Goal: Task Accomplishment & Management: Use online tool/utility

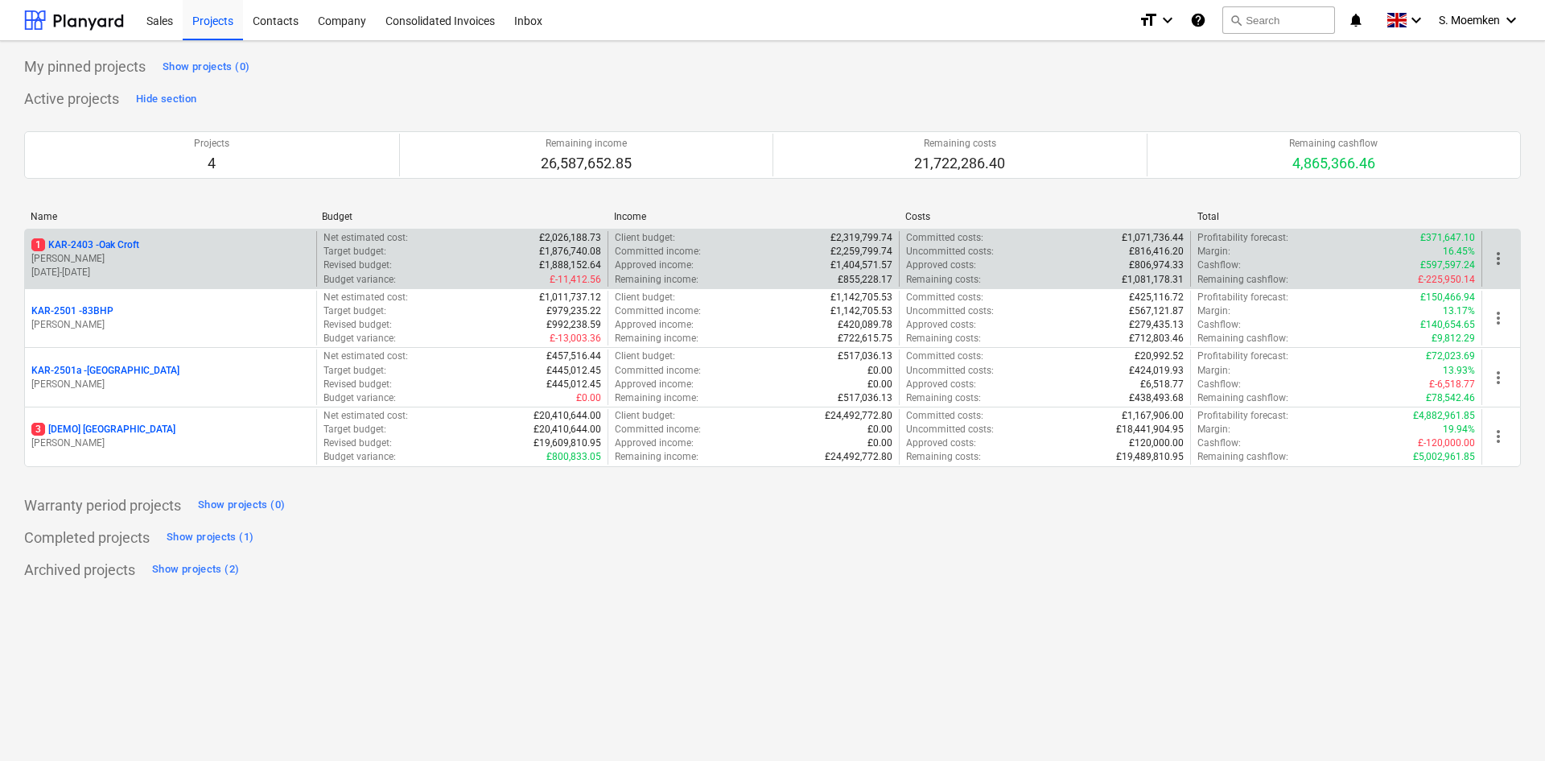
click at [145, 258] on p "[PERSON_NAME]" at bounding box center [170, 259] width 278 height 14
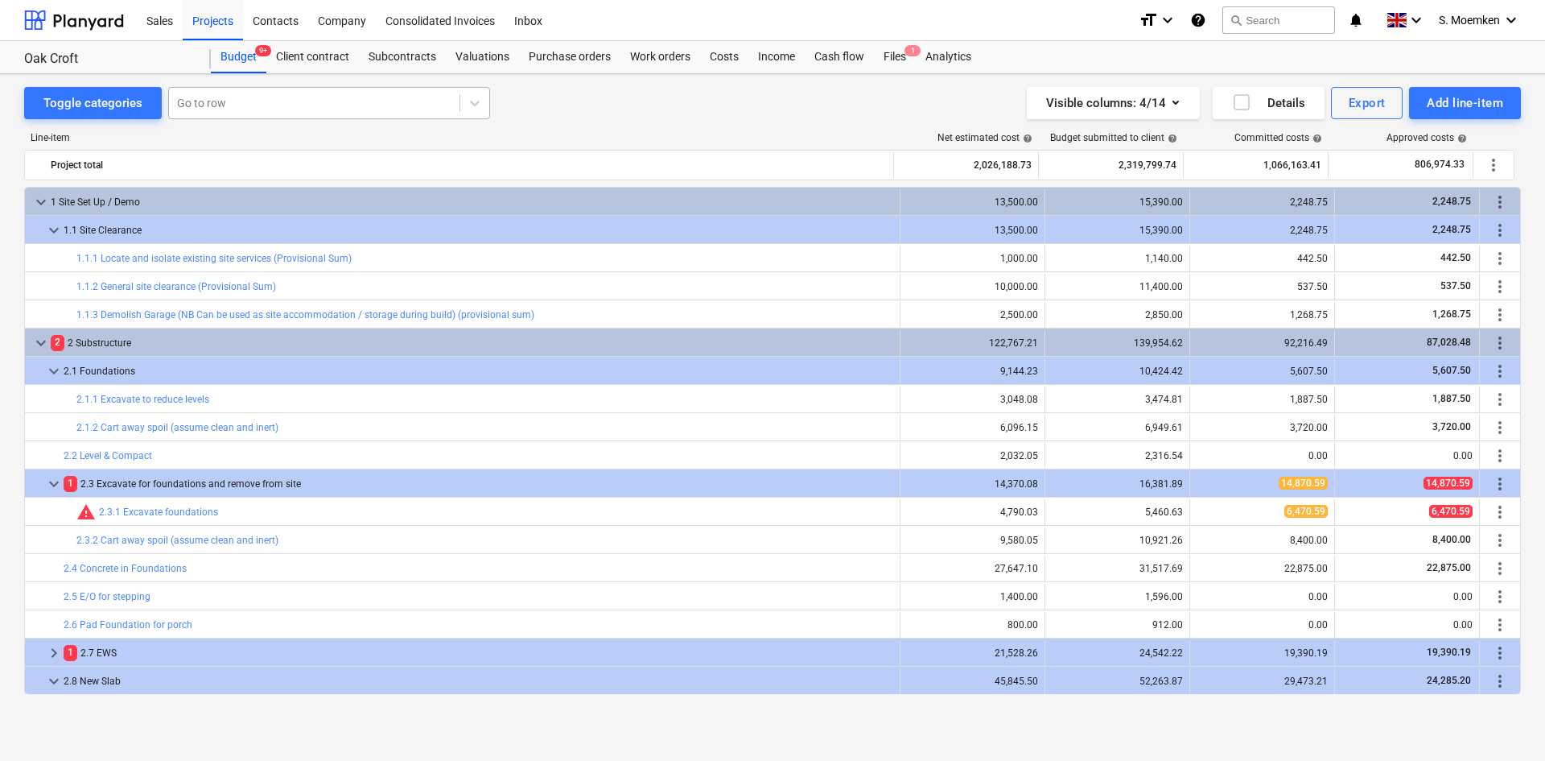
click at [293, 101] on div at bounding box center [314, 103] width 274 height 16
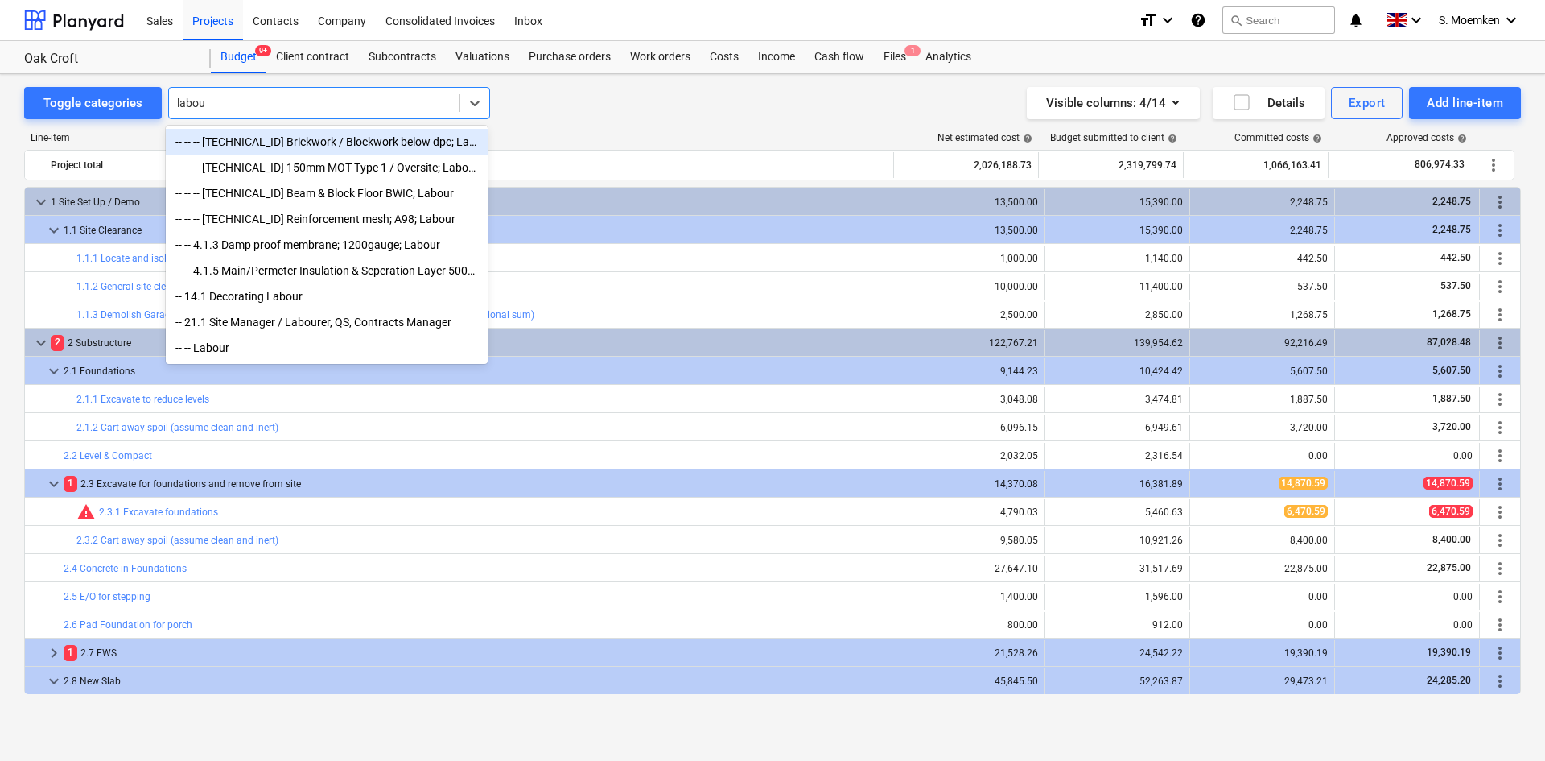
type input "labour"
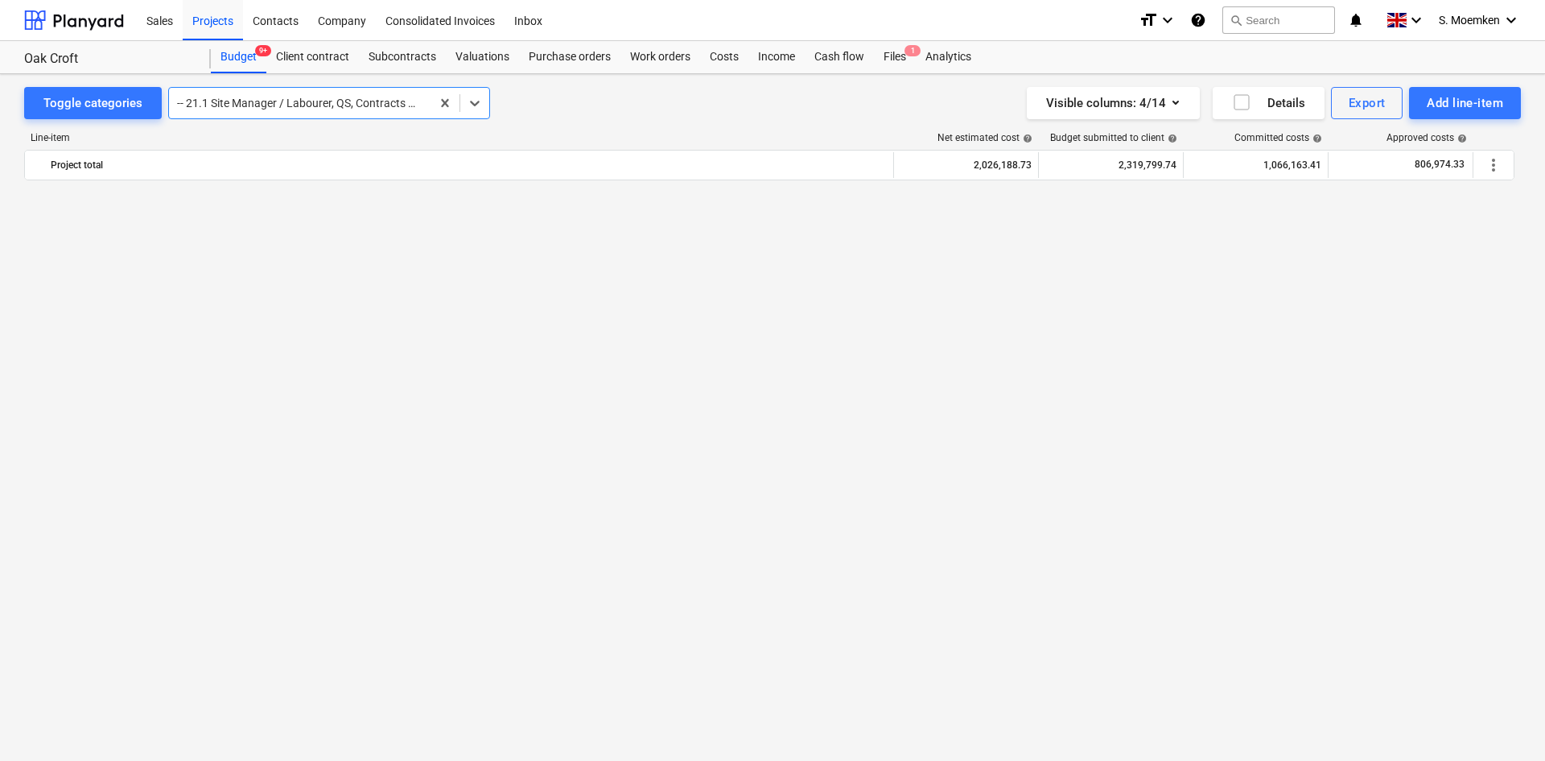
scroll to position [3155, 0]
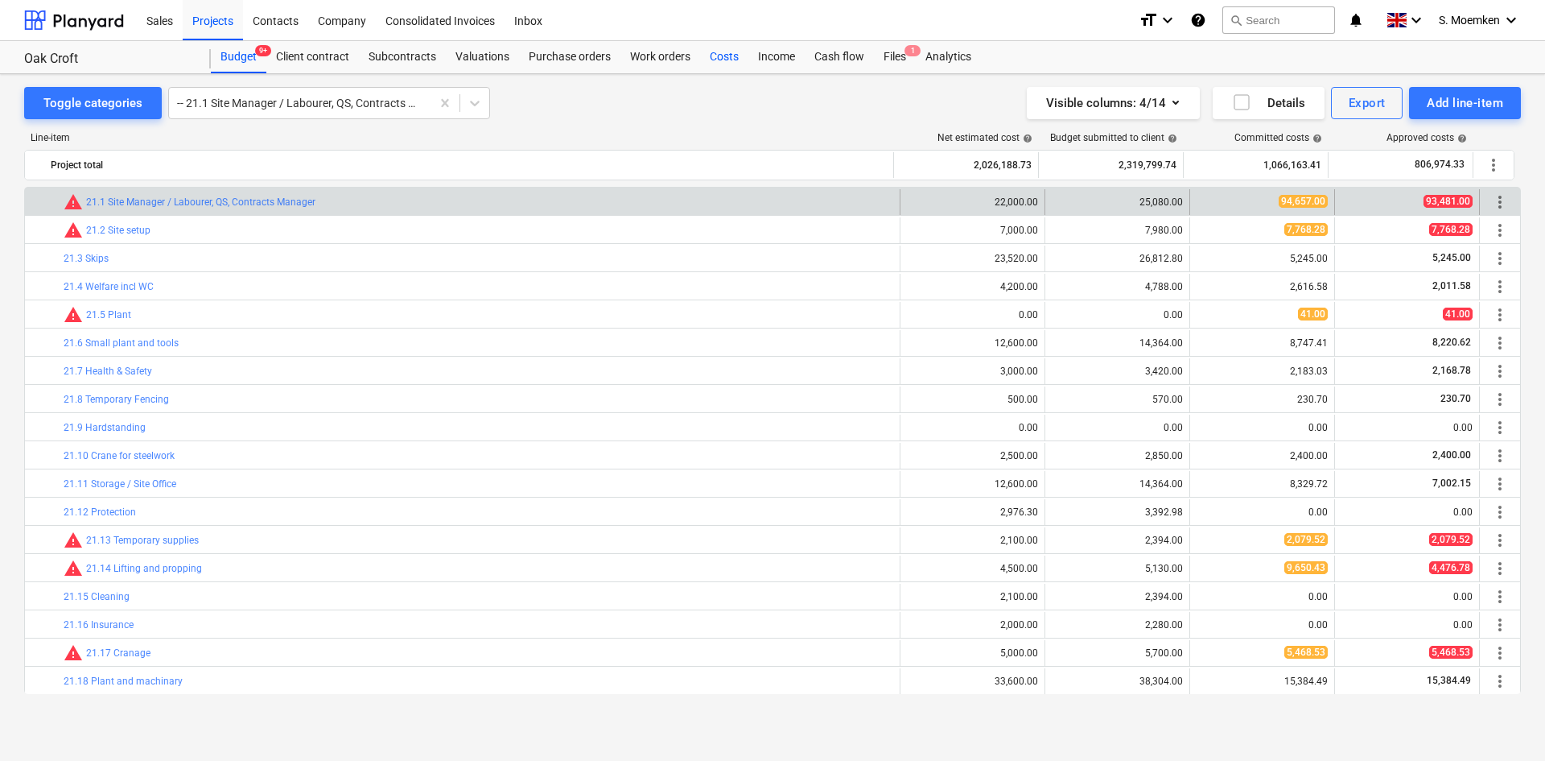
click at [721, 56] on div "Costs" at bounding box center [724, 57] width 48 height 32
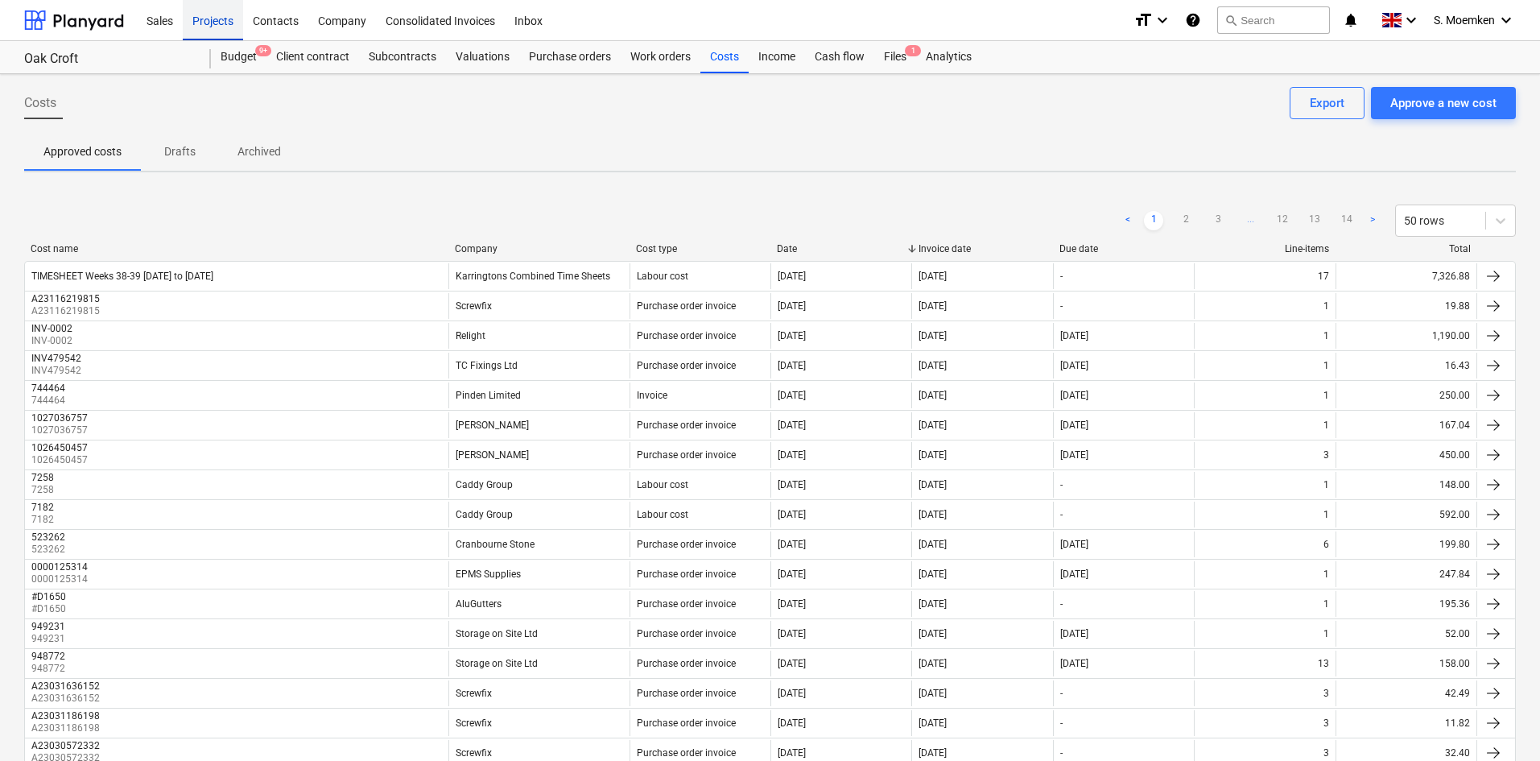
click at [211, 16] on div "Projects" at bounding box center [213, 19] width 60 height 41
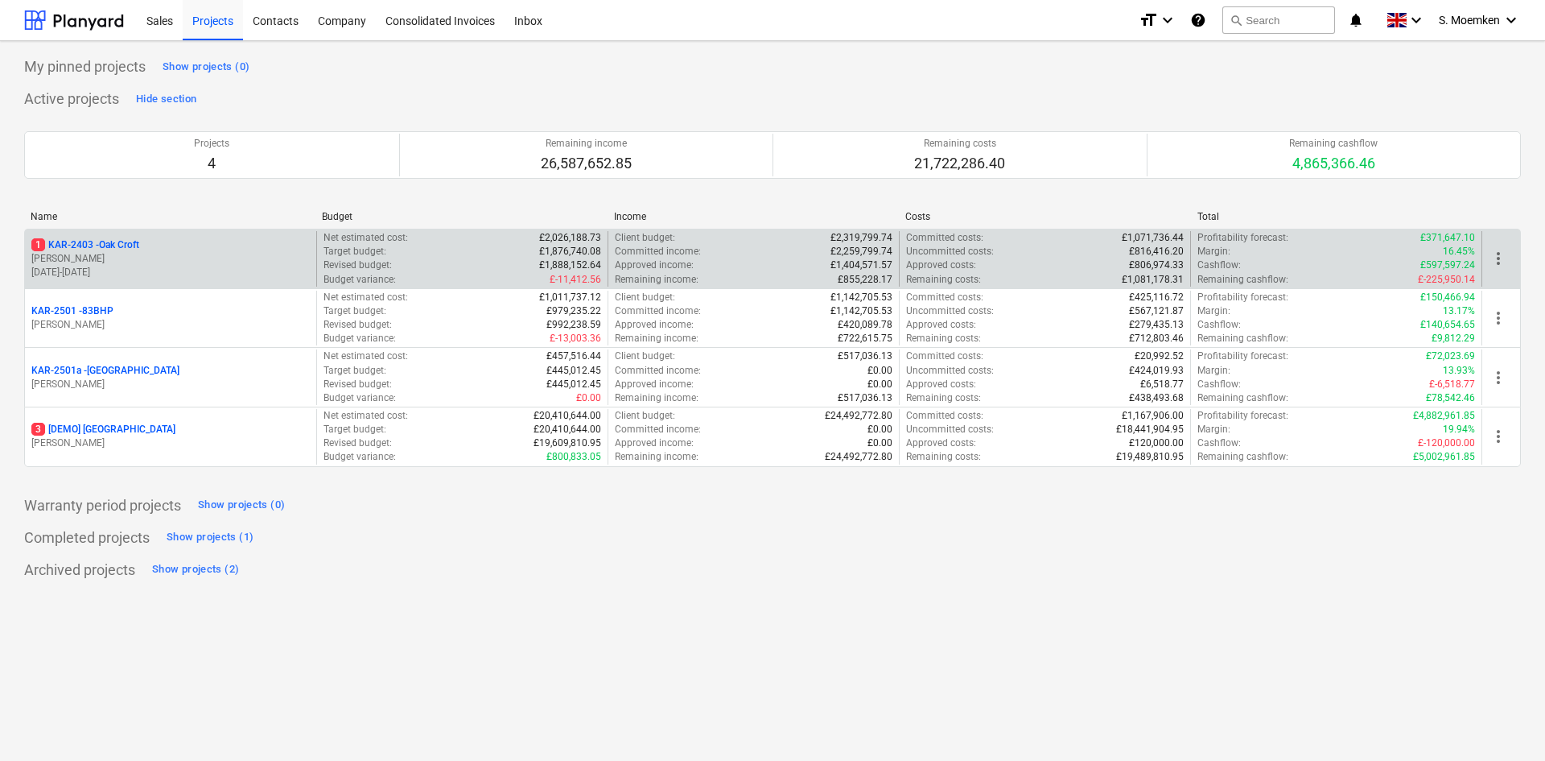
click at [200, 245] on div "1 KAR-2403 - Oak Croft" at bounding box center [170, 245] width 278 height 14
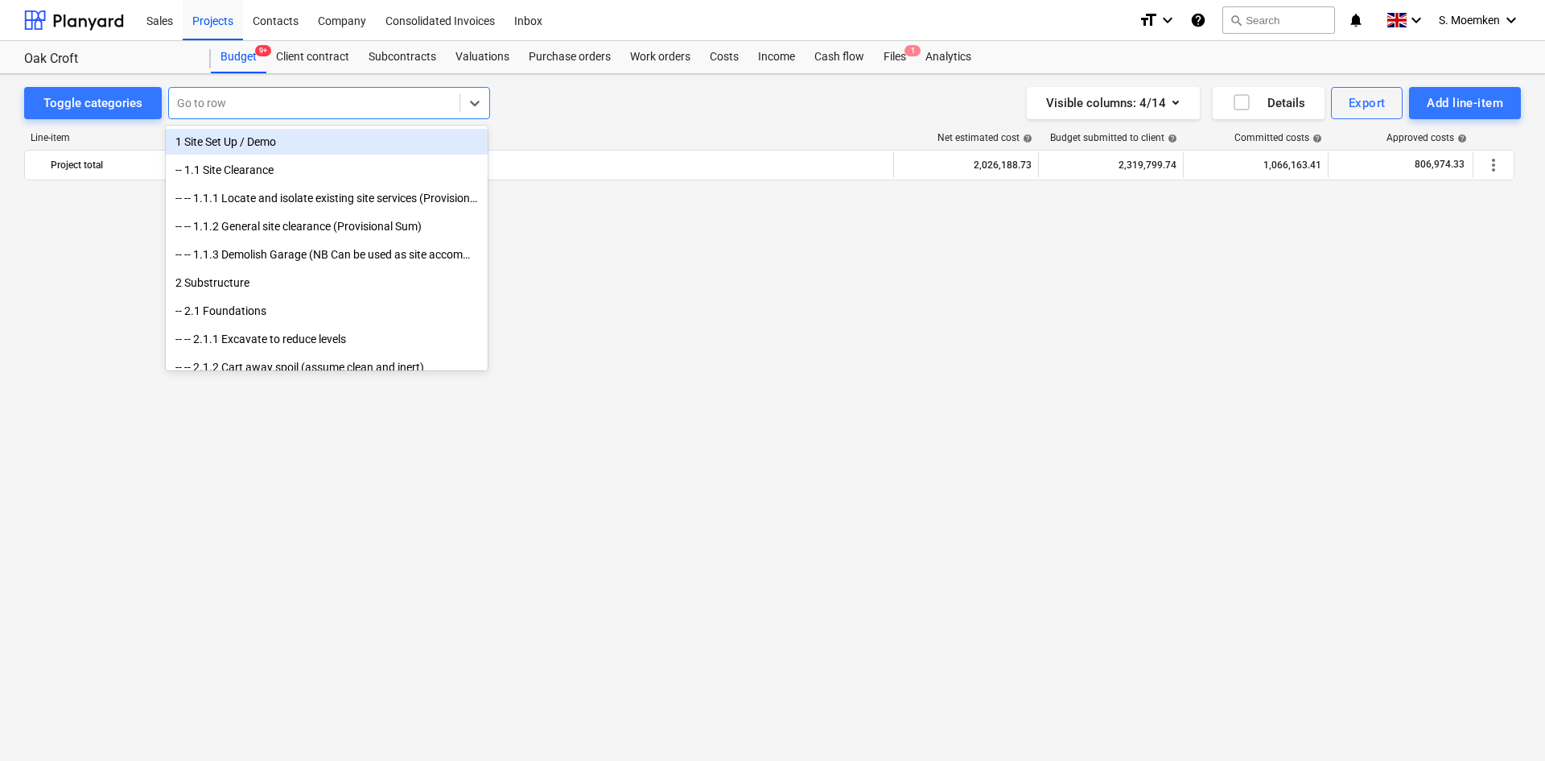
click at [284, 96] on div at bounding box center [314, 103] width 274 height 16
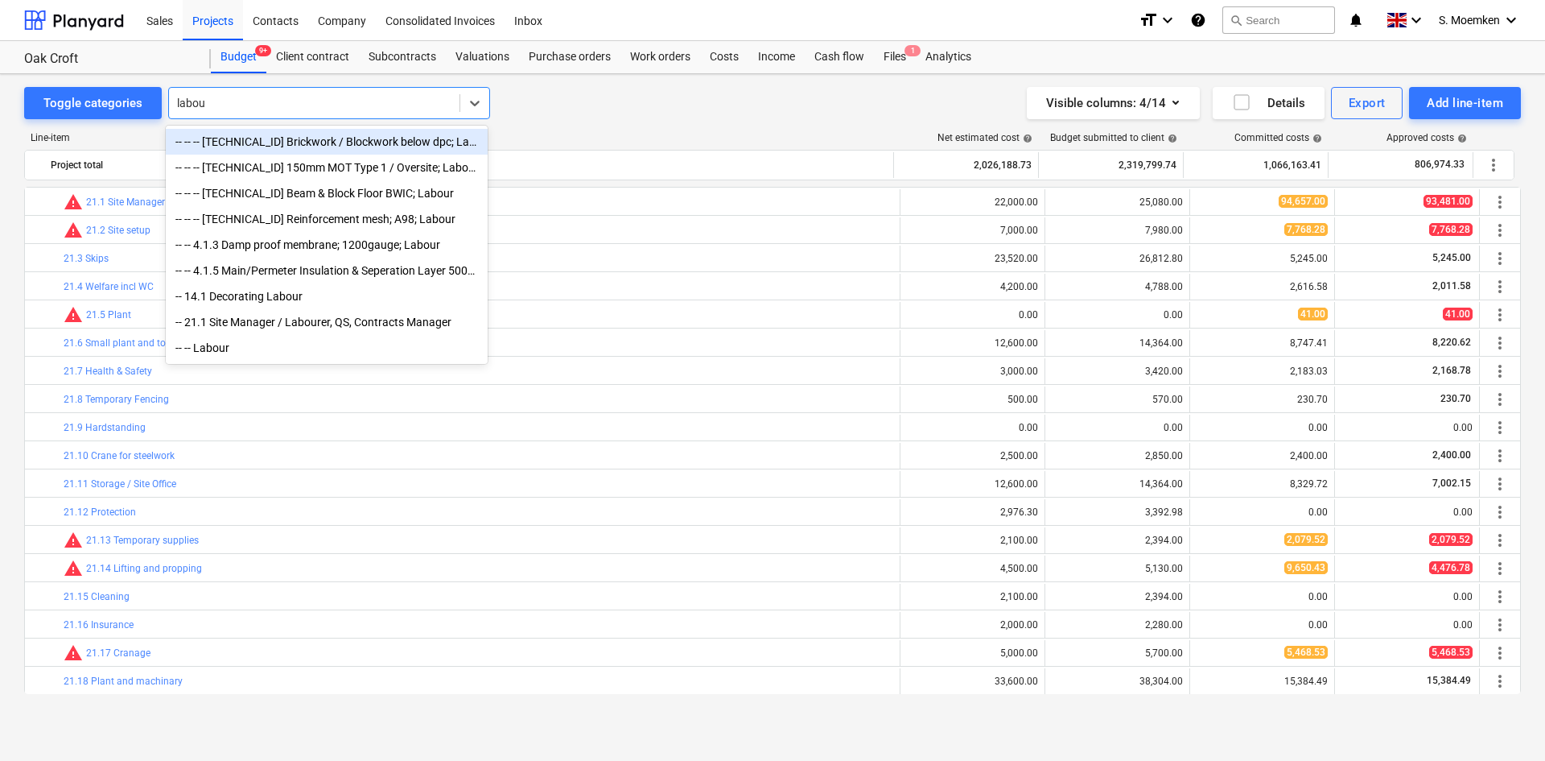
type input "labour"
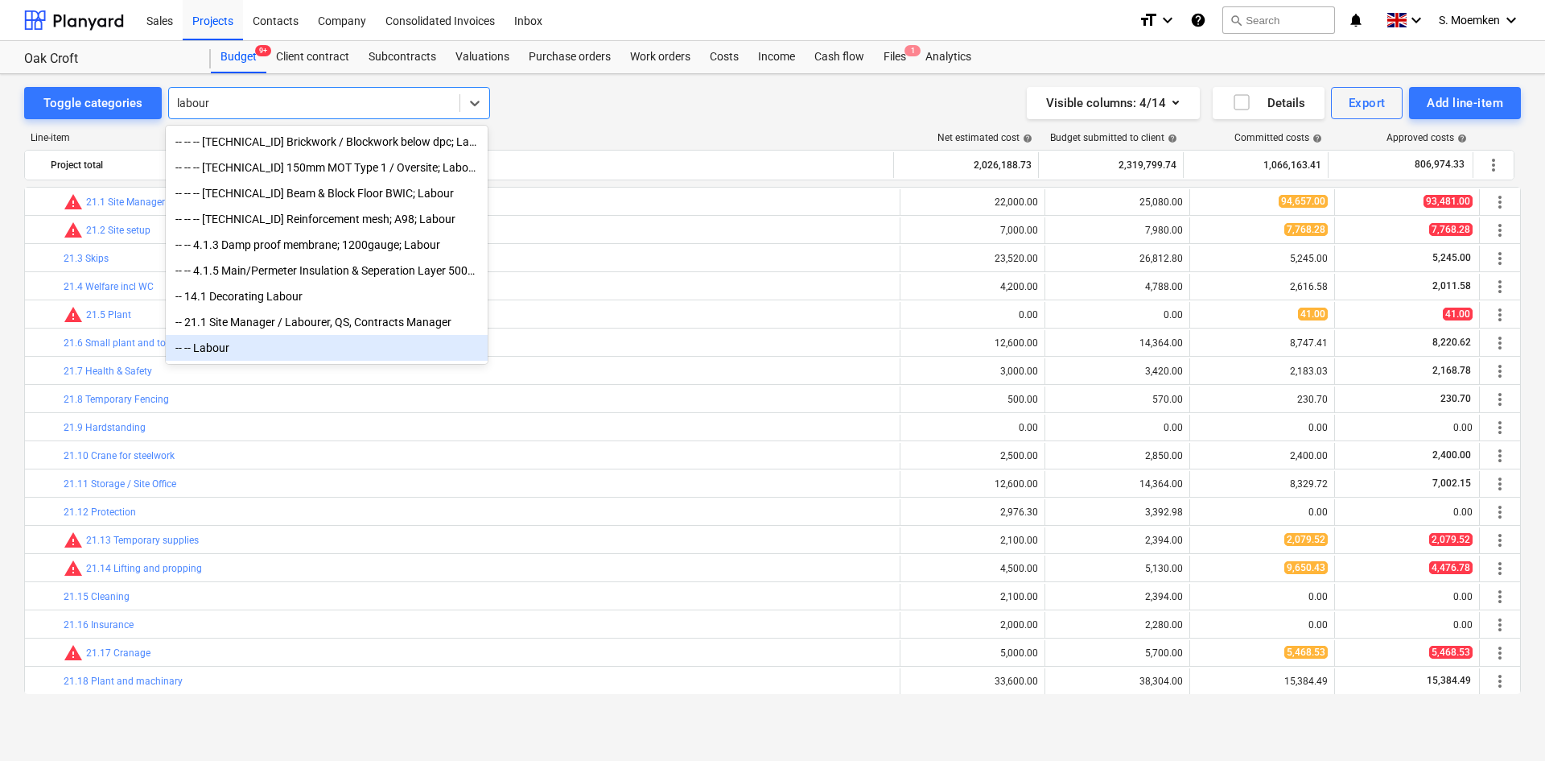
click at [260, 358] on div "-- -- Labour" at bounding box center [327, 348] width 322 height 26
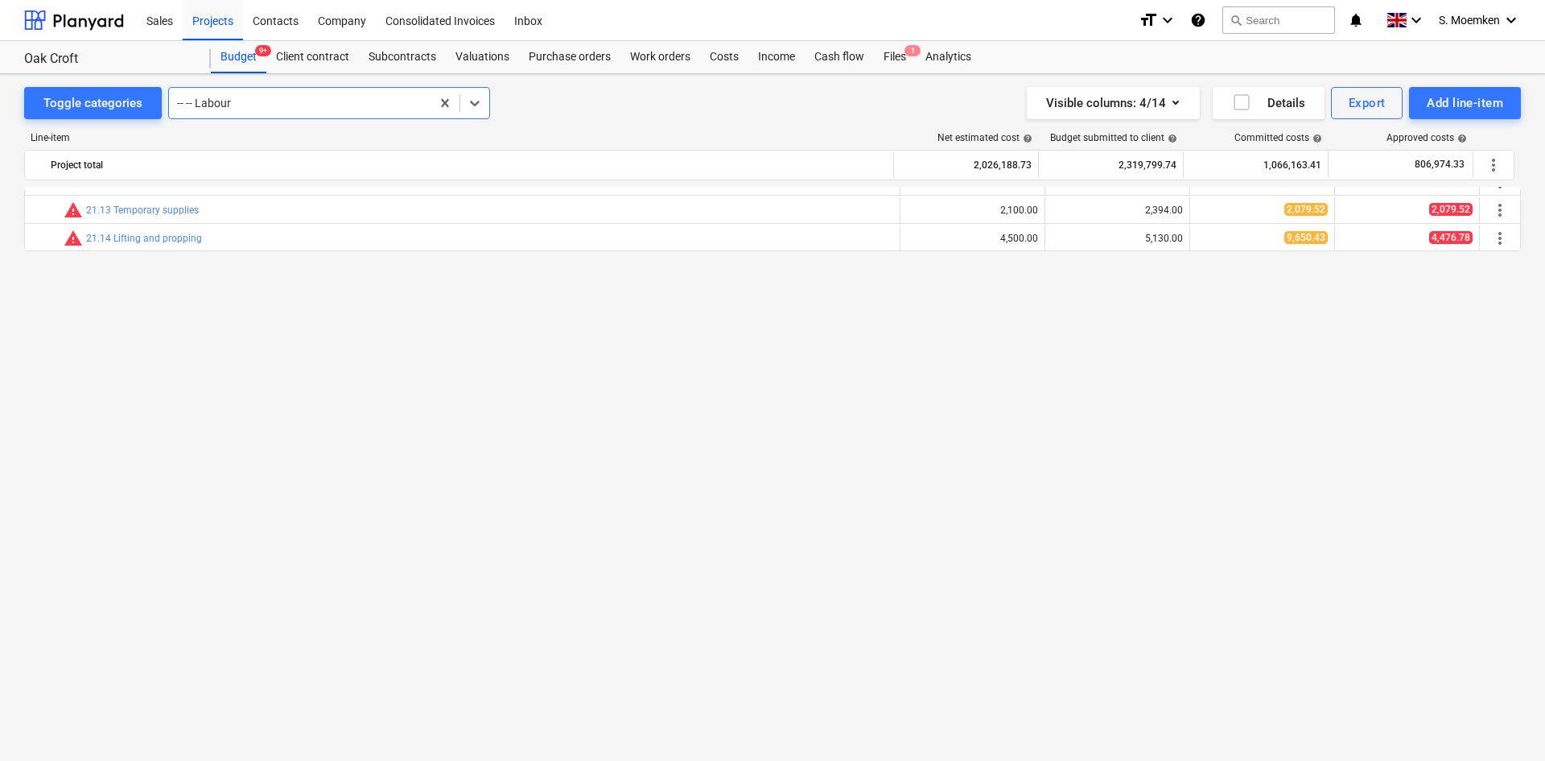
scroll to position [3002, 0]
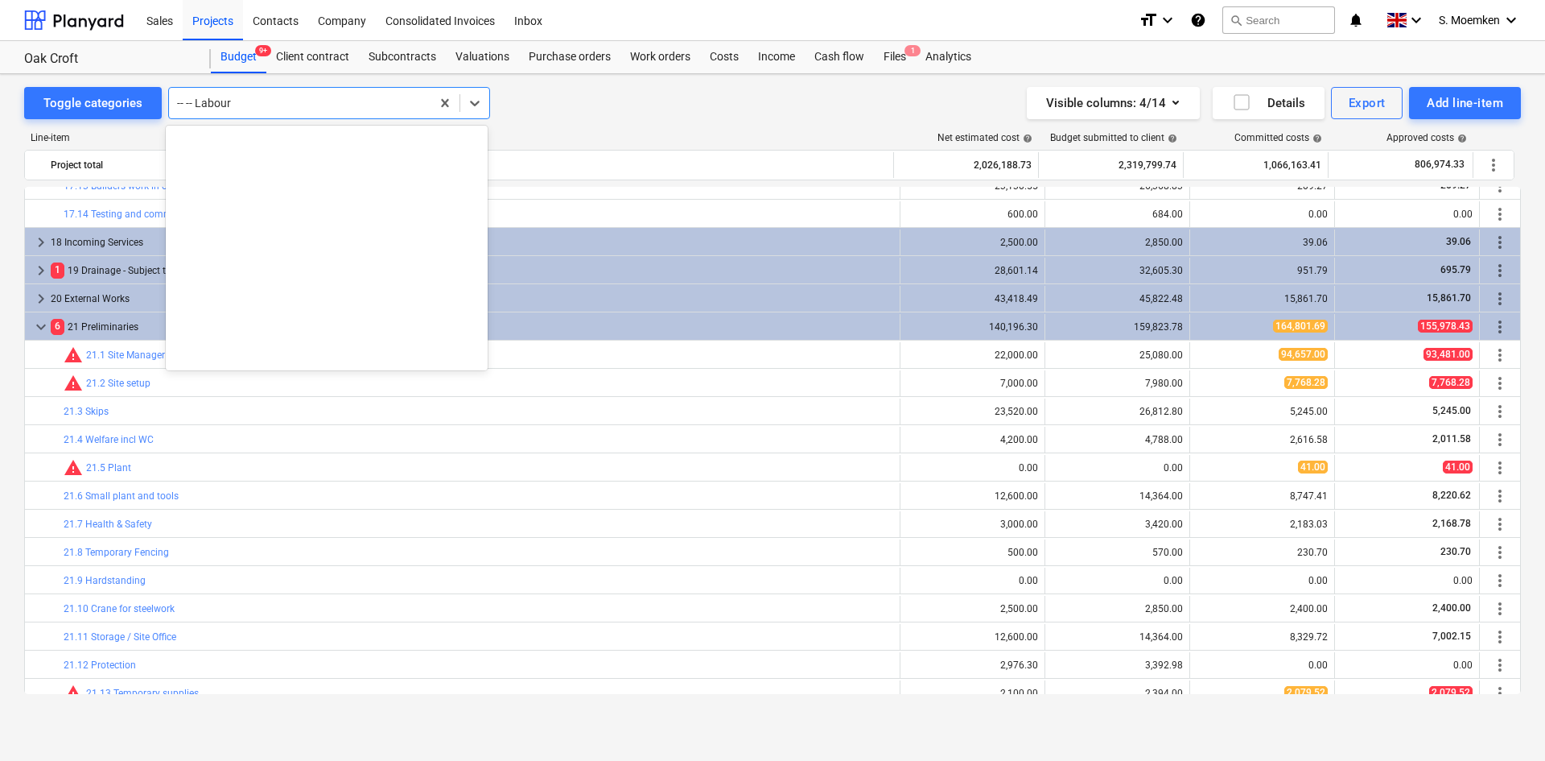
drag, startPoint x: 277, startPoint y: 93, endPoint x: 167, endPoint y: 93, distance: 109.5
click at [169, 93] on div "-- -- Labour" at bounding box center [300, 103] width 262 height 23
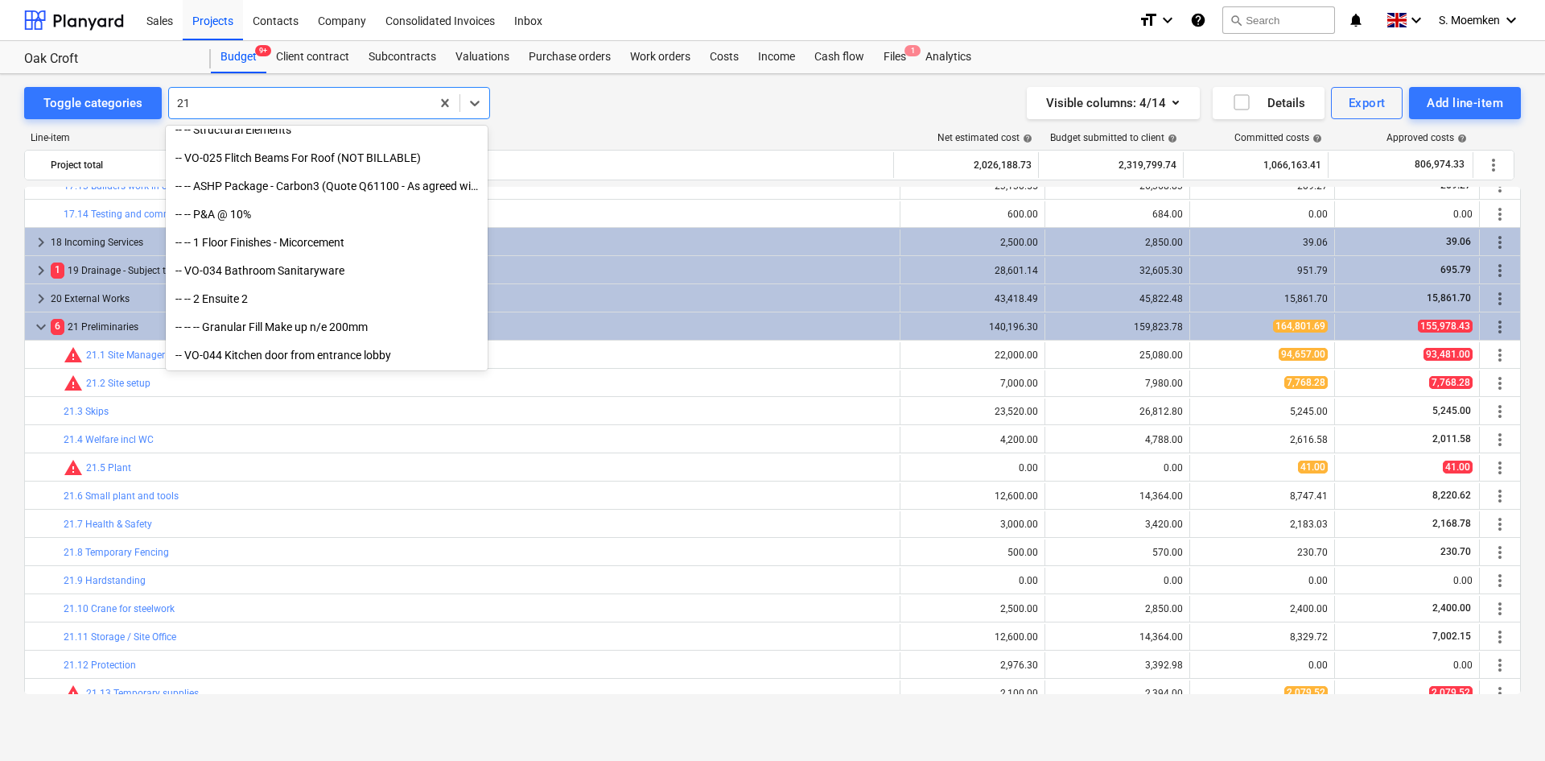
scroll to position [1759, 0]
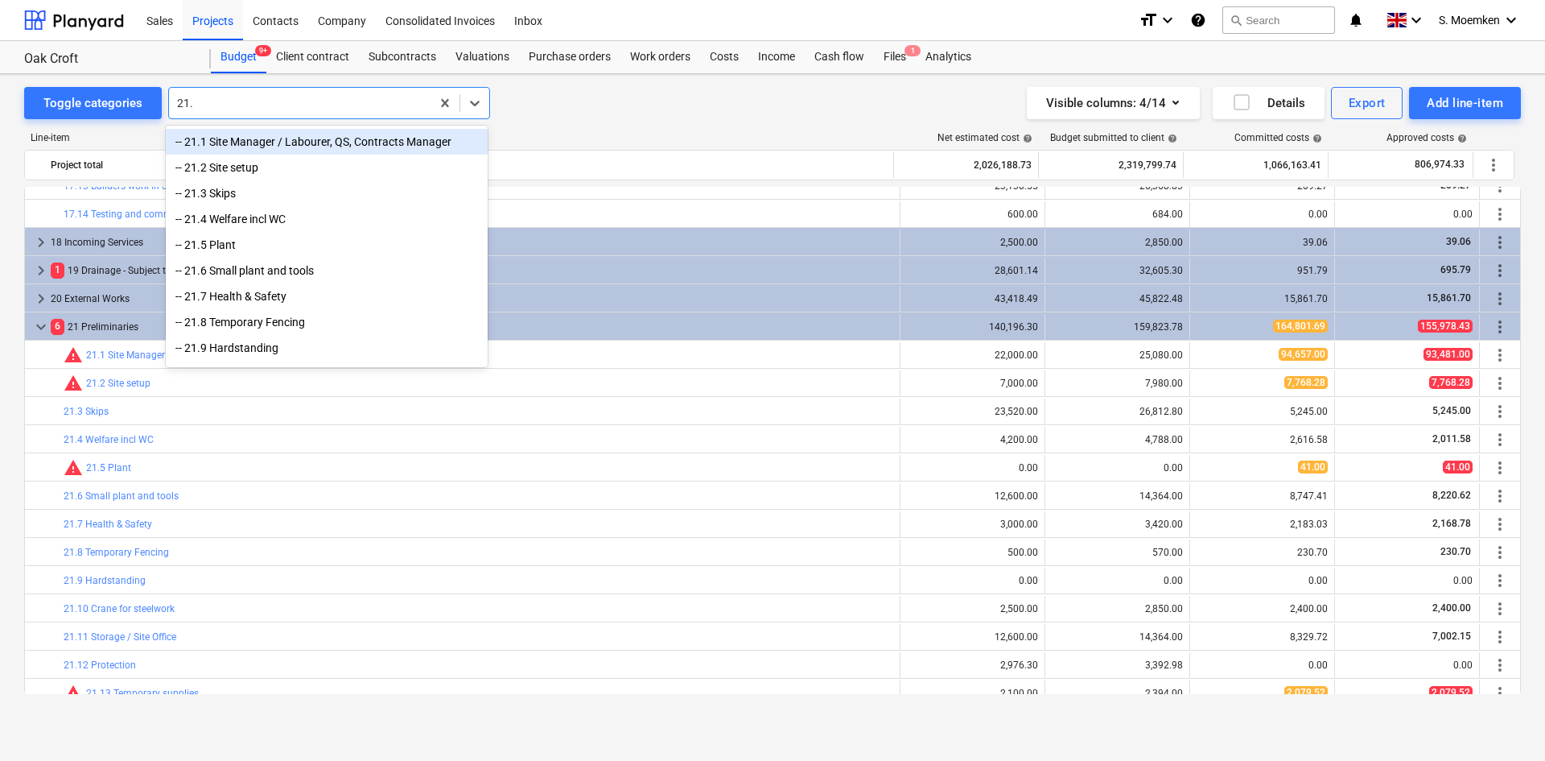
type input "21.1"
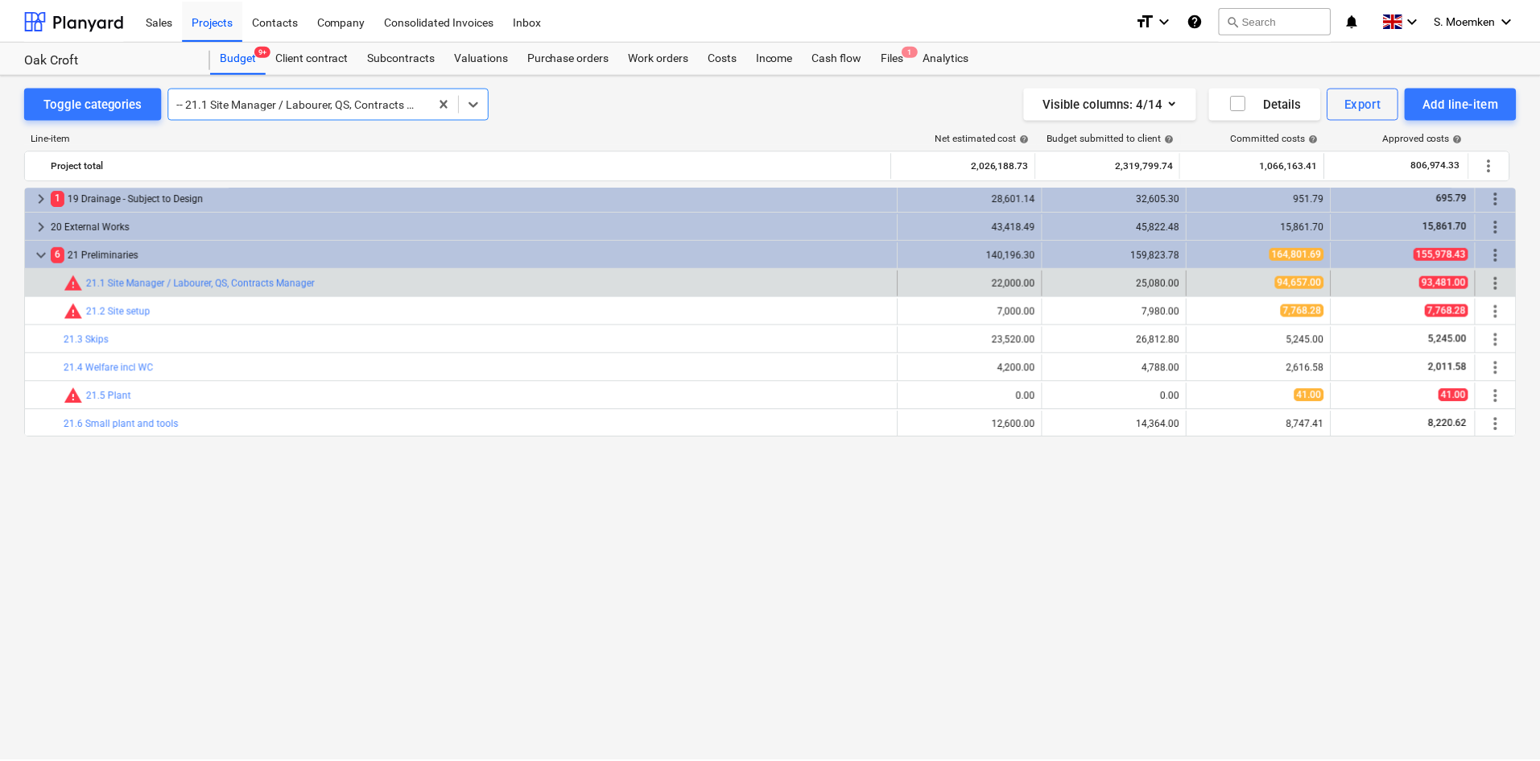
scroll to position [2752, 0]
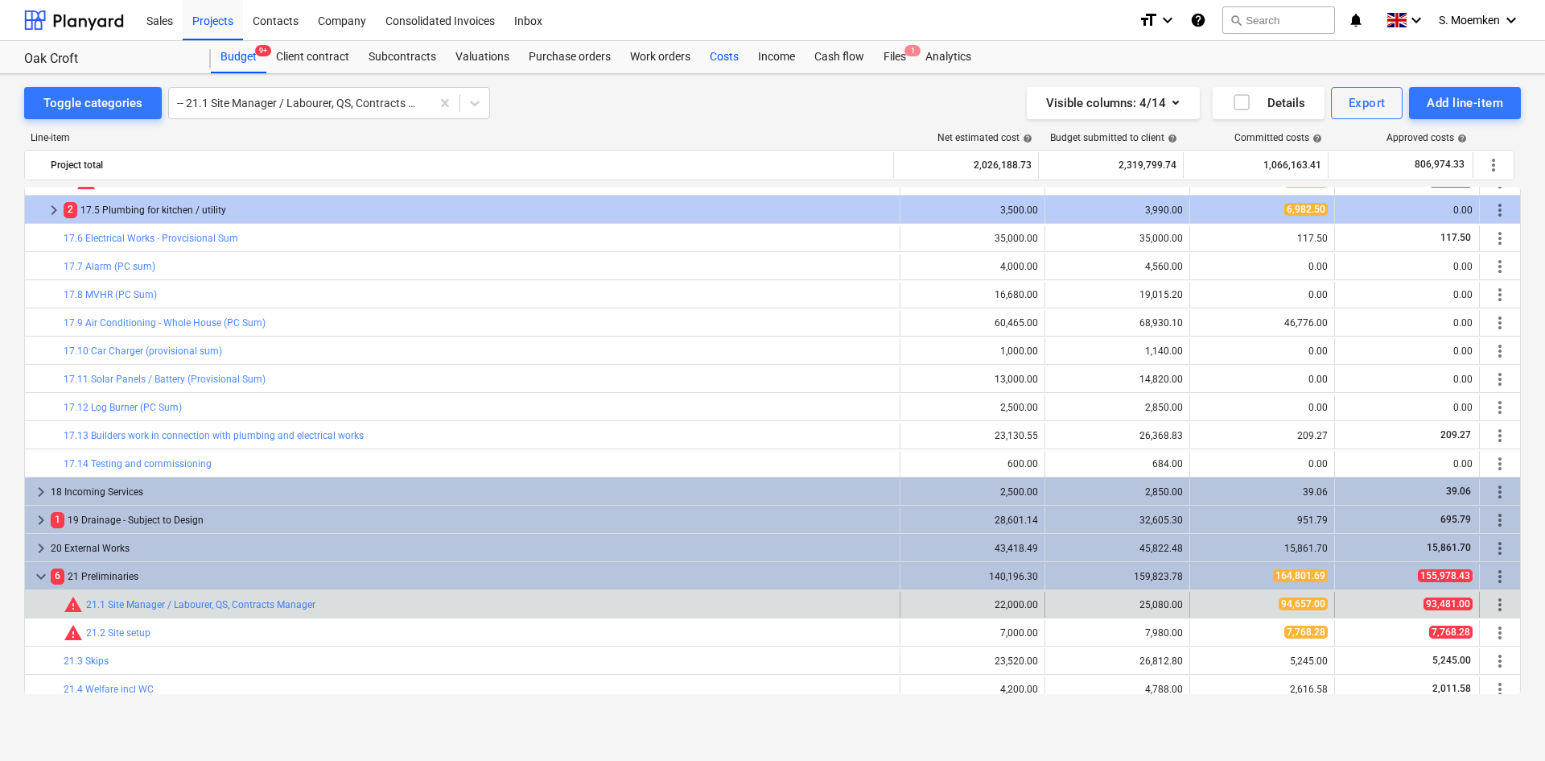
click at [731, 54] on div "Costs" at bounding box center [724, 57] width 48 height 32
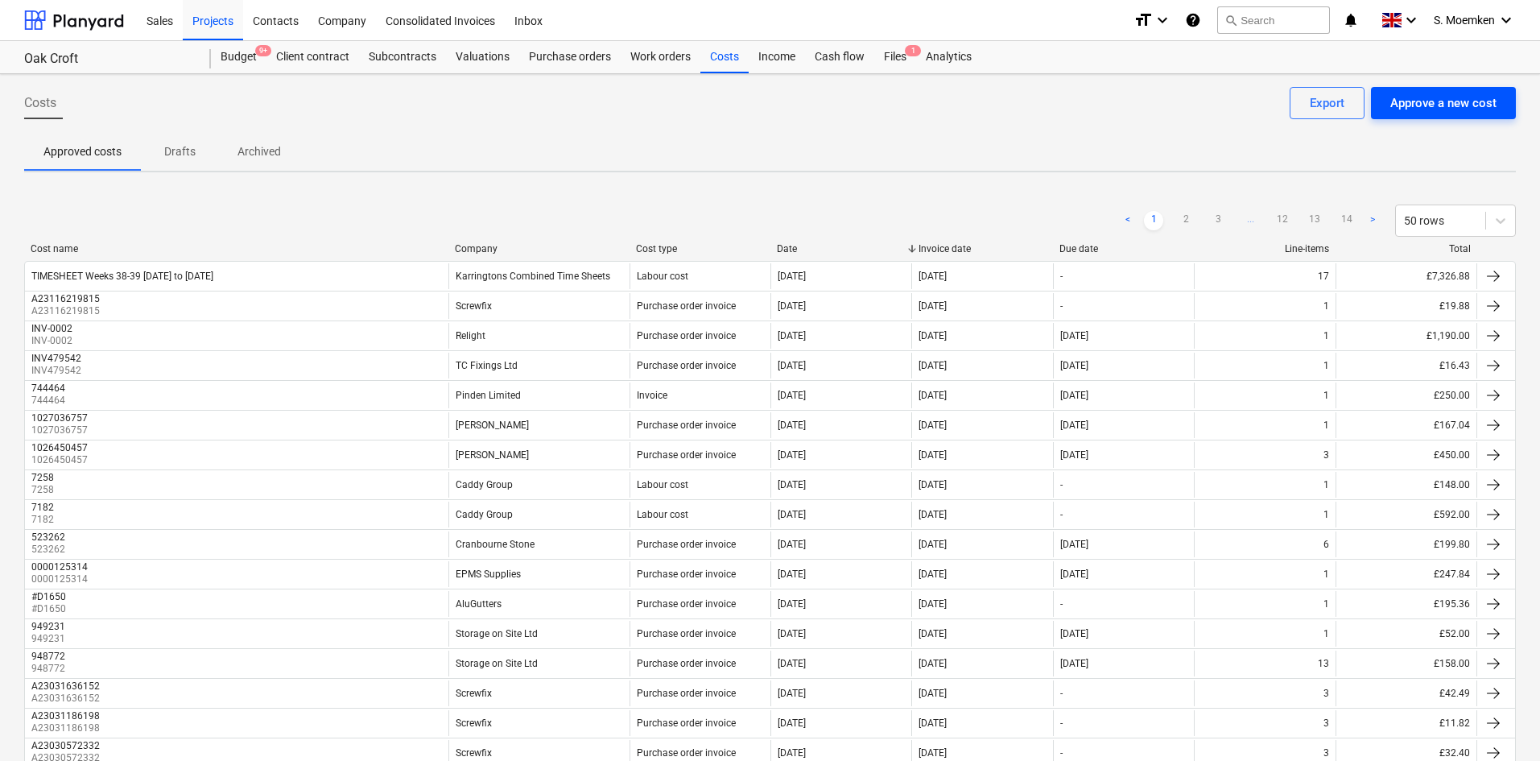
click at [1462, 99] on div "Approve a new cost" at bounding box center [1443, 103] width 106 height 21
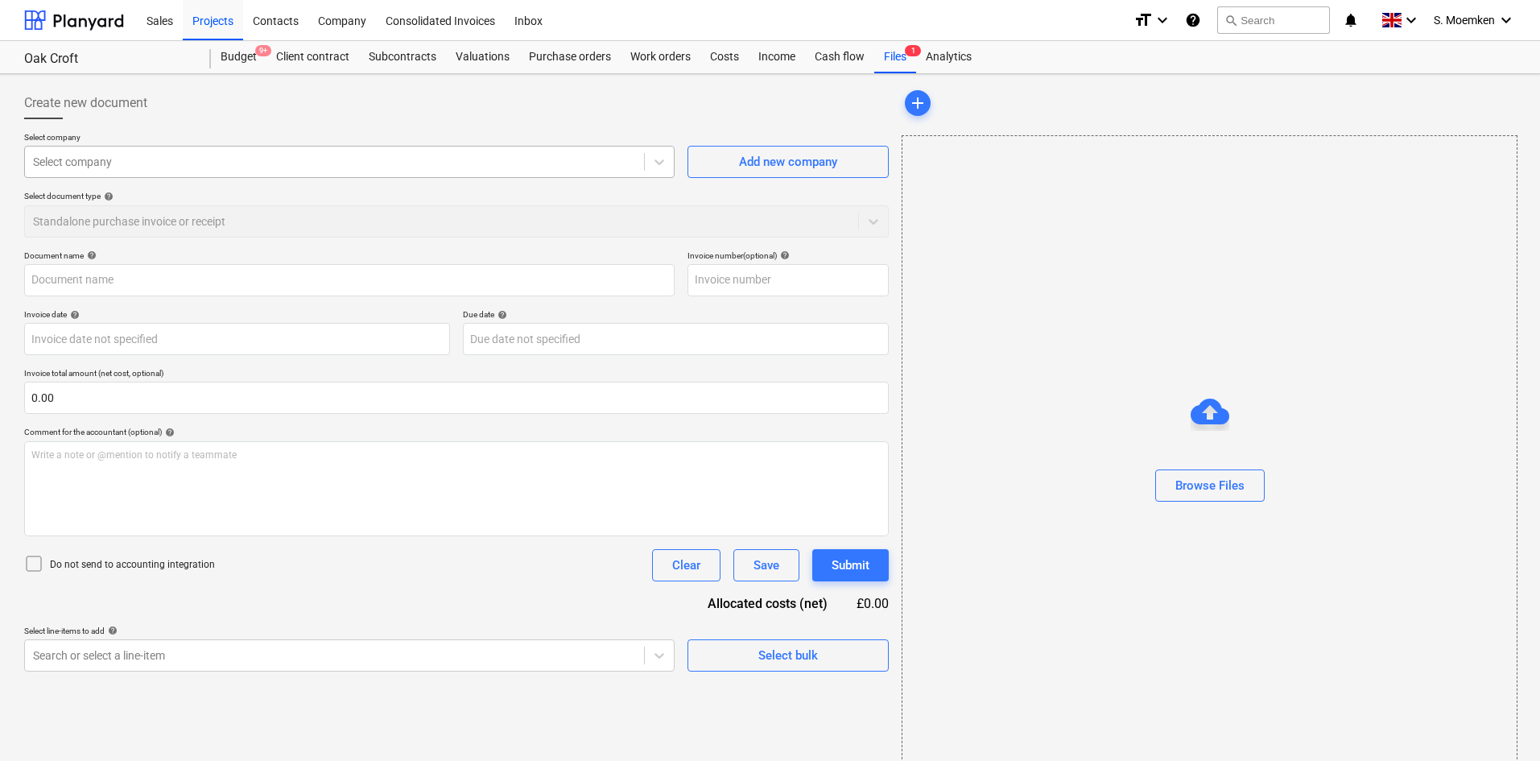
click at [270, 160] on div at bounding box center [334, 162] width 603 height 16
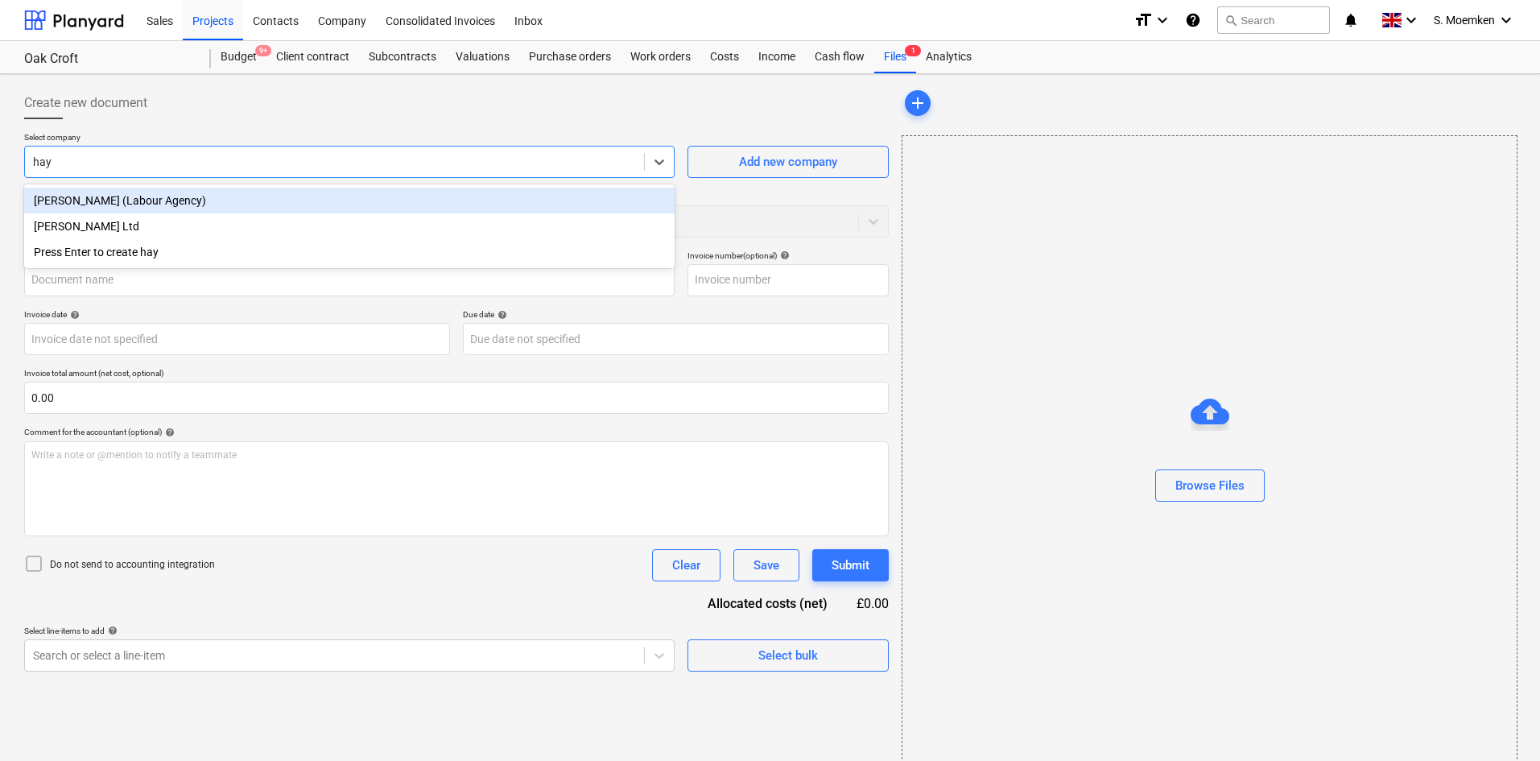
type input "[PERSON_NAME]"
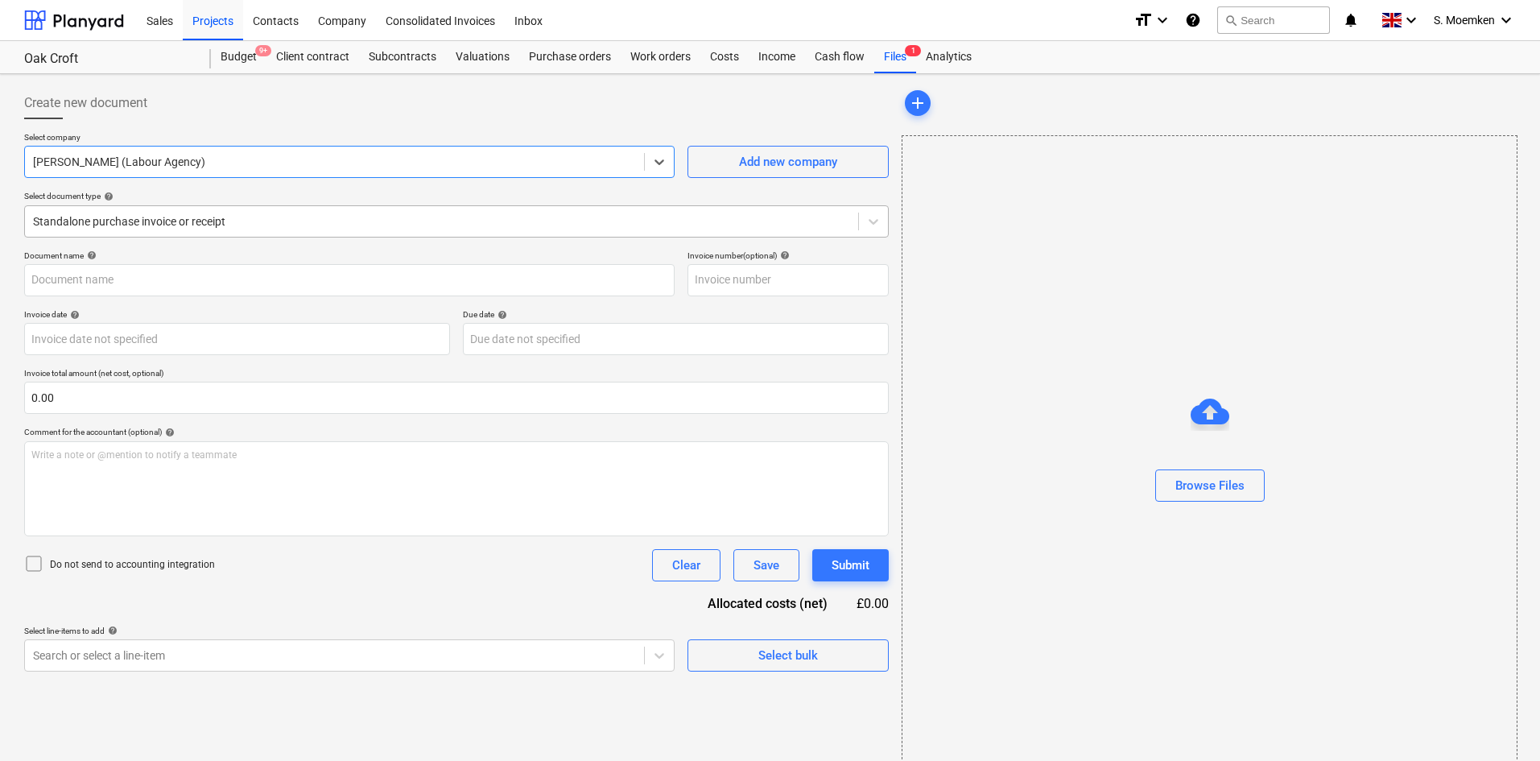
click at [278, 223] on div at bounding box center [441, 221] width 817 height 16
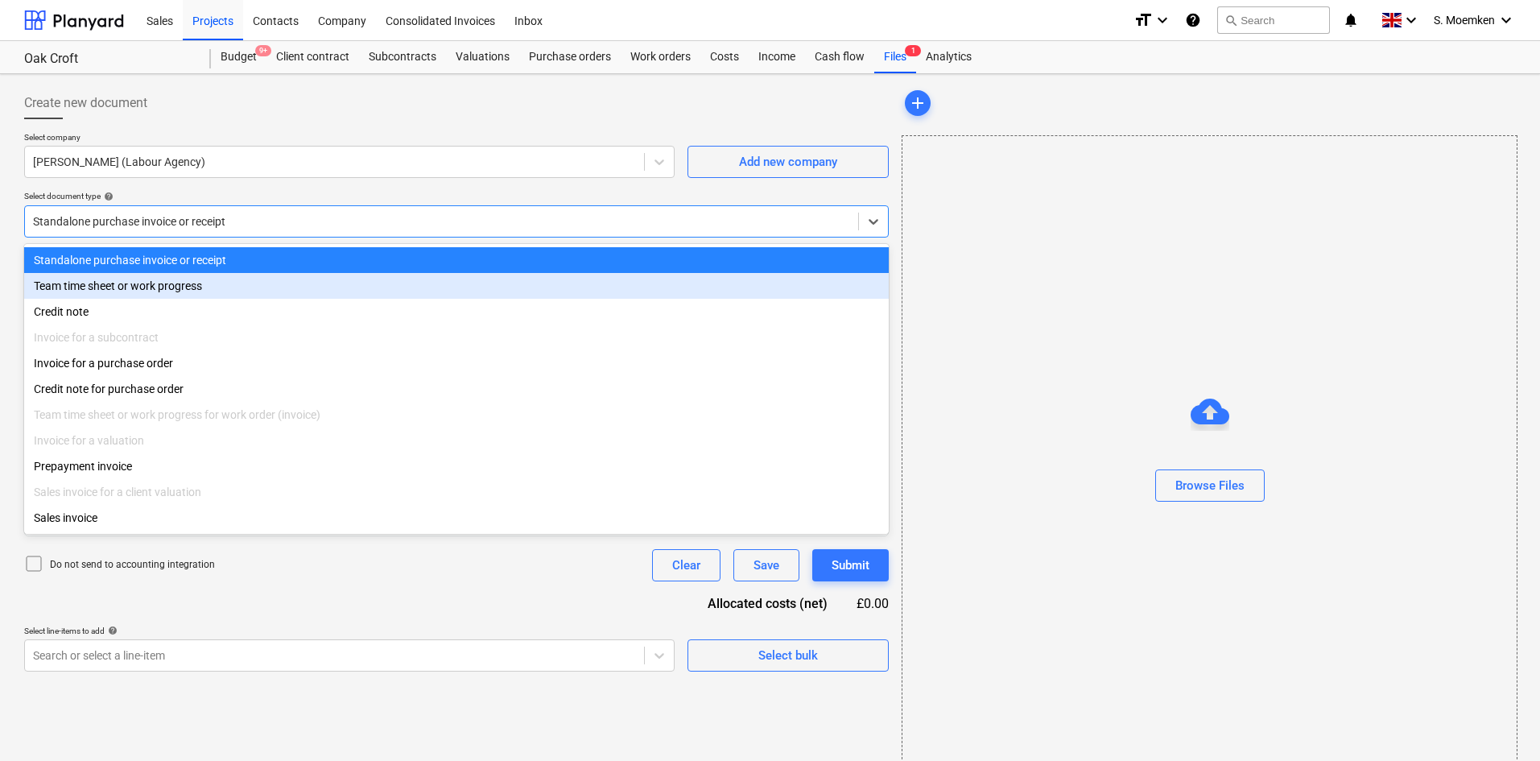
click at [277, 289] on div "Team time sheet or work progress" at bounding box center [456, 286] width 864 height 26
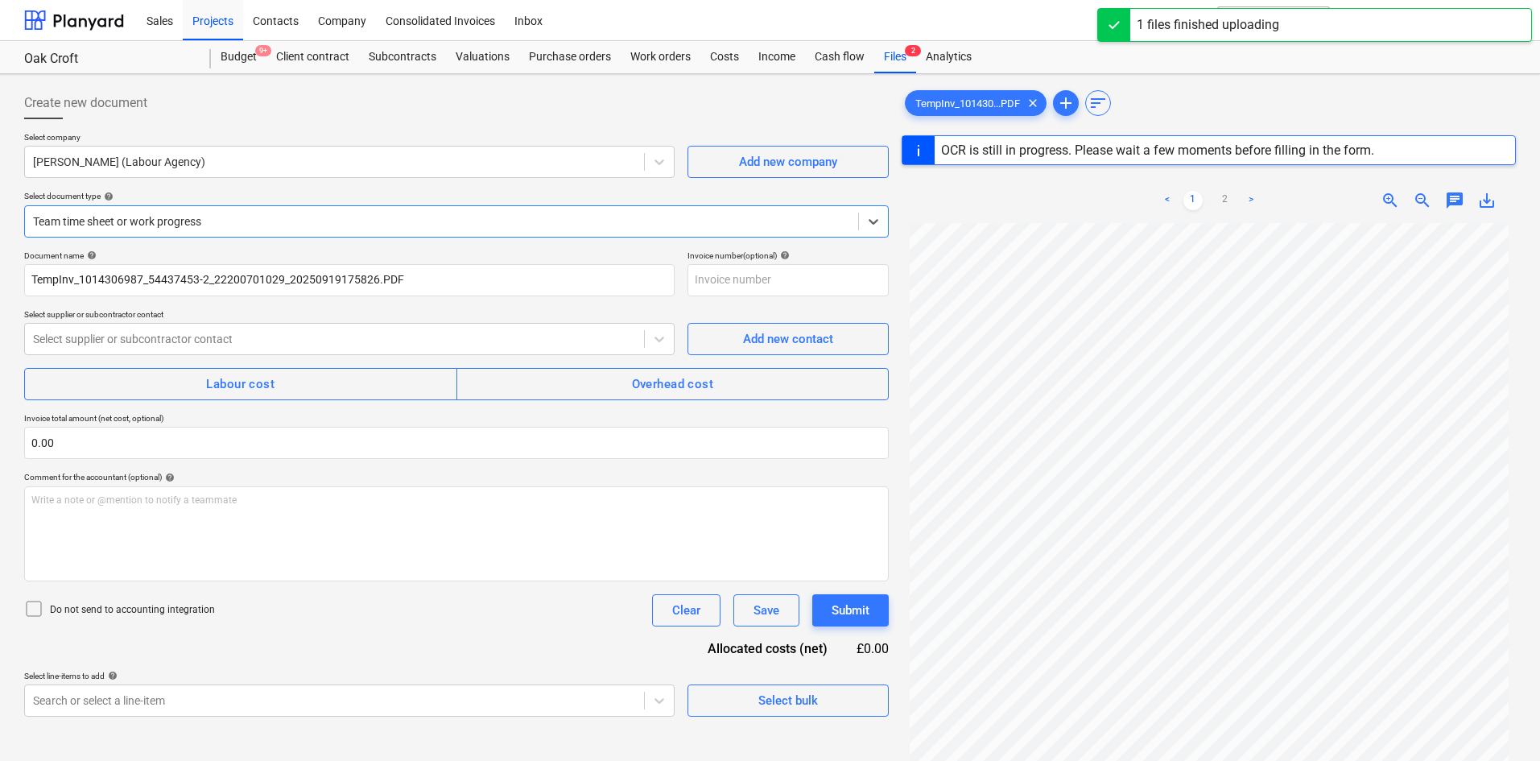
type input "1014306987"
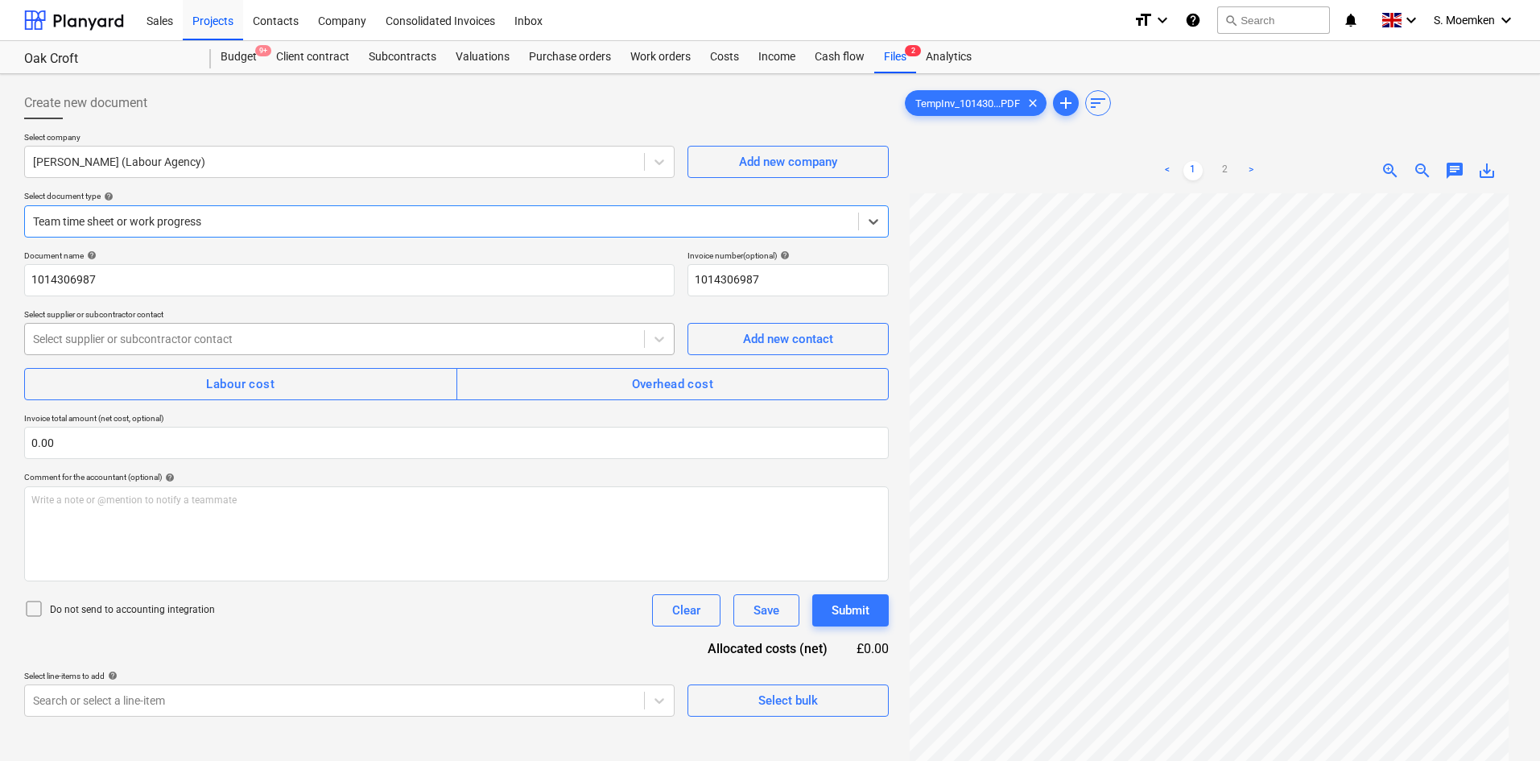
click at [481, 336] on div at bounding box center [334, 339] width 603 height 16
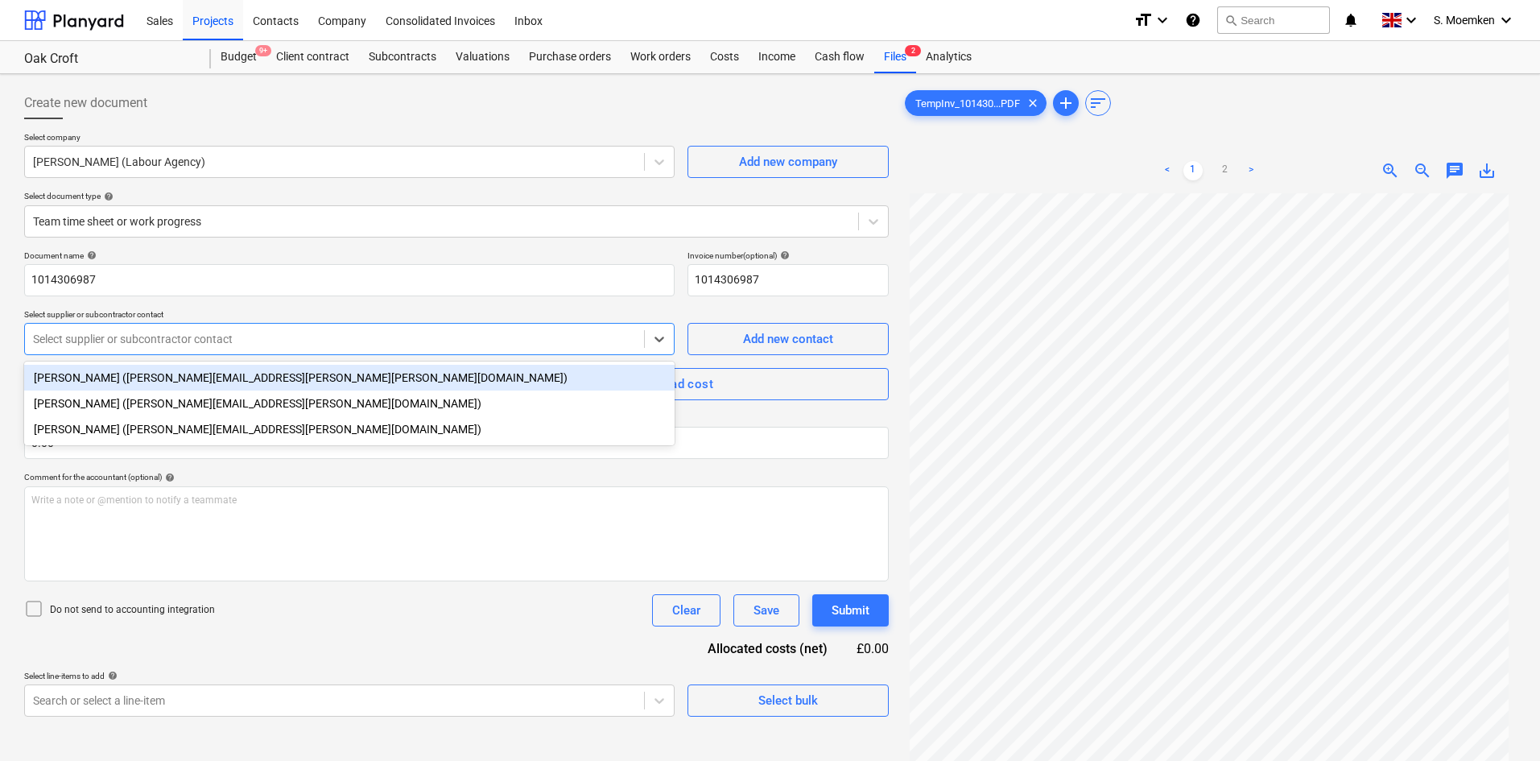
click at [478, 368] on div "[PERSON_NAME] ([PERSON_NAME][EMAIL_ADDRESS][PERSON_NAME][PERSON_NAME][DOMAIN_NA…" at bounding box center [349, 378] width 650 height 26
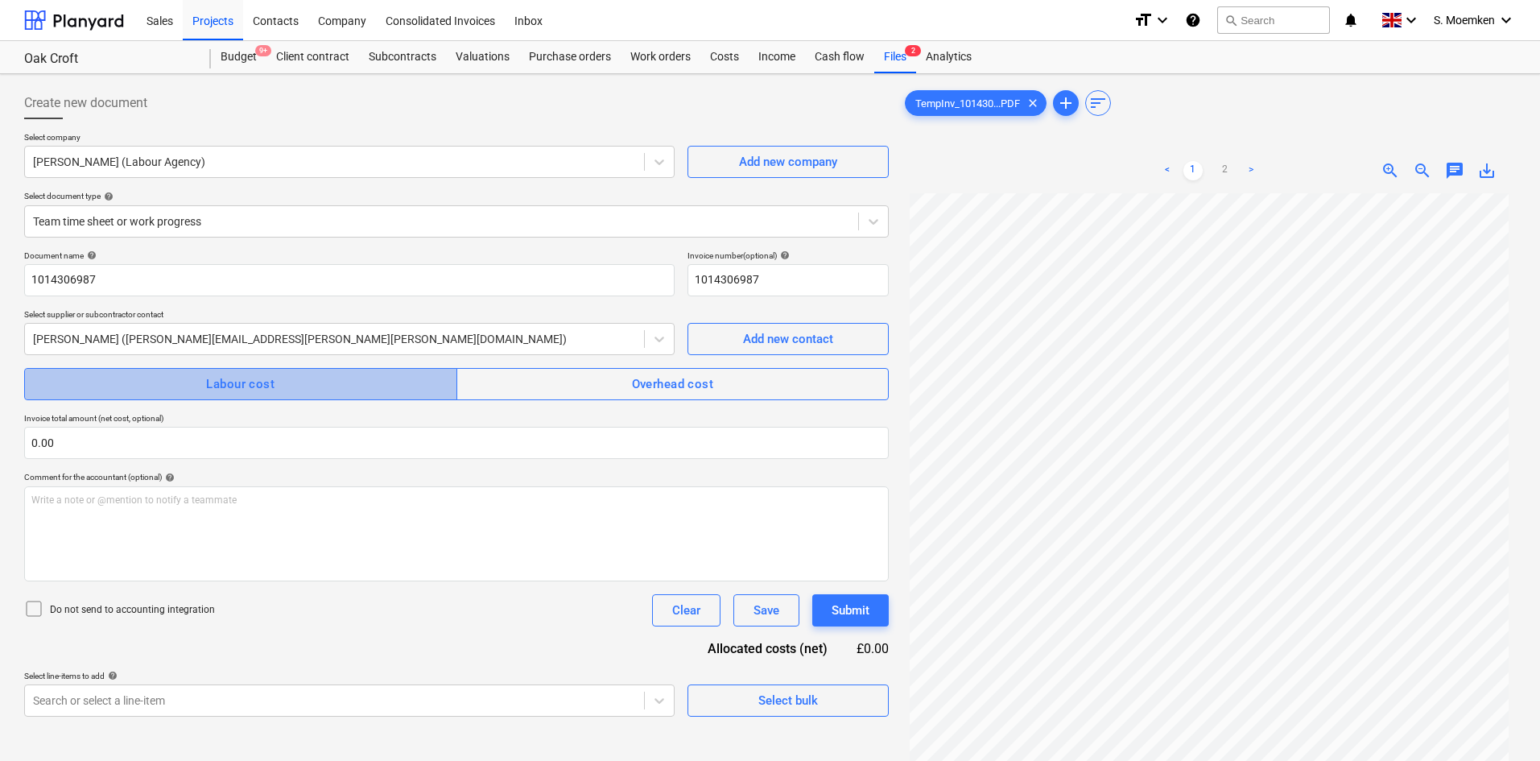
click at [341, 387] on span "Labour cost" at bounding box center [241, 383] width 398 height 21
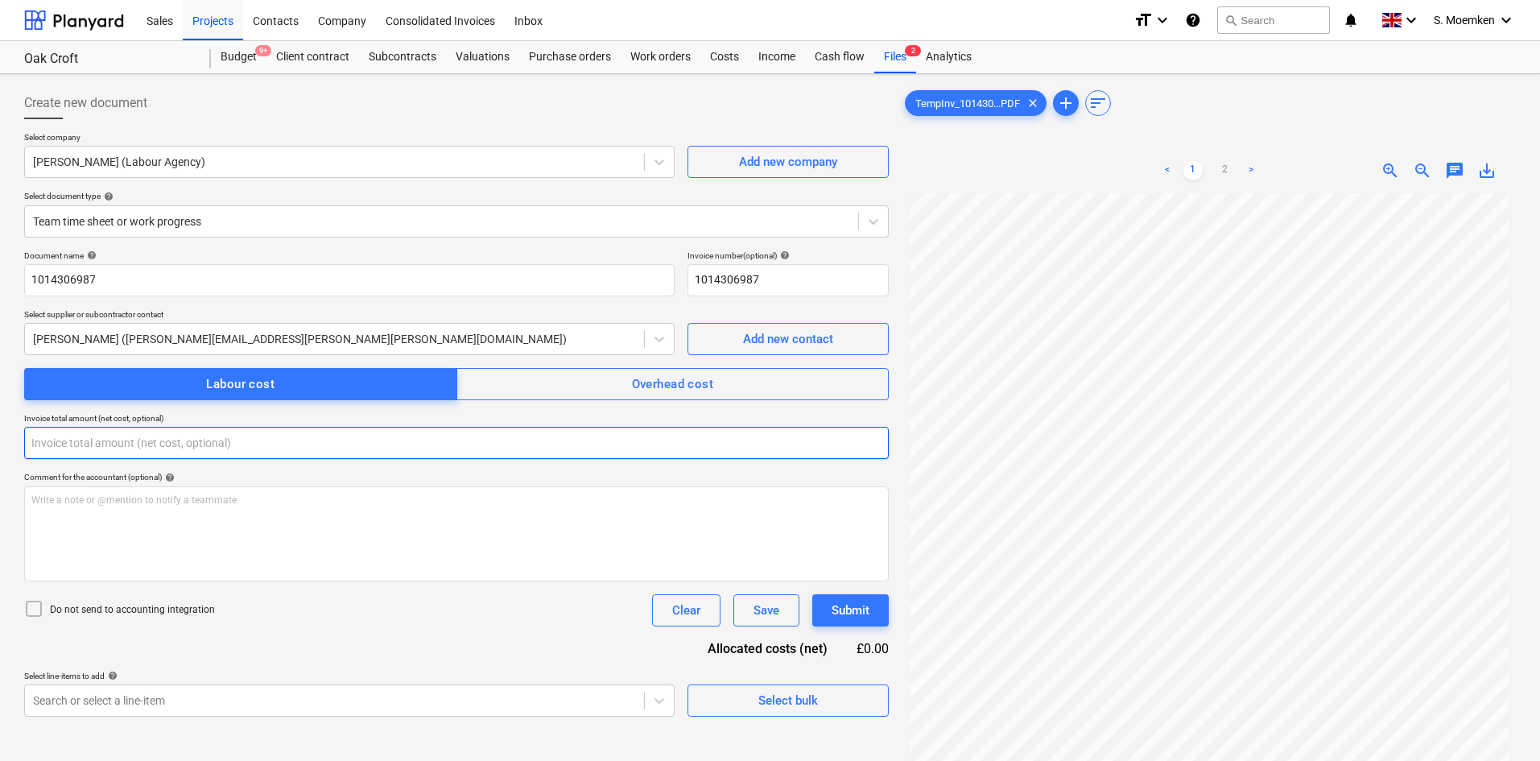
drag, startPoint x: 56, startPoint y: 440, endPoint x: 1, endPoint y: 438, distance: 54.8
click at [2, 438] on div "Create new document Select company [PERSON_NAME] (Labour Agency) Add new compan…" at bounding box center [770, 497] width 1540 height 847
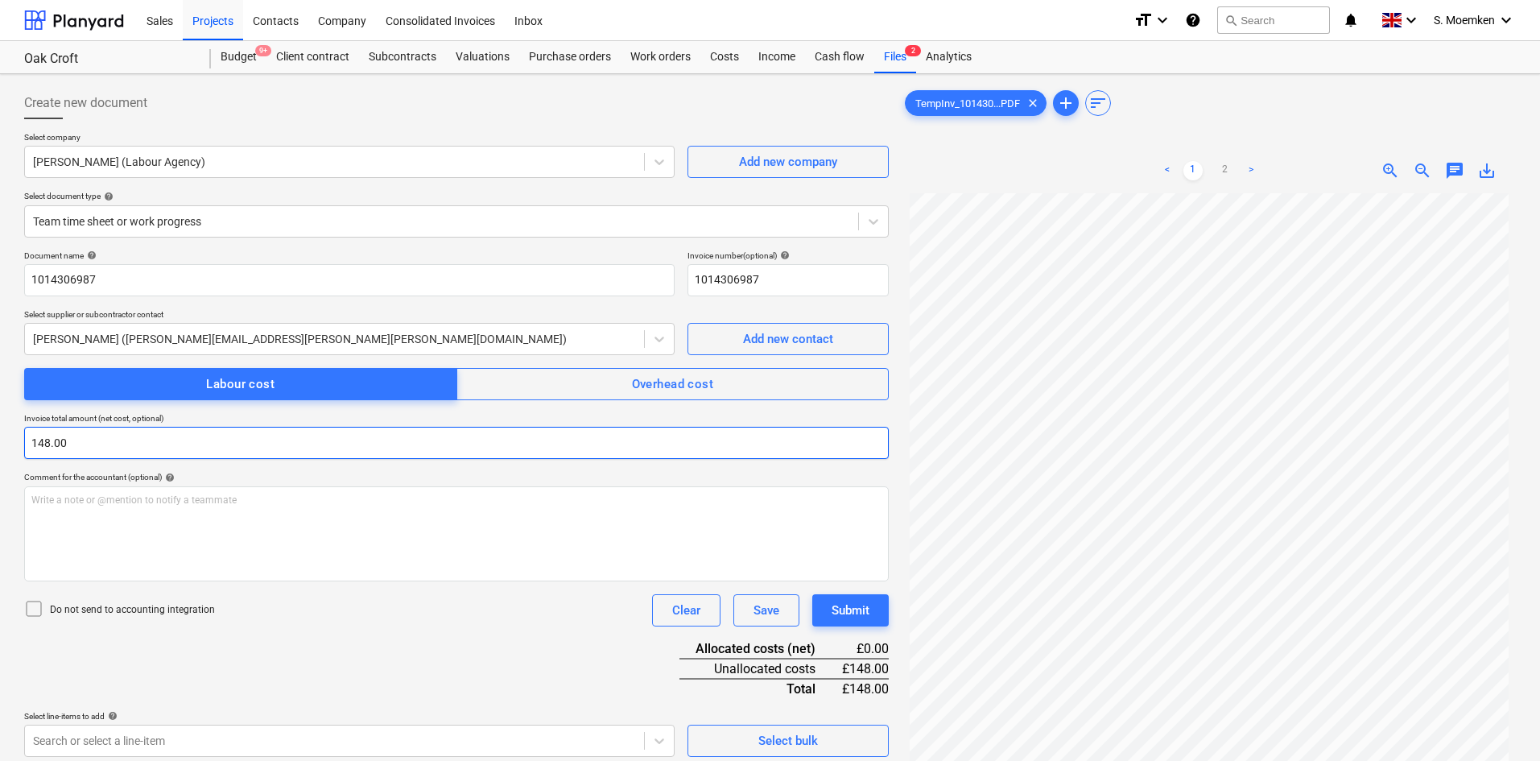
type input "148.00"
click at [34, 604] on icon at bounding box center [33, 608] width 19 height 19
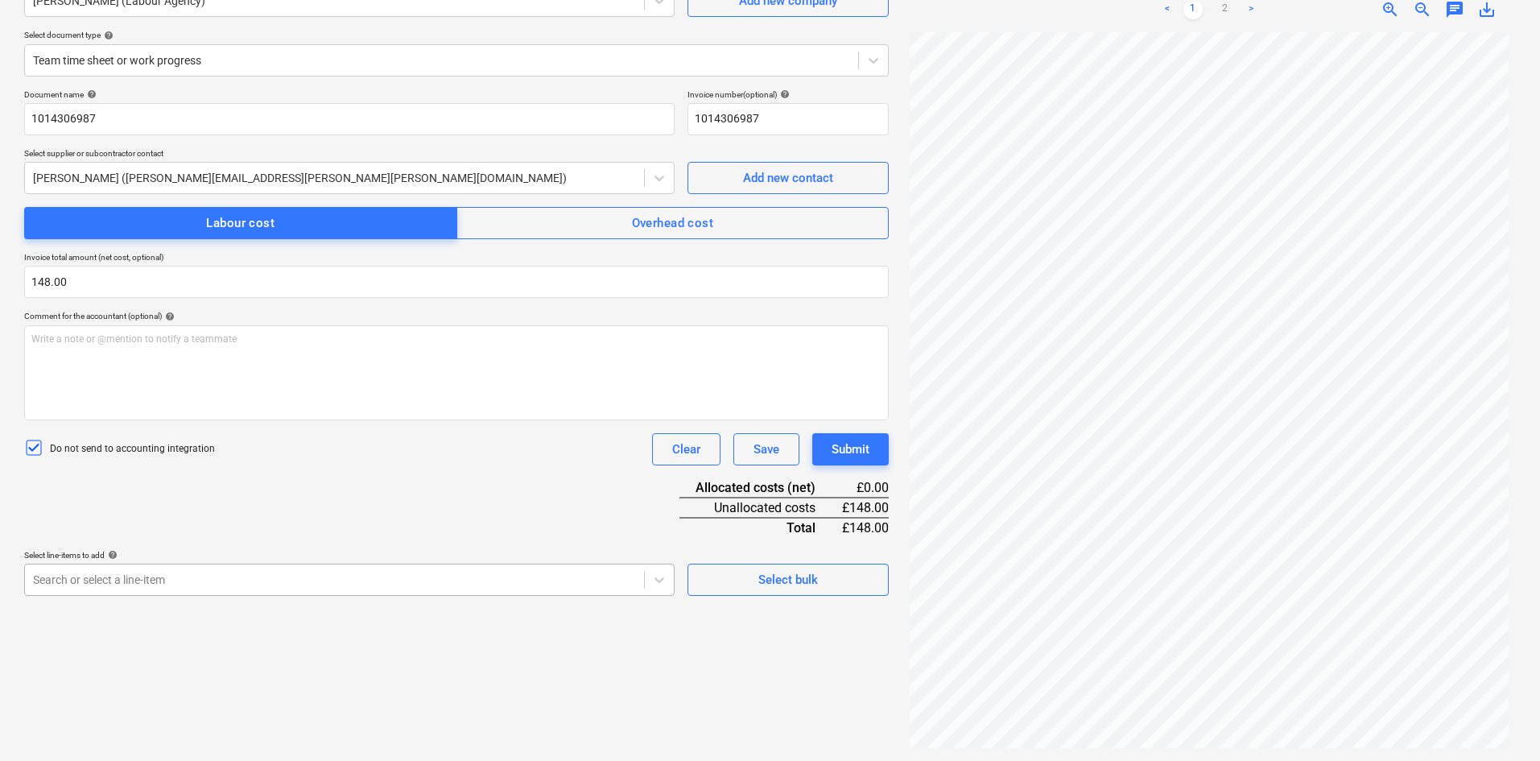
scroll to position [247, 0]
click at [374, 579] on body "Sales Projects Contacts Company Consolidated Invoices Inbox format_size keyboar…" at bounding box center [770, 219] width 1540 height 761
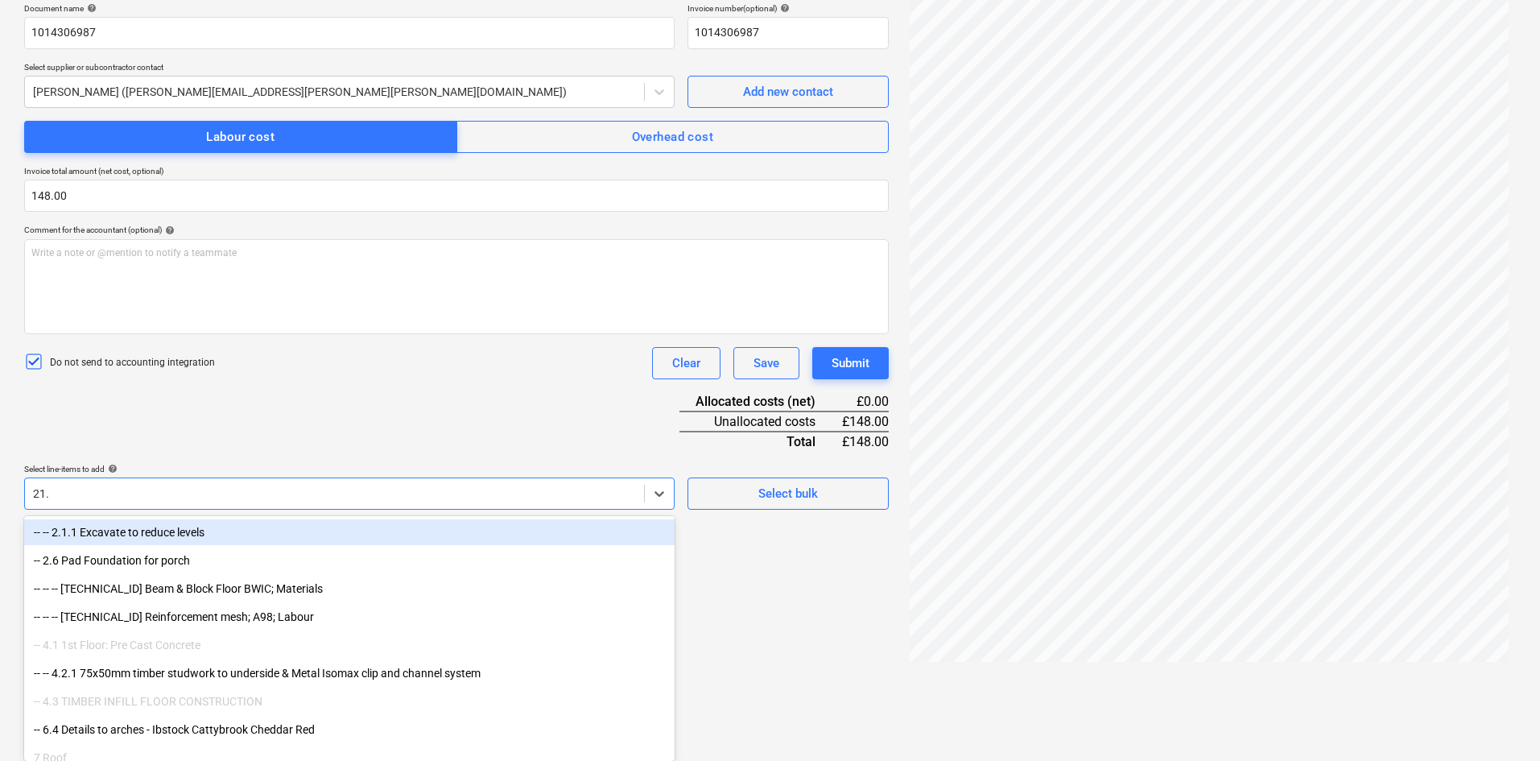
scroll to position [244, 0]
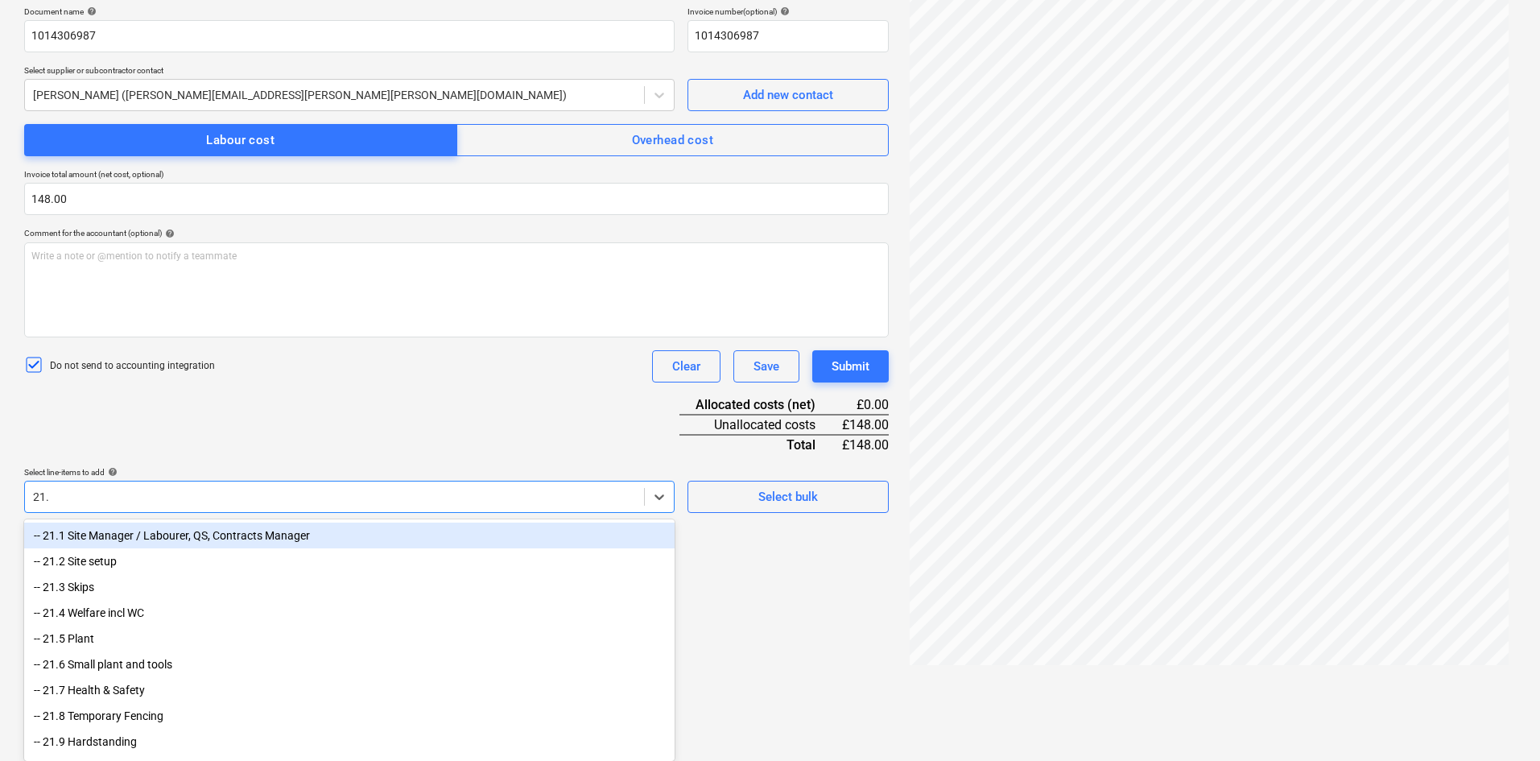
type input "21.1"
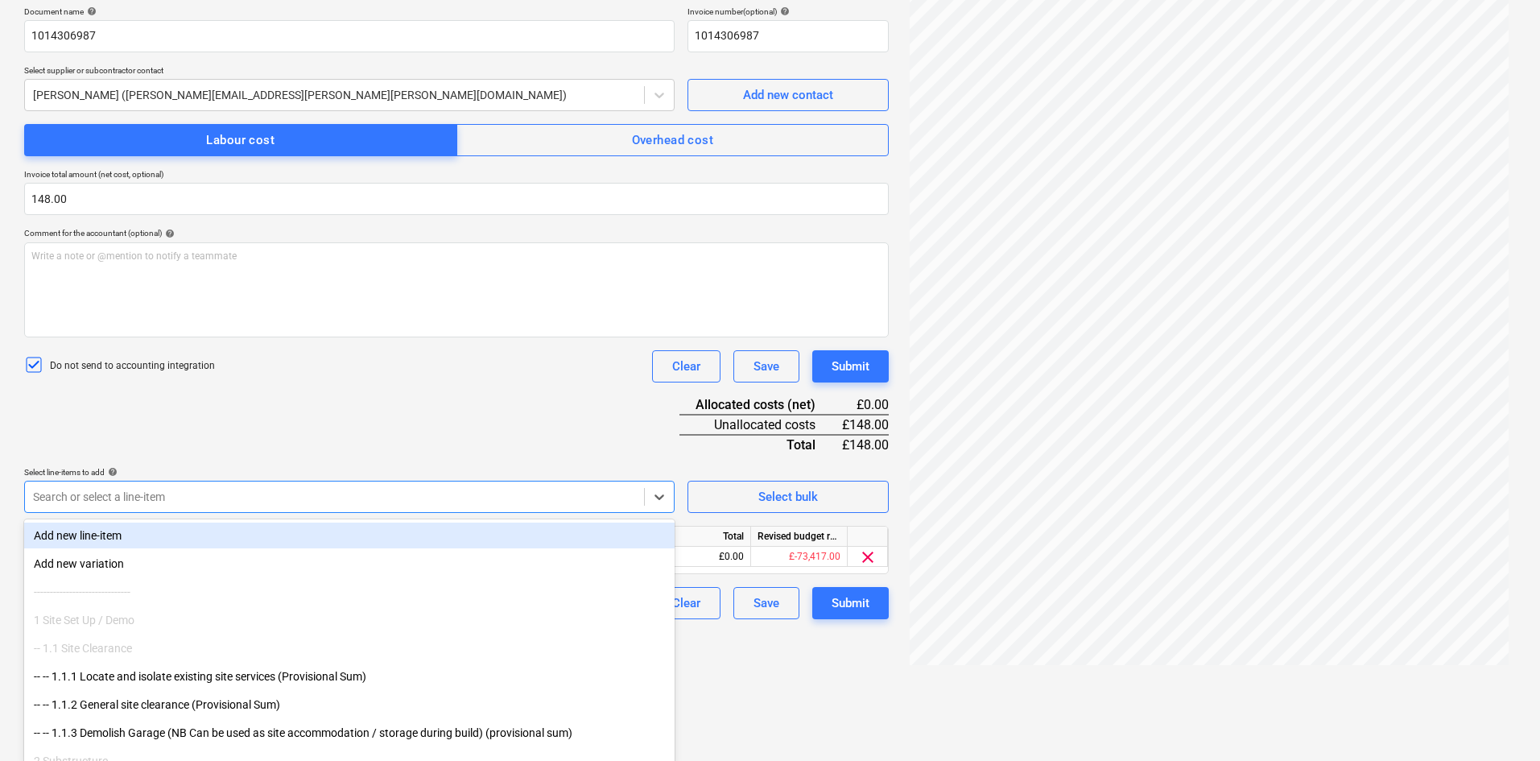
click at [399, 410] on div "Document name help 1014306987 Invoice number (optional) help 1014306987 Select …" at bounding box center [456, 312] width 864 height 612
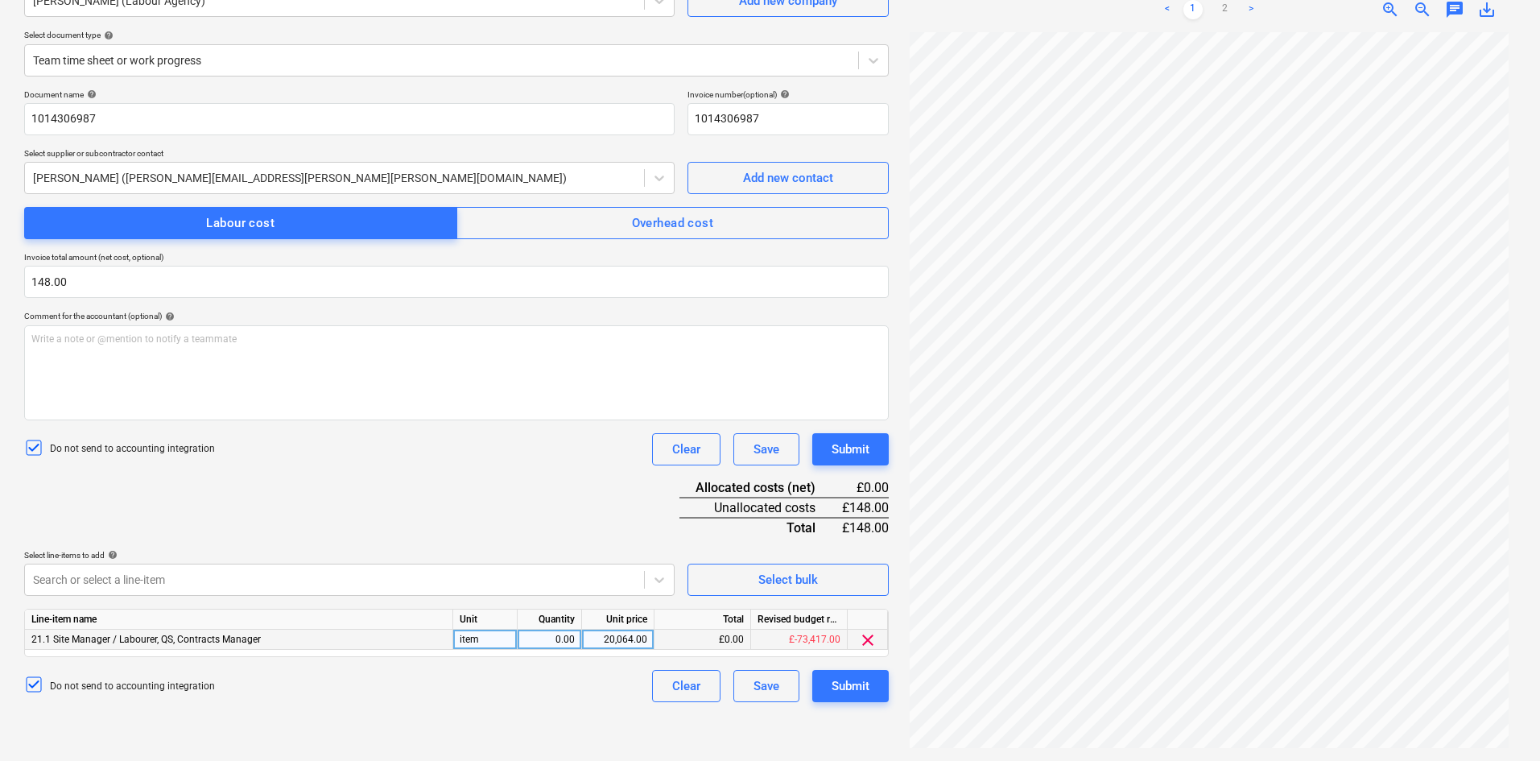
click at [562, 637] on div "0.00" at bounding box center [549, 639] width 51 height 20
drag, startPoint x: 487, startPoint y: 637, endPoint x: 429, endPoint y: 634, distance: 58.0
click at [0, 0] on div "21.1 Site Manager / Labourer, QS, Contracts Manager item 0.00 20,064.00 £0.00 £…" at bounding box center [0, 0] width 0 height 0
drag, startPoint x: 483, startPoint y: 634, endPoint x: 446, endPoint y: 632, distance: 37.1
click at [0, 0] on div "21.1 Site Manager / Labourer, QS, Contracts Manager item 0.00 20,064.00 £0.00 £…" at bounding box center [0, 0] width 0 height 0
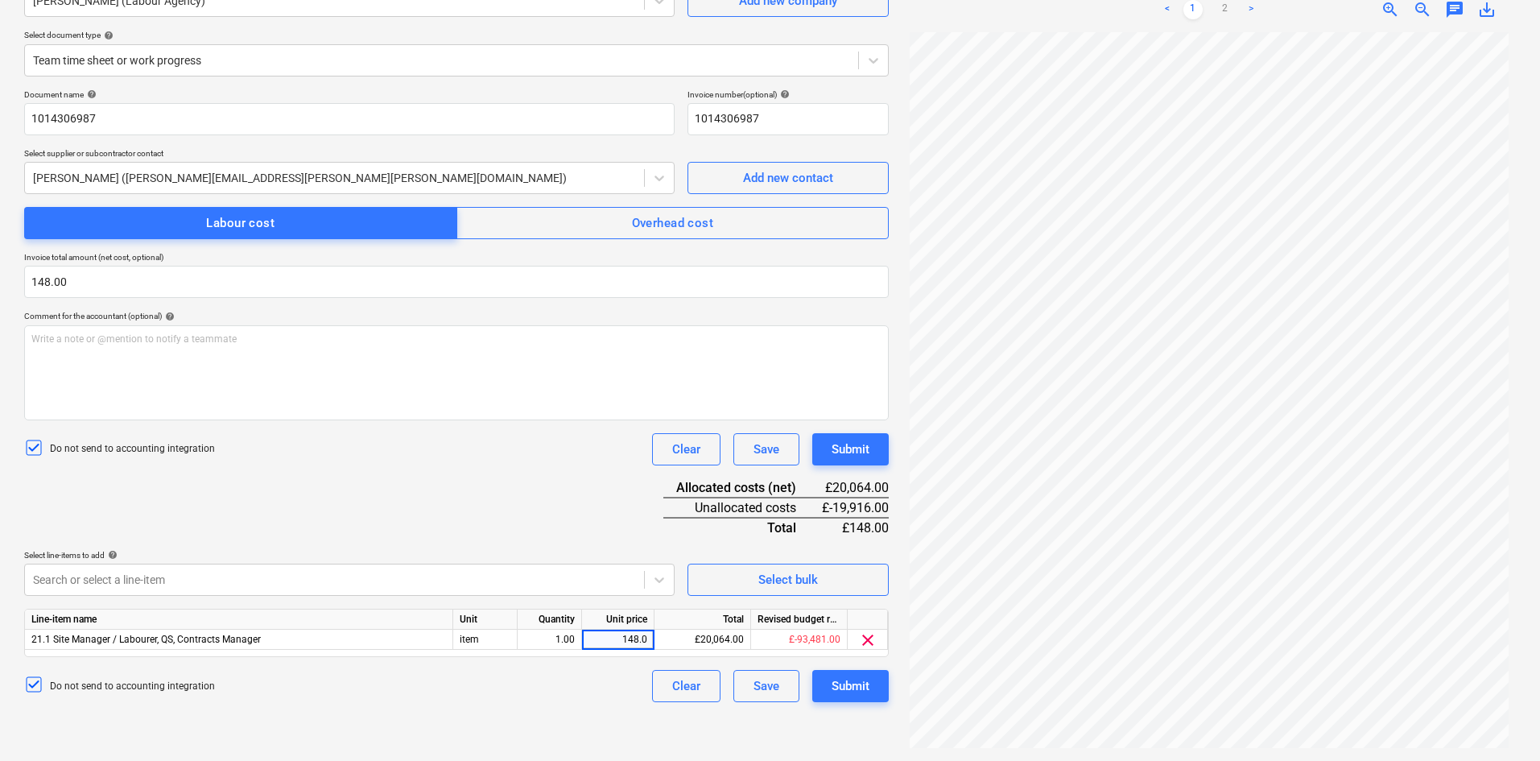
type input "148.00"
drag, startPoint x: 492, startPoint y: 640, endPoint x: 435, endPoint y: 636, distance: 56.5
click at [0, 0] on div "21.1 Site Manager / Labourer, QS, Contracts Manager item 1.00 148.00 £148.00 £-…" at bounding box center [0, 0] width 0 height 0
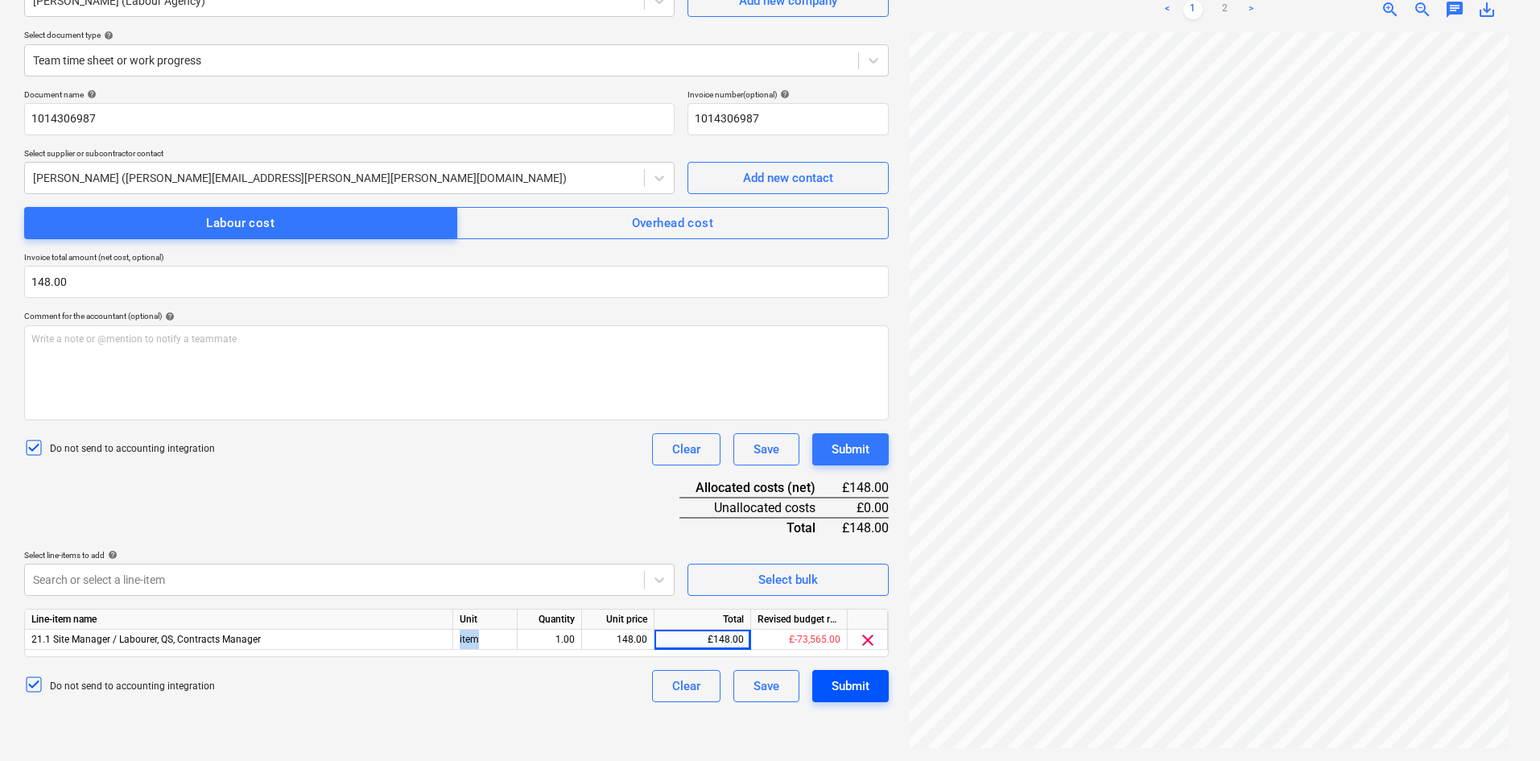
click at [825, 690] on button "Submit" at bounding box center [850, 686] width 76 height 32
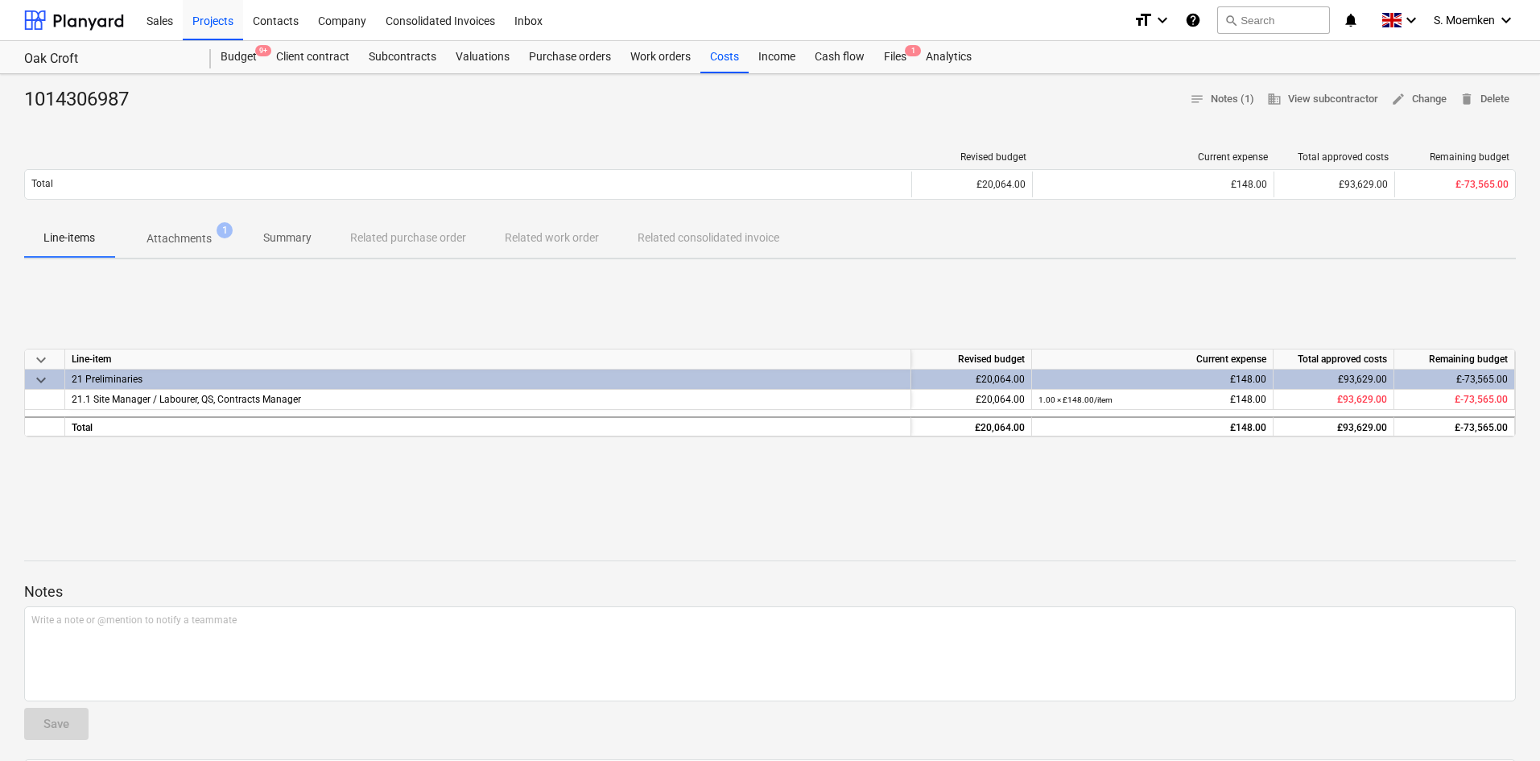
click at [480, 110] on div "1014306987 notes Notes (1) business View subcontractor edit Change delete Delete" at bounding box center [769, 100] width 1491 height 26
click at [588, 55] on div "Purchase orders" at bounding box center [569, 57] width 101 height 32
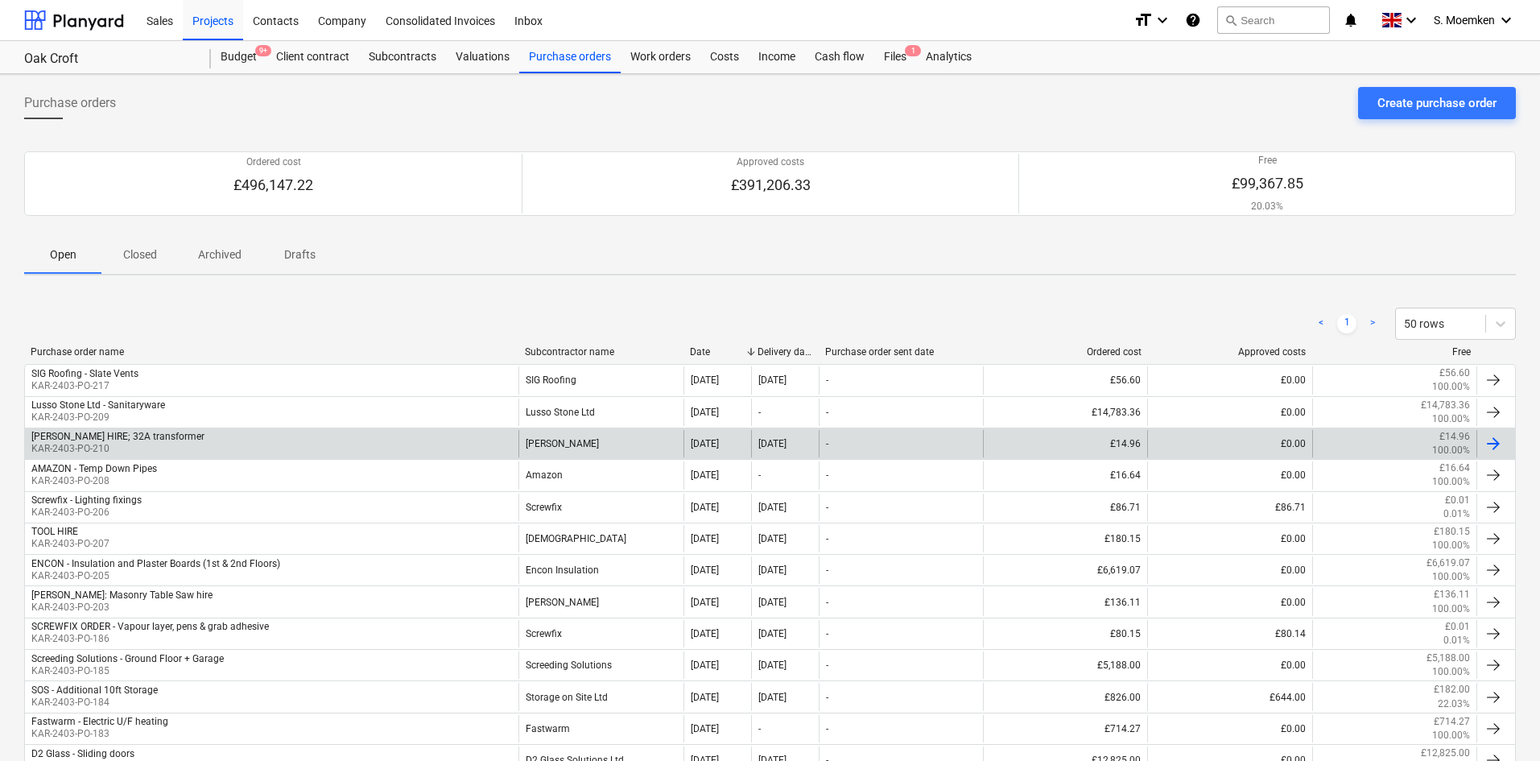
click at [224, 442] on div "[PERSON_NAME] HIRE; 32A transformer KAR-2403-PO-210" at bounding box center [271, 443] width 493 height 27
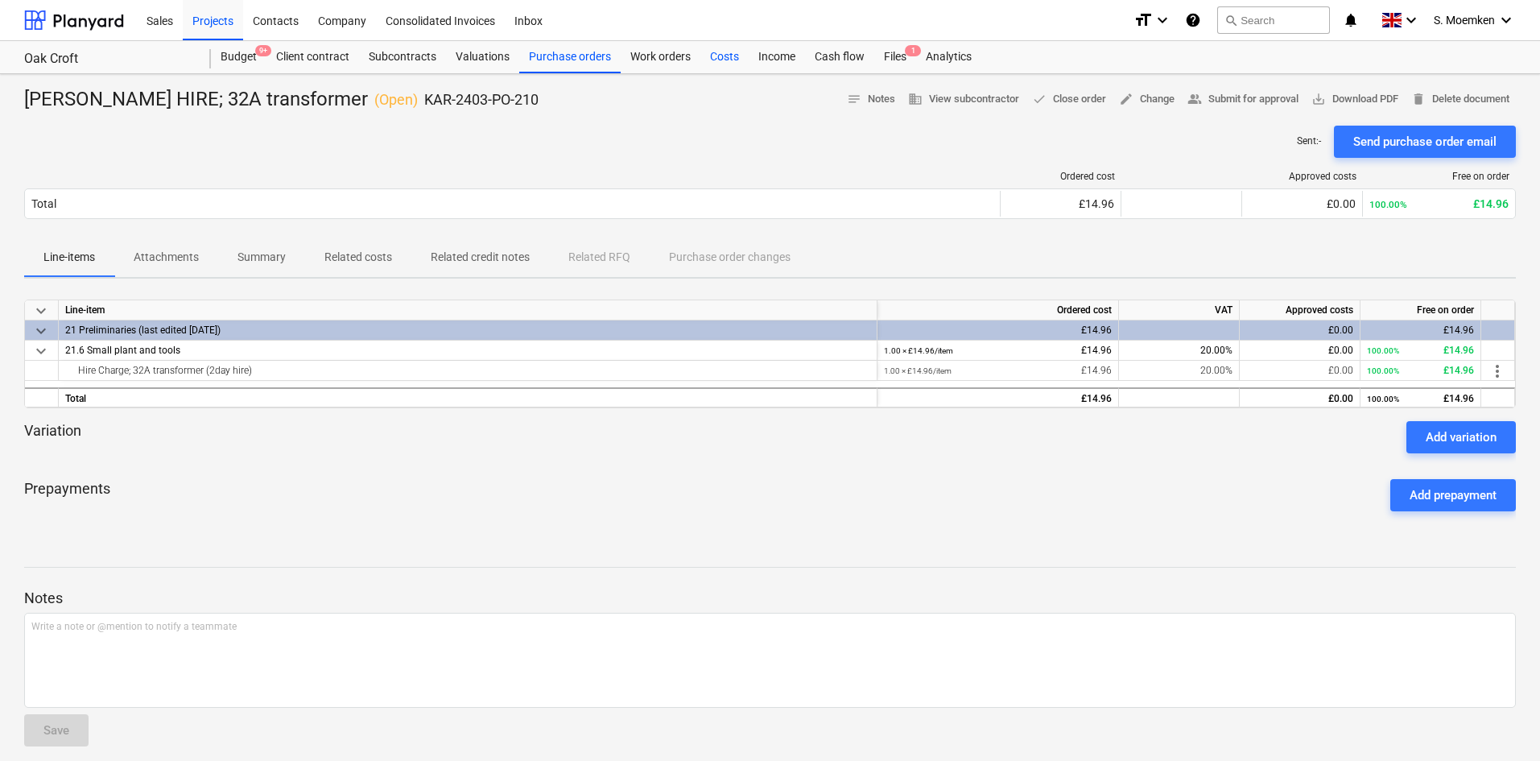
click at [728, 53] on div "Costs" at bounding box center [724, 57] width 48 height 32
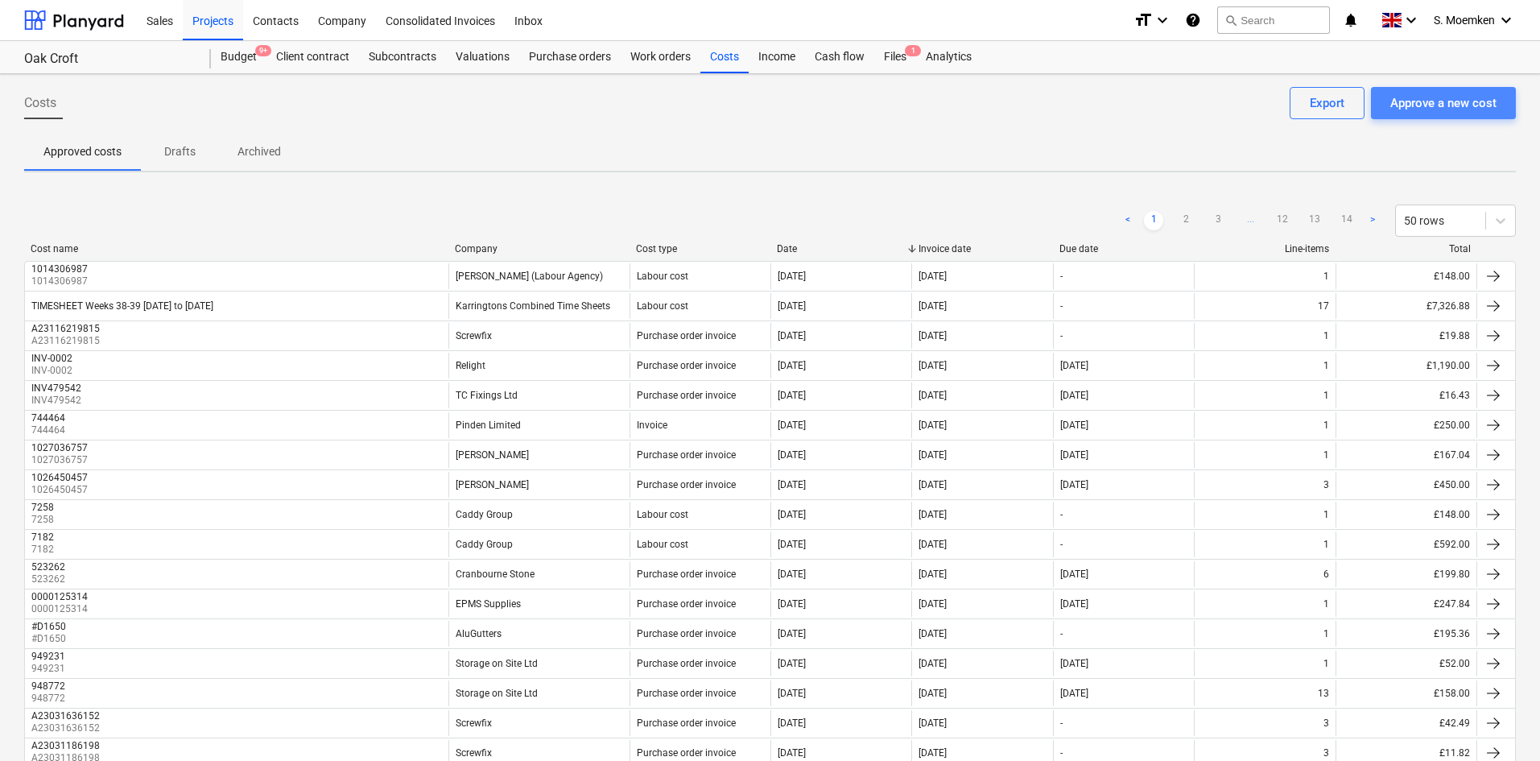
click at [1483, 109] on div "Approve a new cost" at bounding box center [1443, 103] width 106 height 21
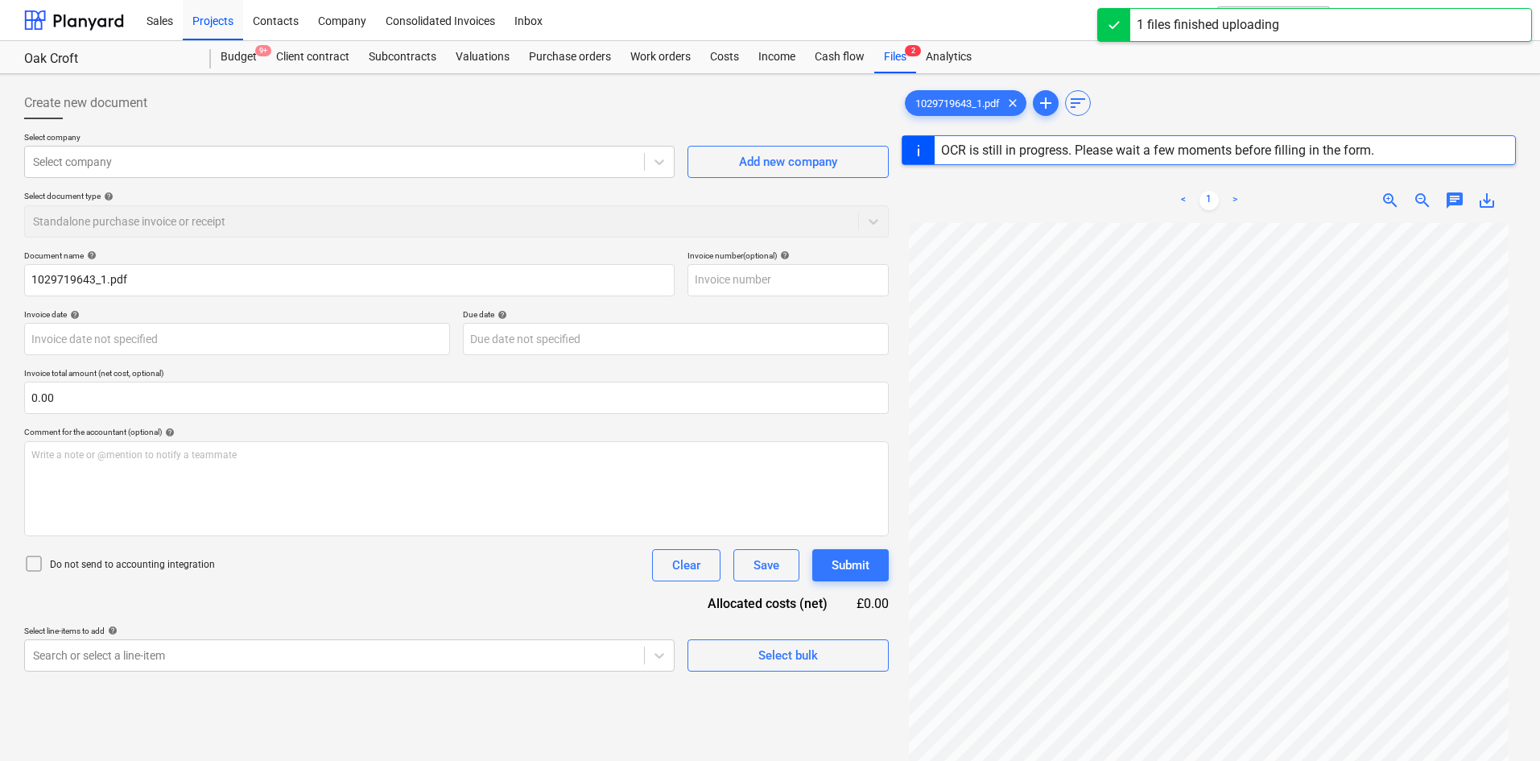
type input "1029719643"
type input "[DATE]"
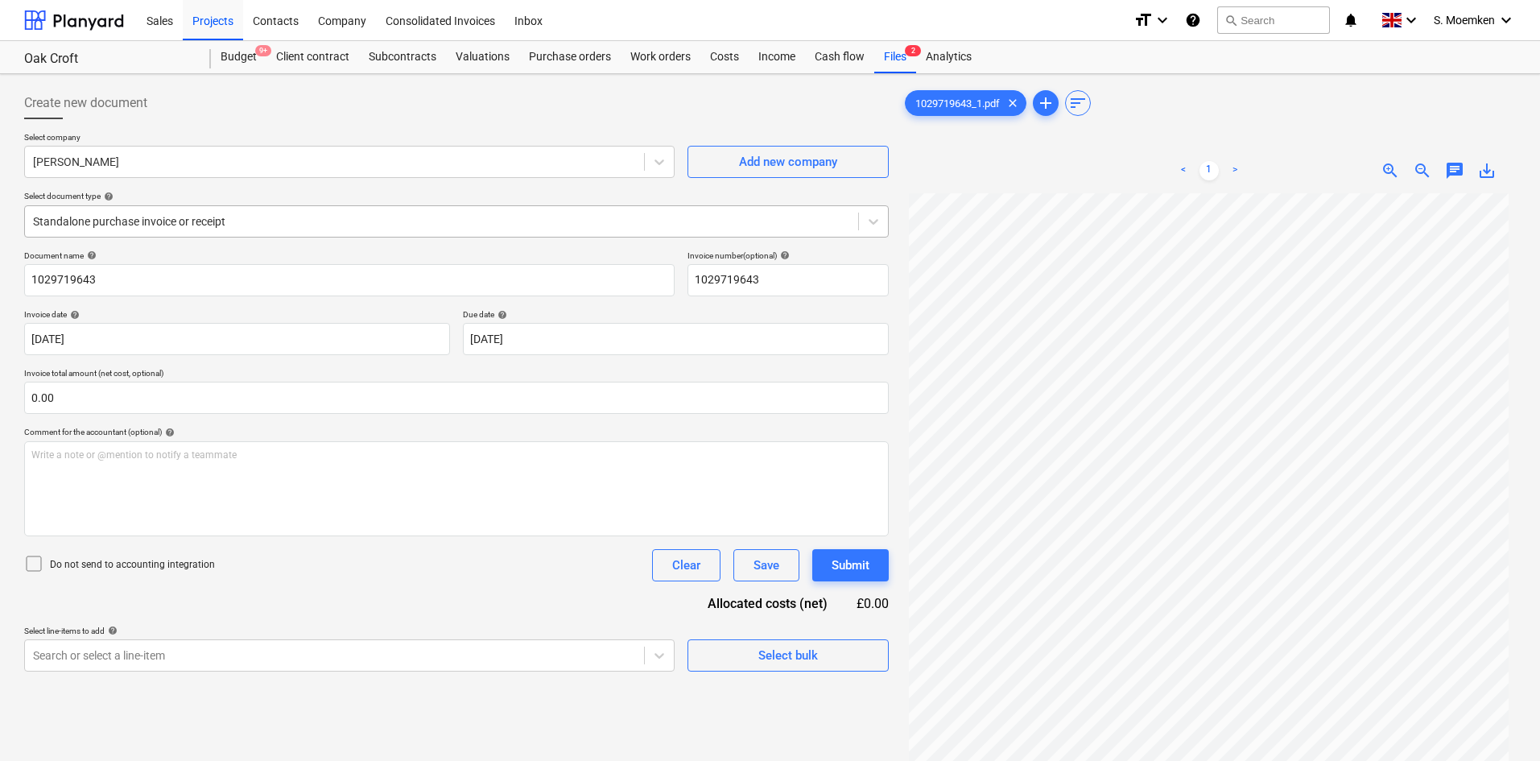
click at [402, 222] on div at bounding box center [441, 221] width 817 height 16
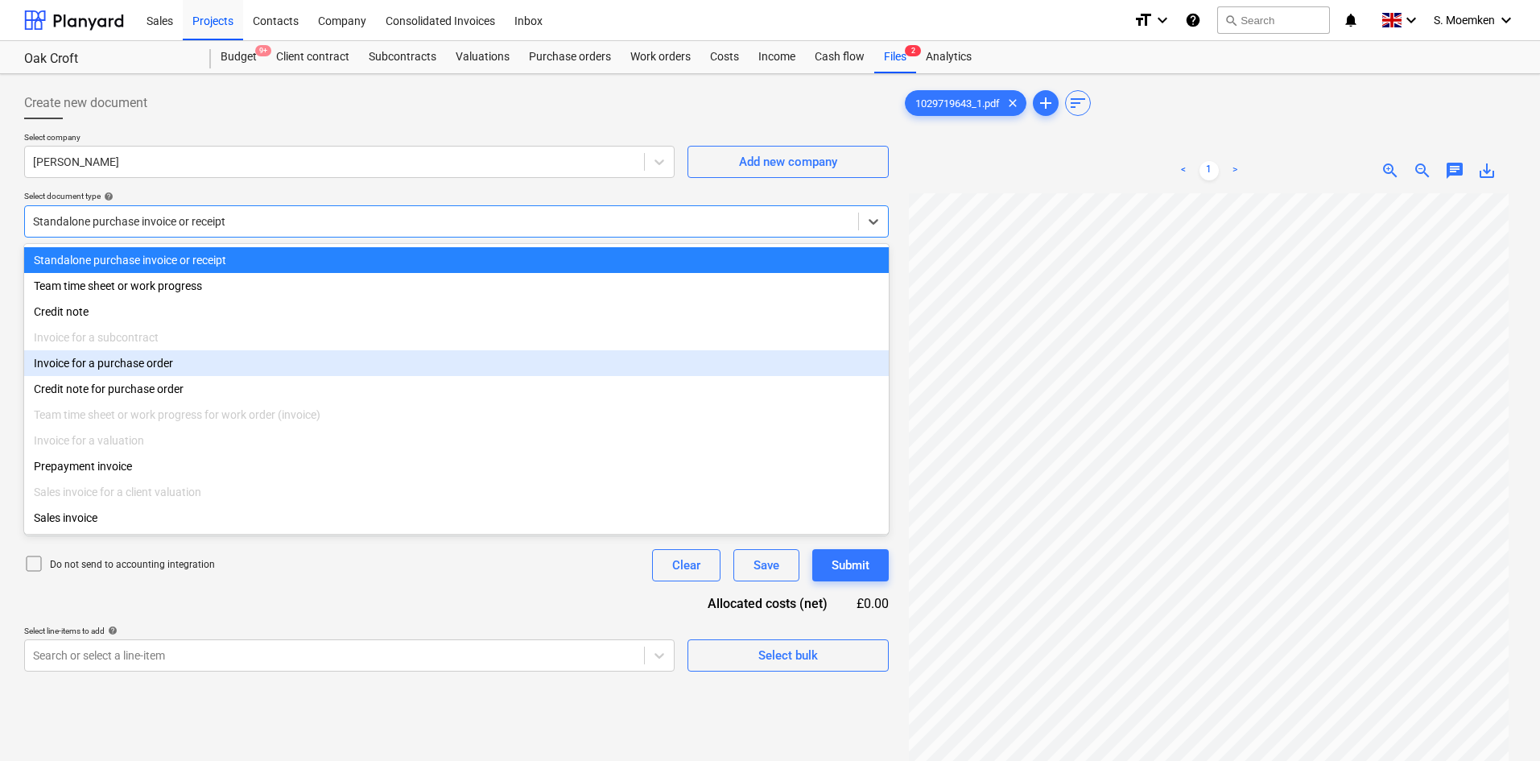
click at [155, 369] on div "Invoice for a purchase order" at bounding box center [456, 363] width 864 height 26
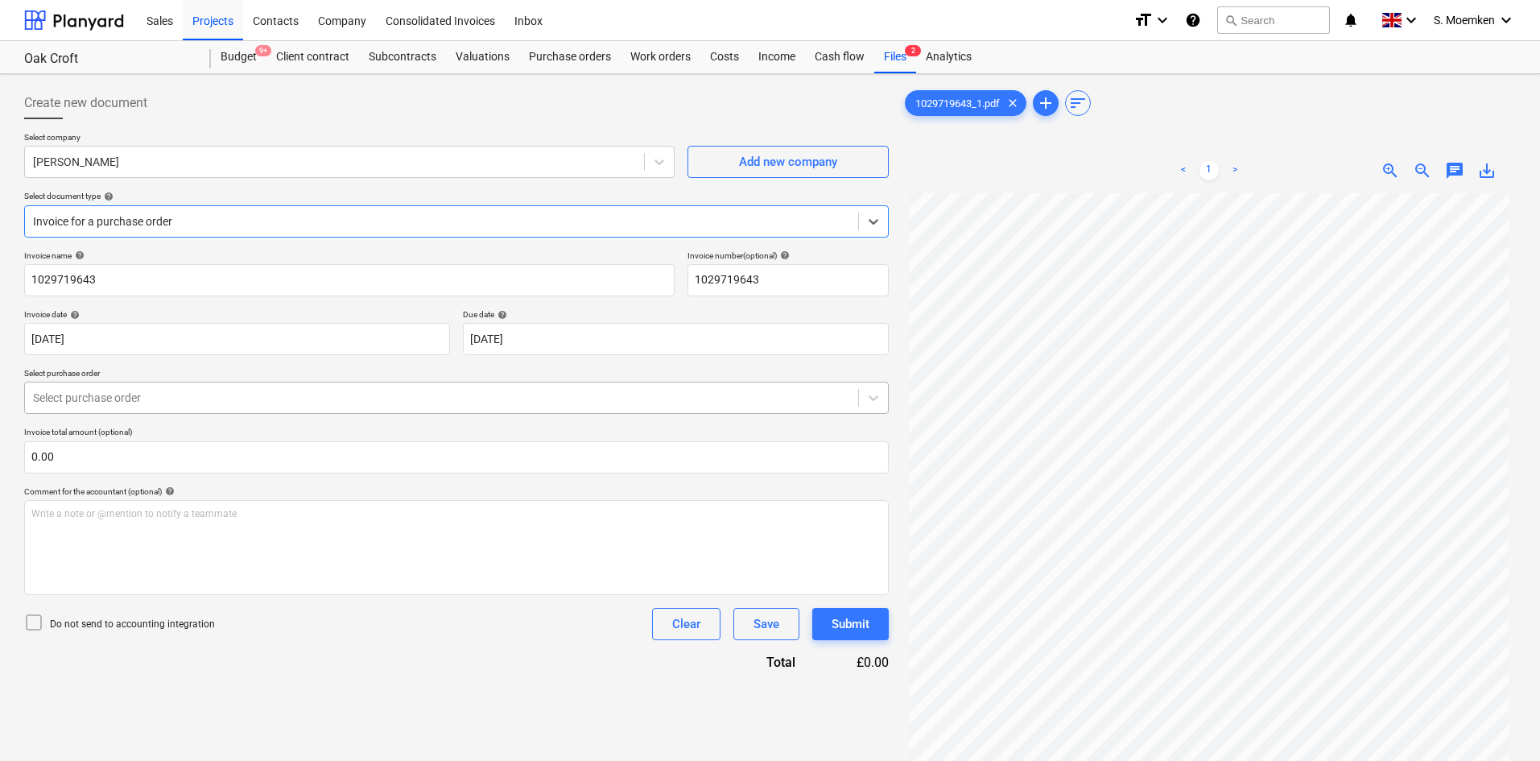
click at [195, 394] on div at bounding box center [441, 398] width 817 height 16
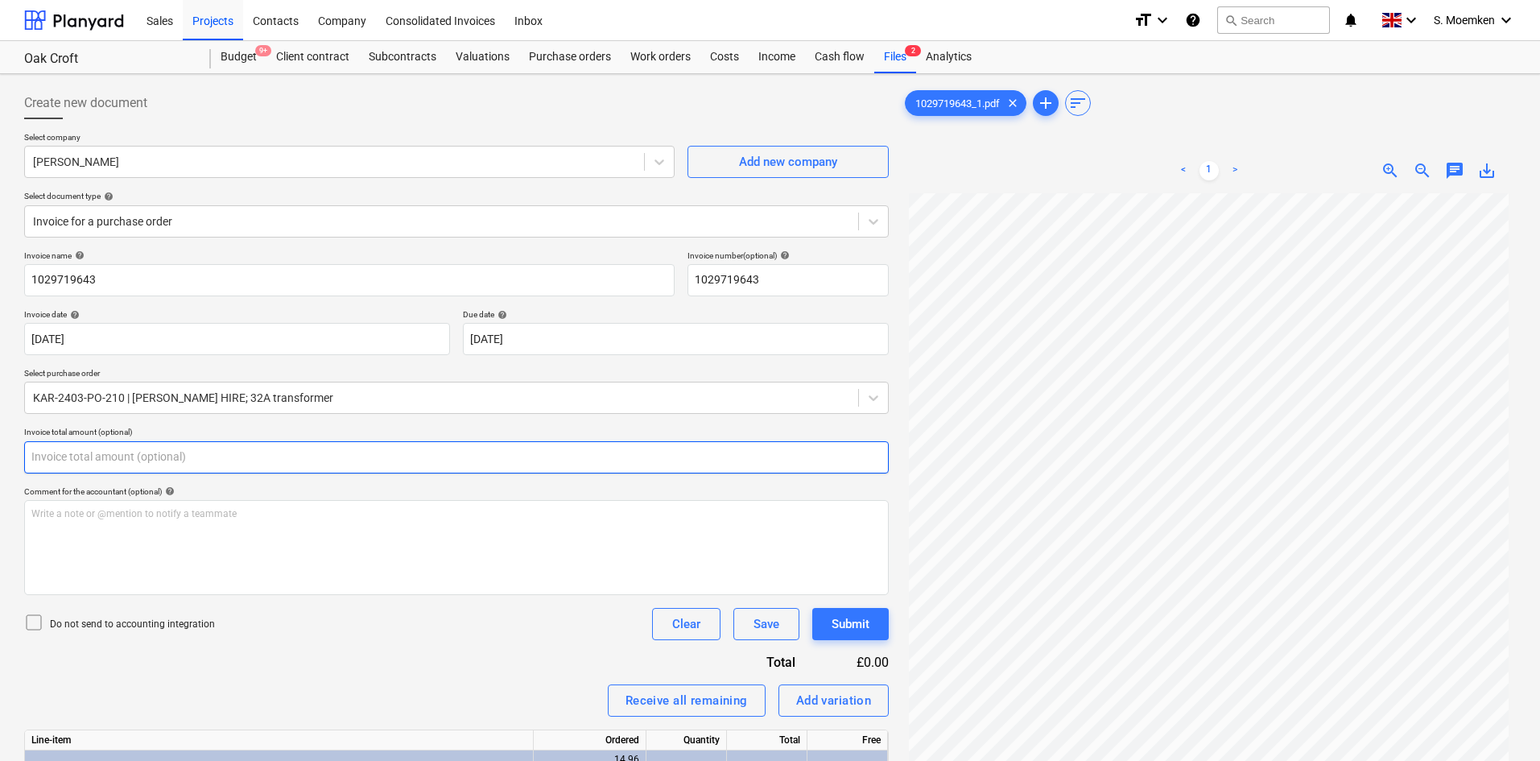
drag, startPoint x: 148, startPoint y: 460, endPoint x: 65, endPoint y: 455, distance: 83.0
click at [75, 460] on input "text" at bounding box center [456, 457] width 864 height 32
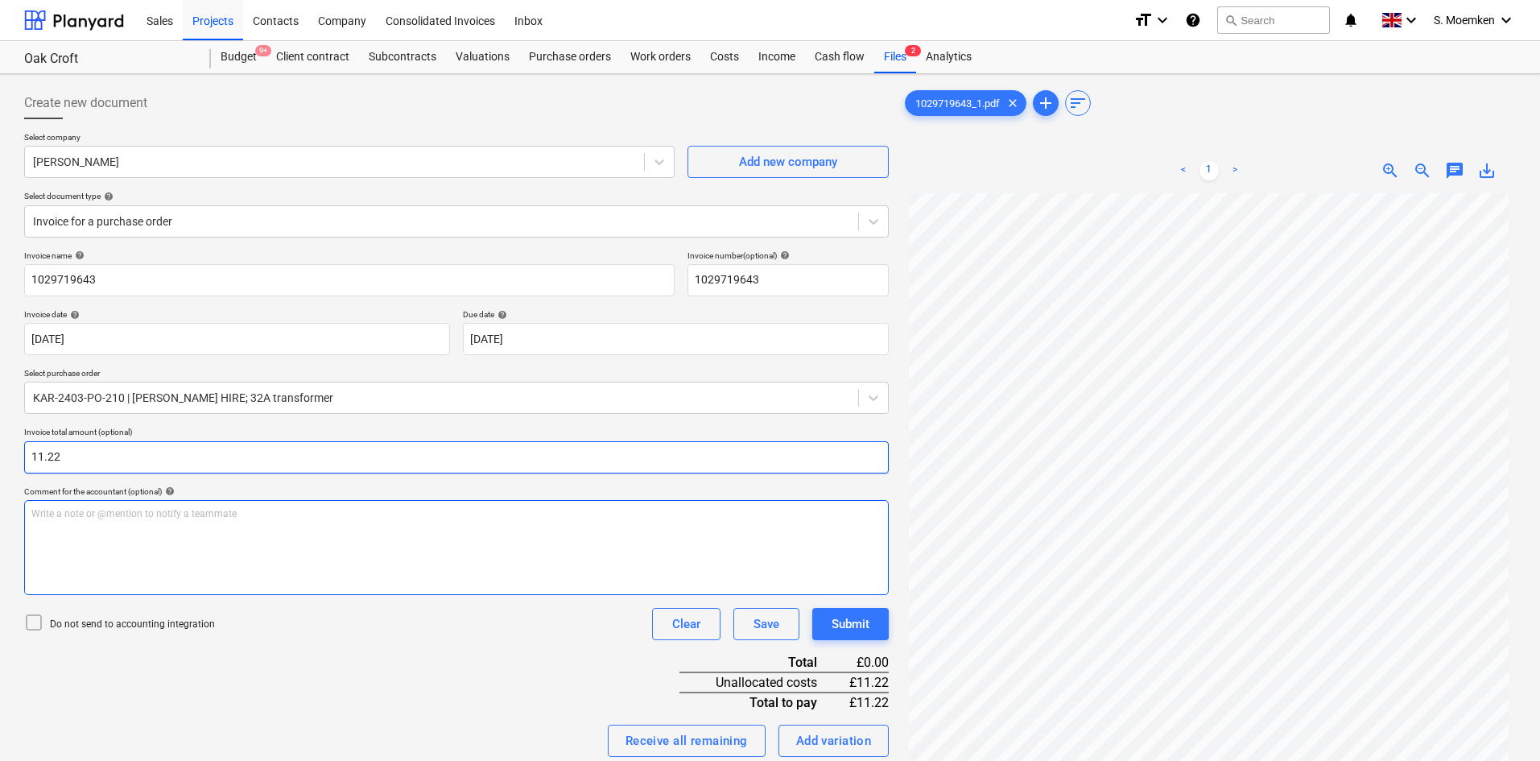
type input "11.22"
click at [362, 537] on div "Write a note or @mention to notify a teammate [PERSON_NAME]" at bounding box center [456, 547] width 864 height 95
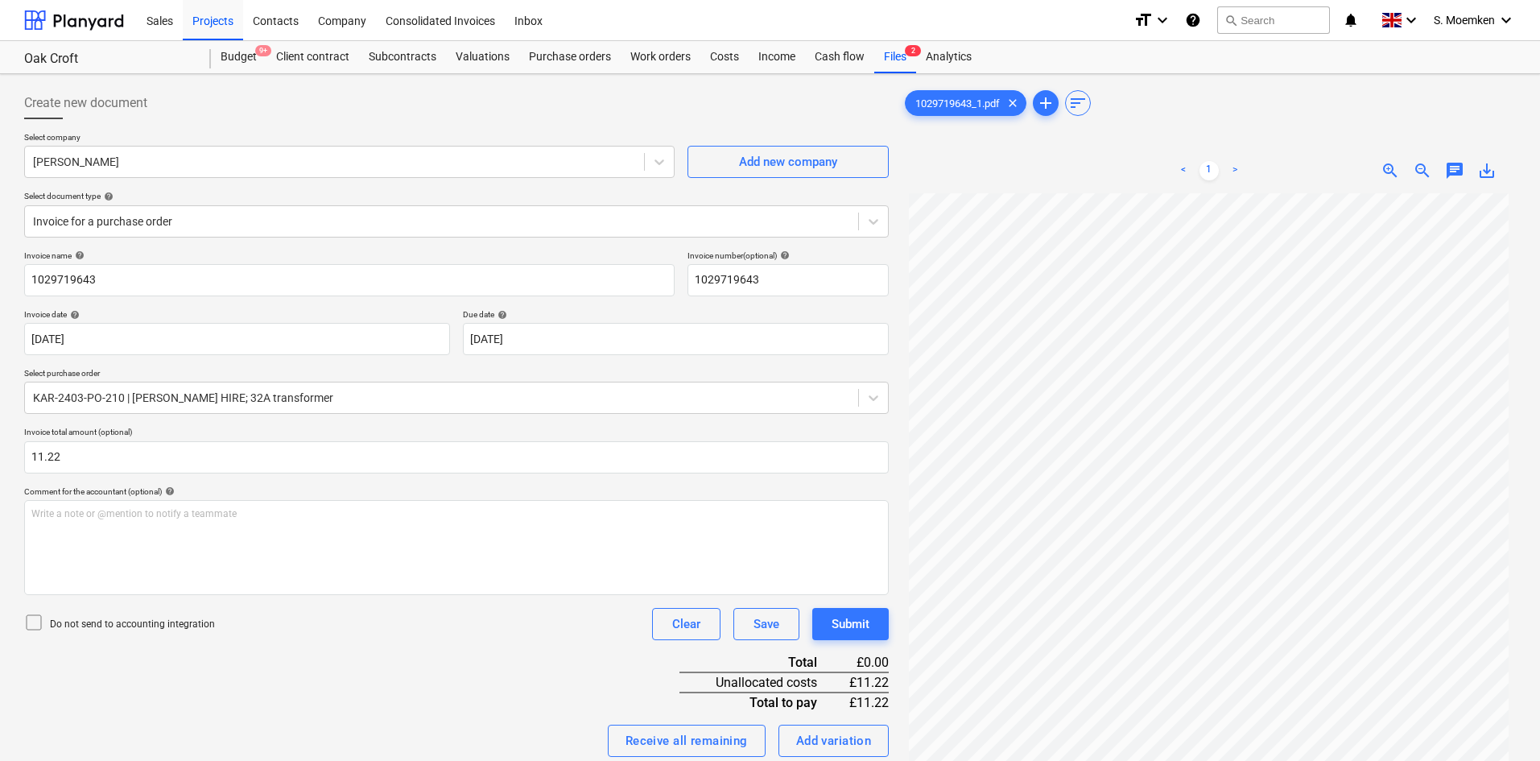
click at [43, 623] on icon at bounding box center [33, 621] width 19 height 19
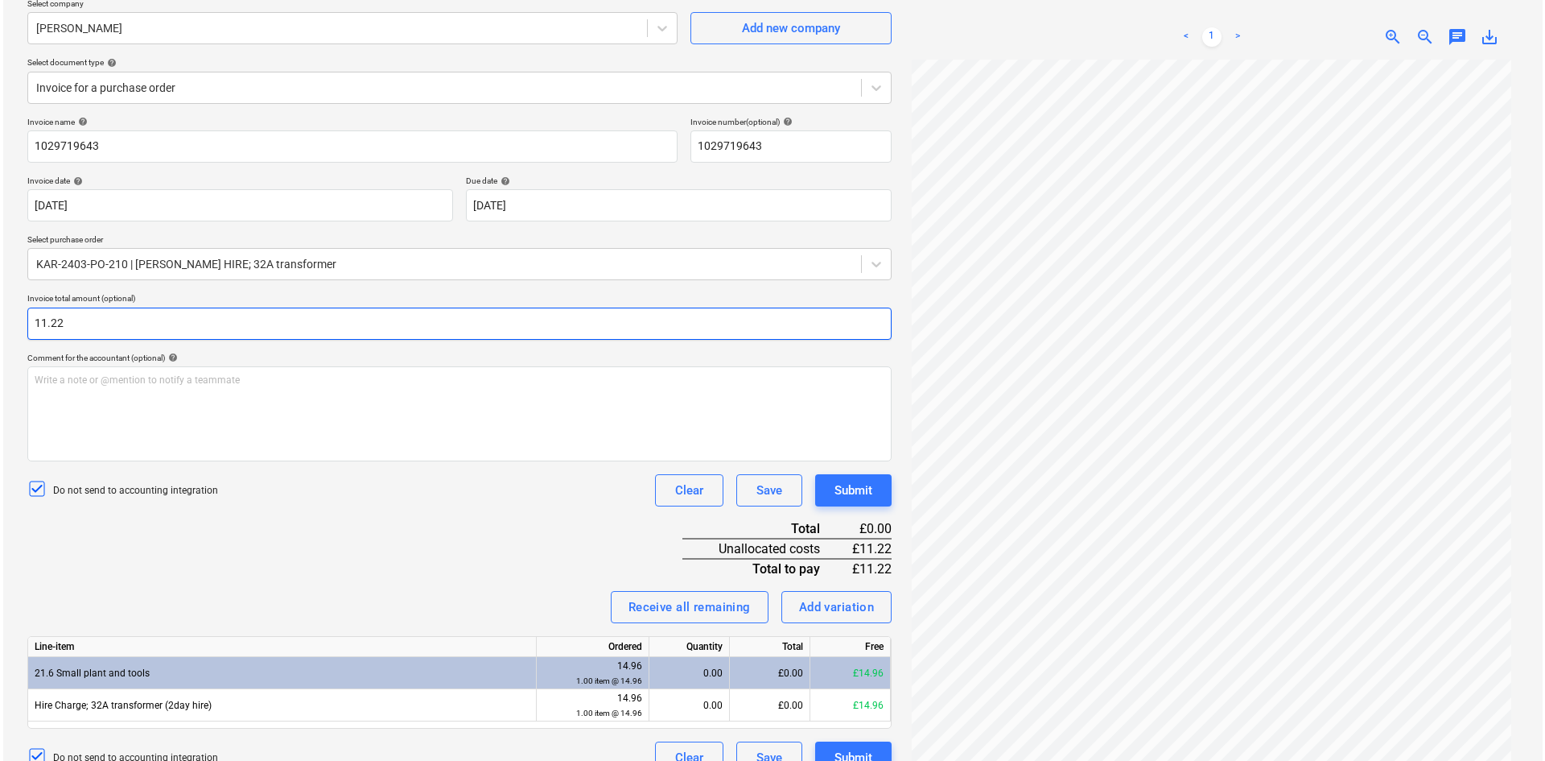
scroll to position [161, 0]
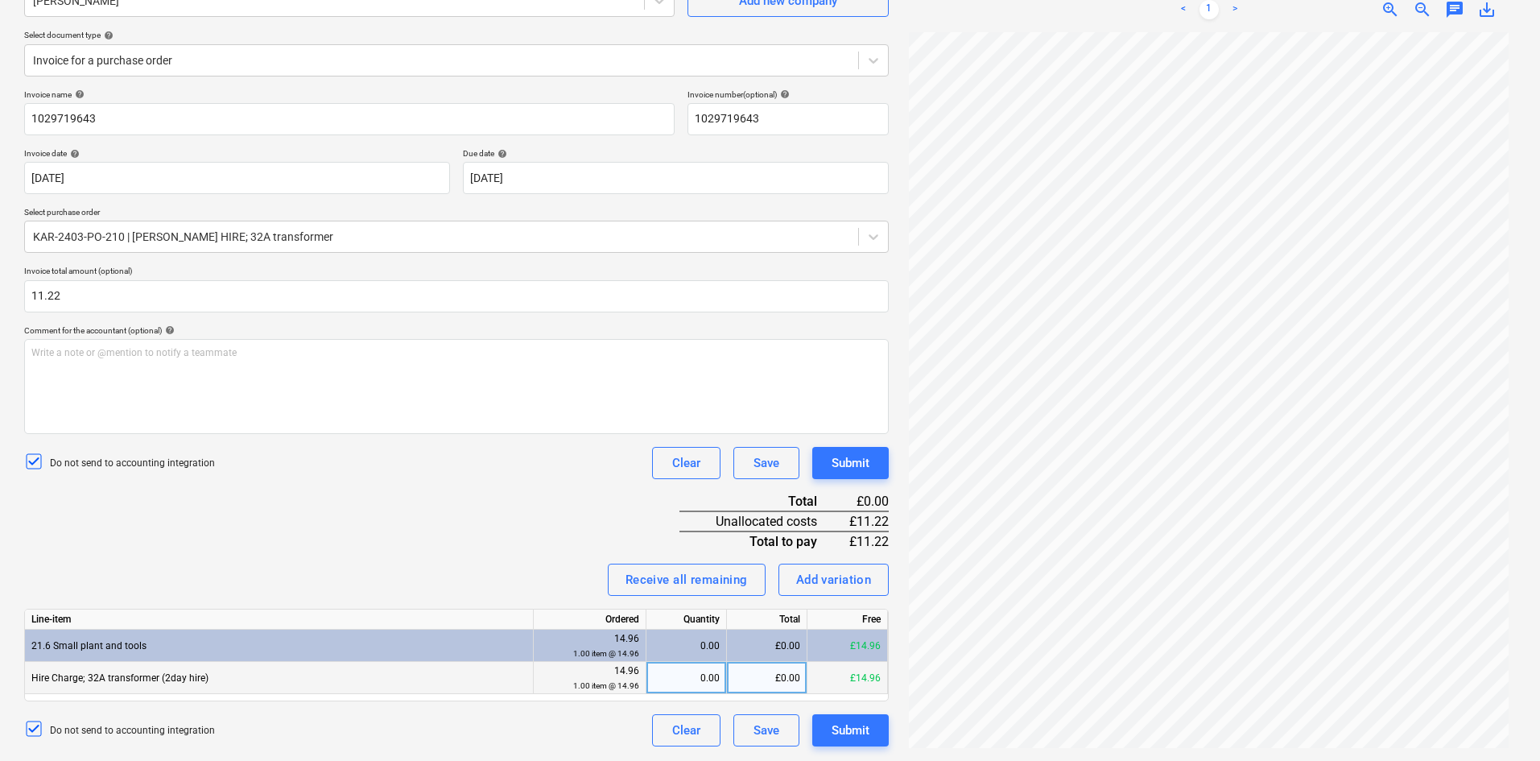
click at [687, 678] on div "0.00" at bounding box center [686, 678] width 67 height 32
type input "1"
type input "11.22"
click at [373, 454] on div "Do not send to accounting integration Clear Save Submit" at bounding box center [456, 463] width 864 height 32
click at [504, 530] on div "Invoice name help 1029719643 Invoice number (optional) help 1029719643 Invoice …" at bounding box center [456, 417] width 864 height 657
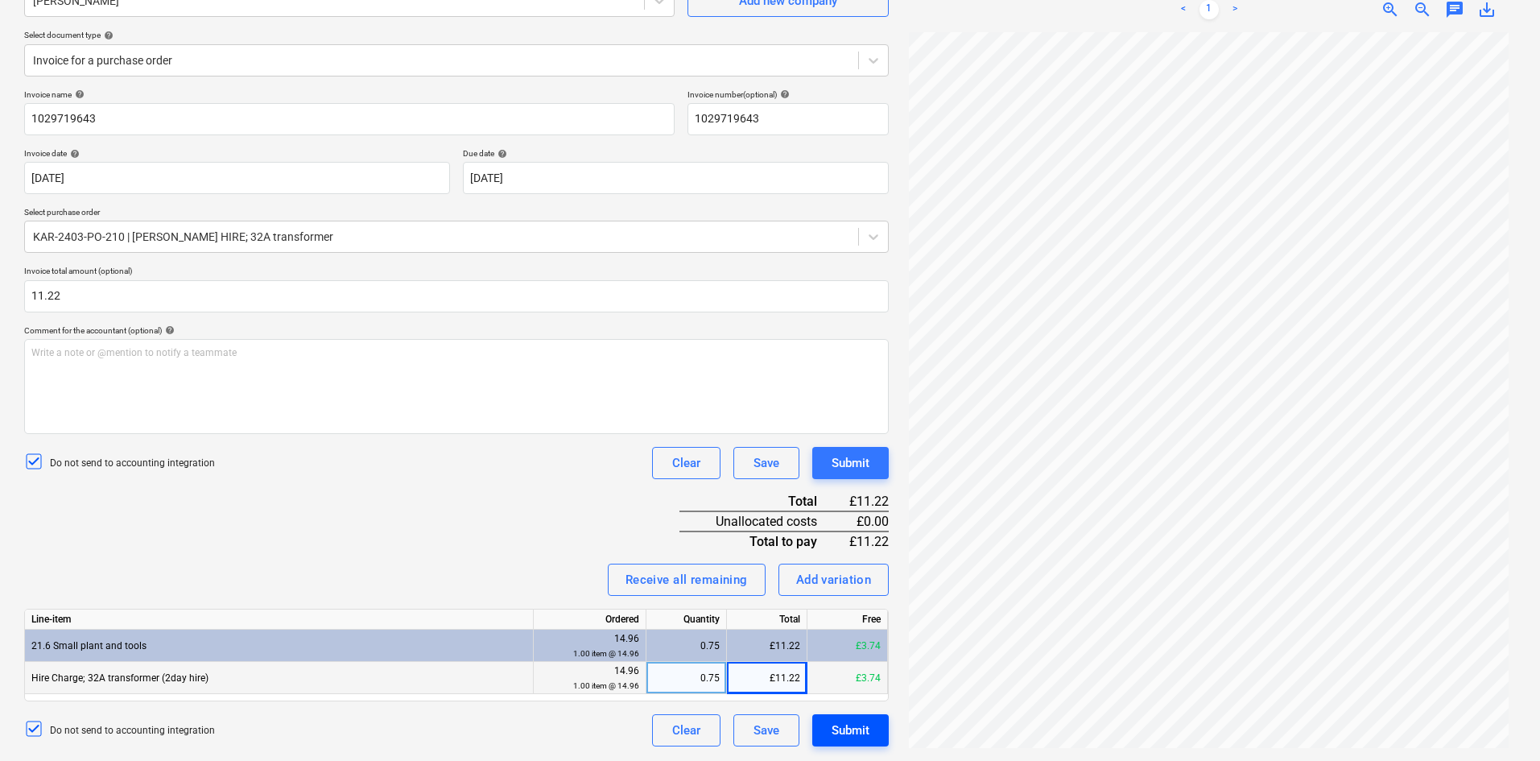
click at [838, 728] on div "Submit" at bounding box center [850, 730] width 38 height 21
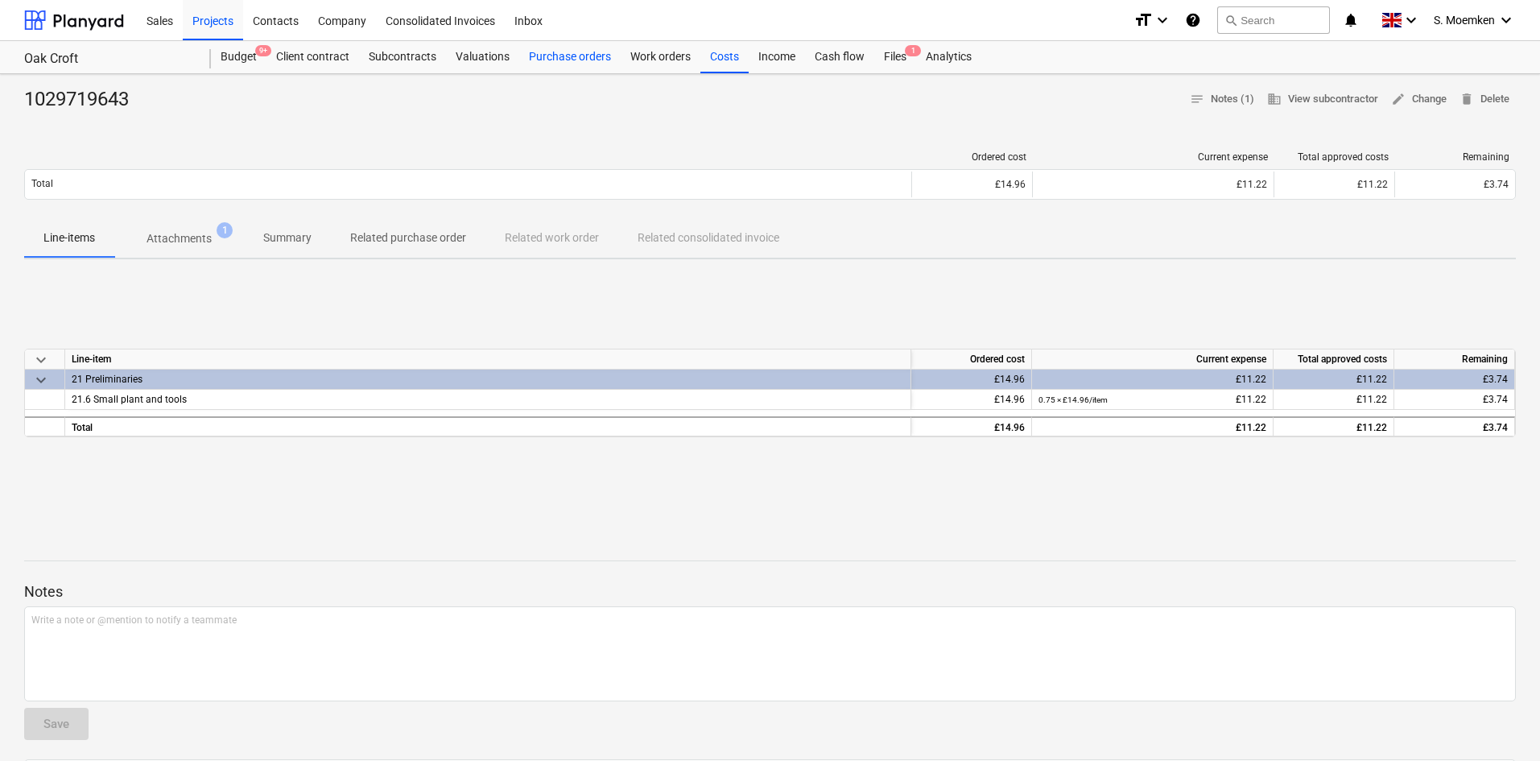
click at [562, 50] on div "Purchase orders" at bounding box center [569, 57] width 101 height 32
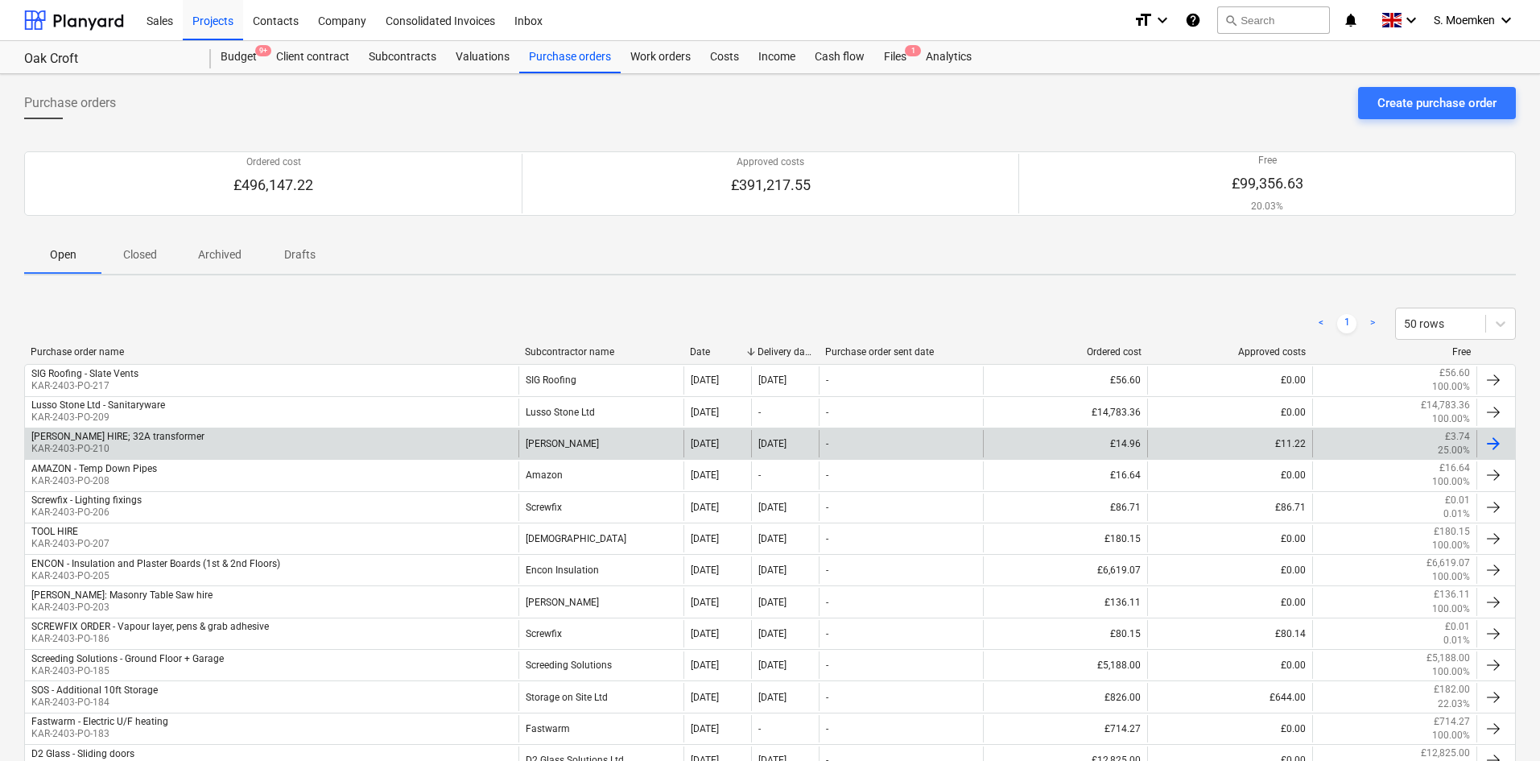
click at [255, 438] on div "[PERSON_NAME] HIRE; 32A transformer KAR-2403-PO-210" at bounding box center [271, 443] width 493 height 27
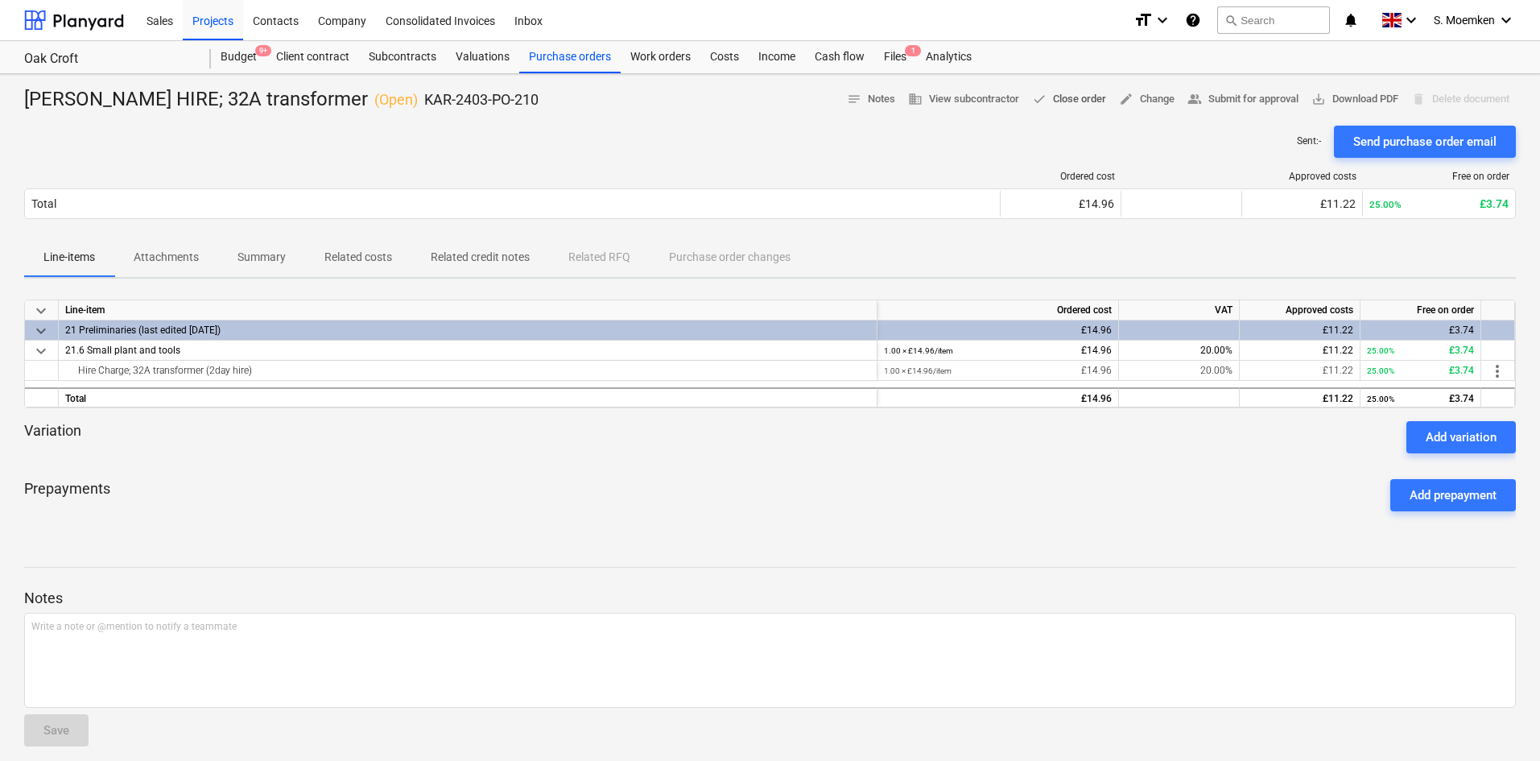
click at [1070, 101] on span "done Close order" at bounding box center [1069, 99] width 74 height 19
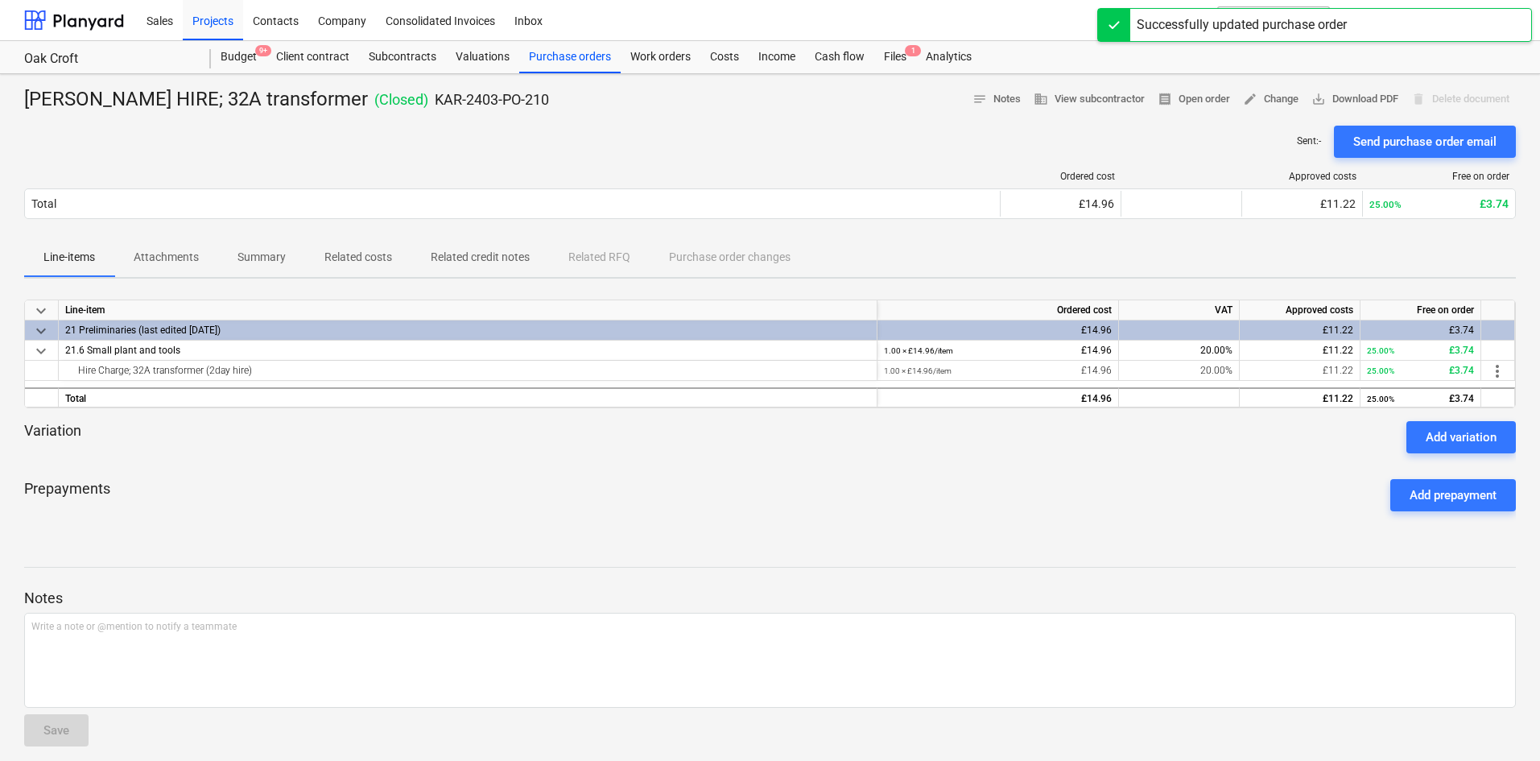
click at [373, 126] on div "Sent : - Send purchase order email" at bounding box center [769, 142] width 1491 height 32
click at [397, 54] on div "Subcontracts" at bounding box center [402, 57] width 87 height 32
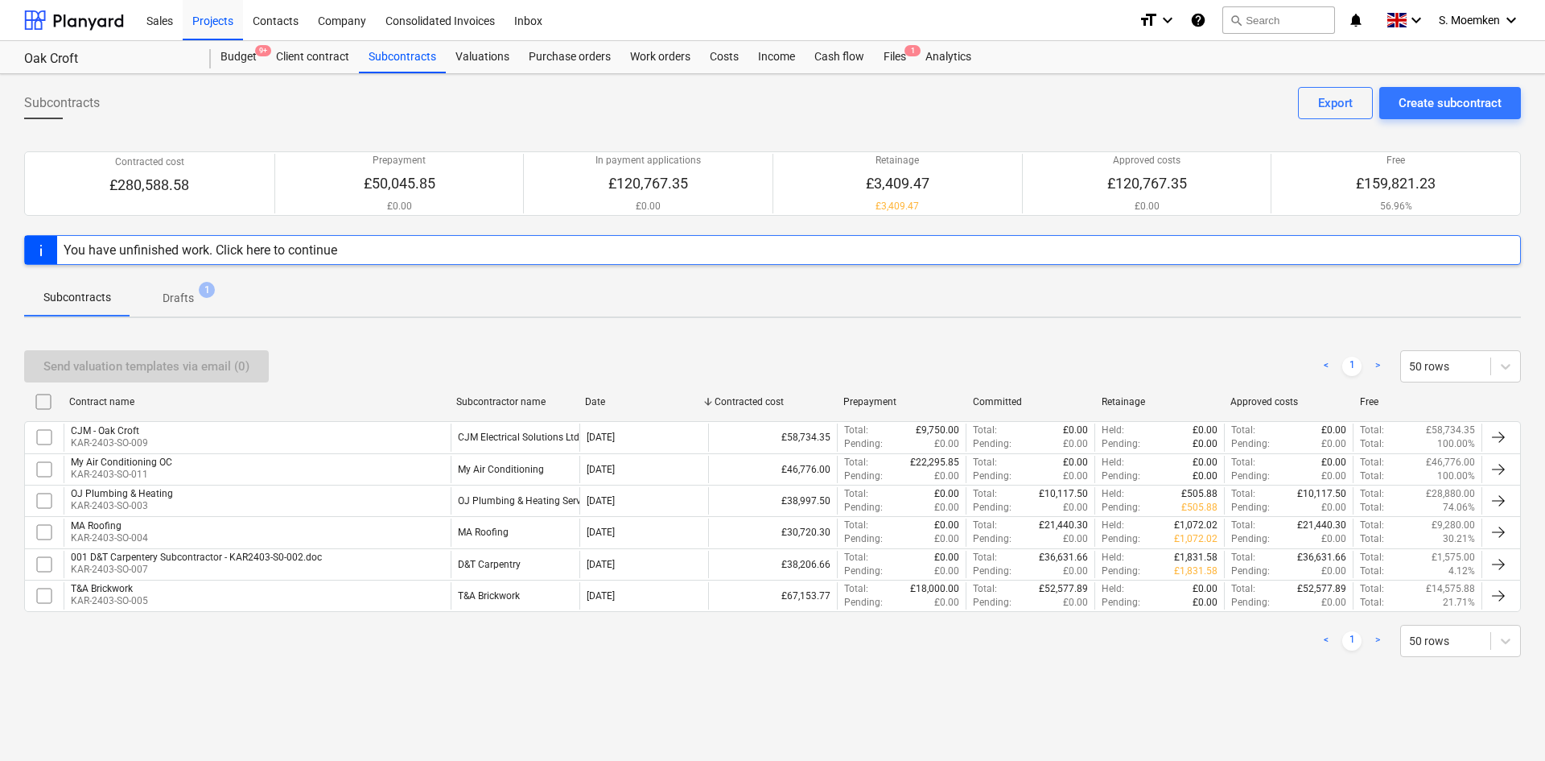
click at [179, 297] on p "Drafts" at bounding box center [178, 298] width 31 height 17
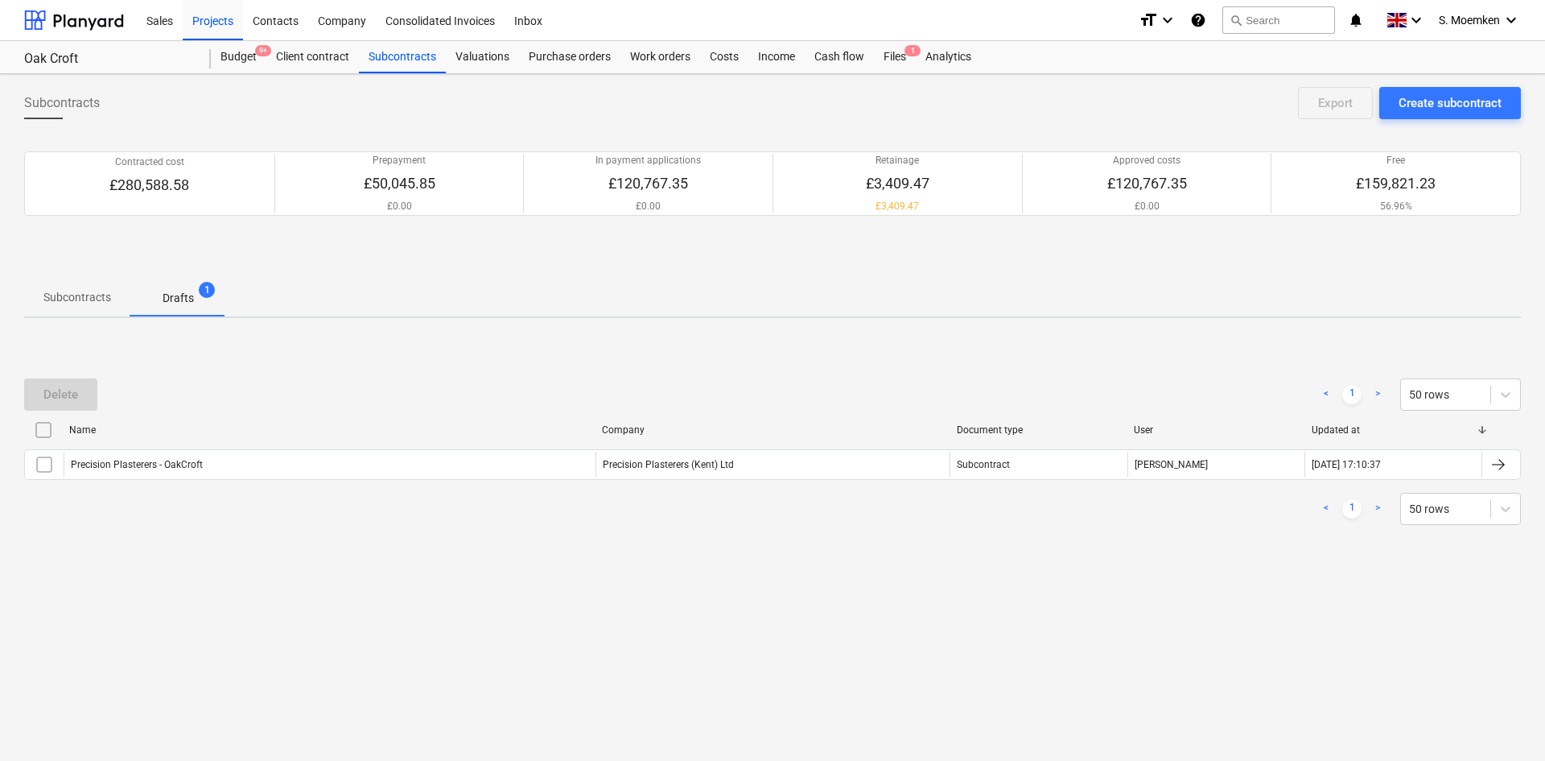
click at [81, 298] on p "Subcontracts" at bounding box center [77, 297] width 68 height 17
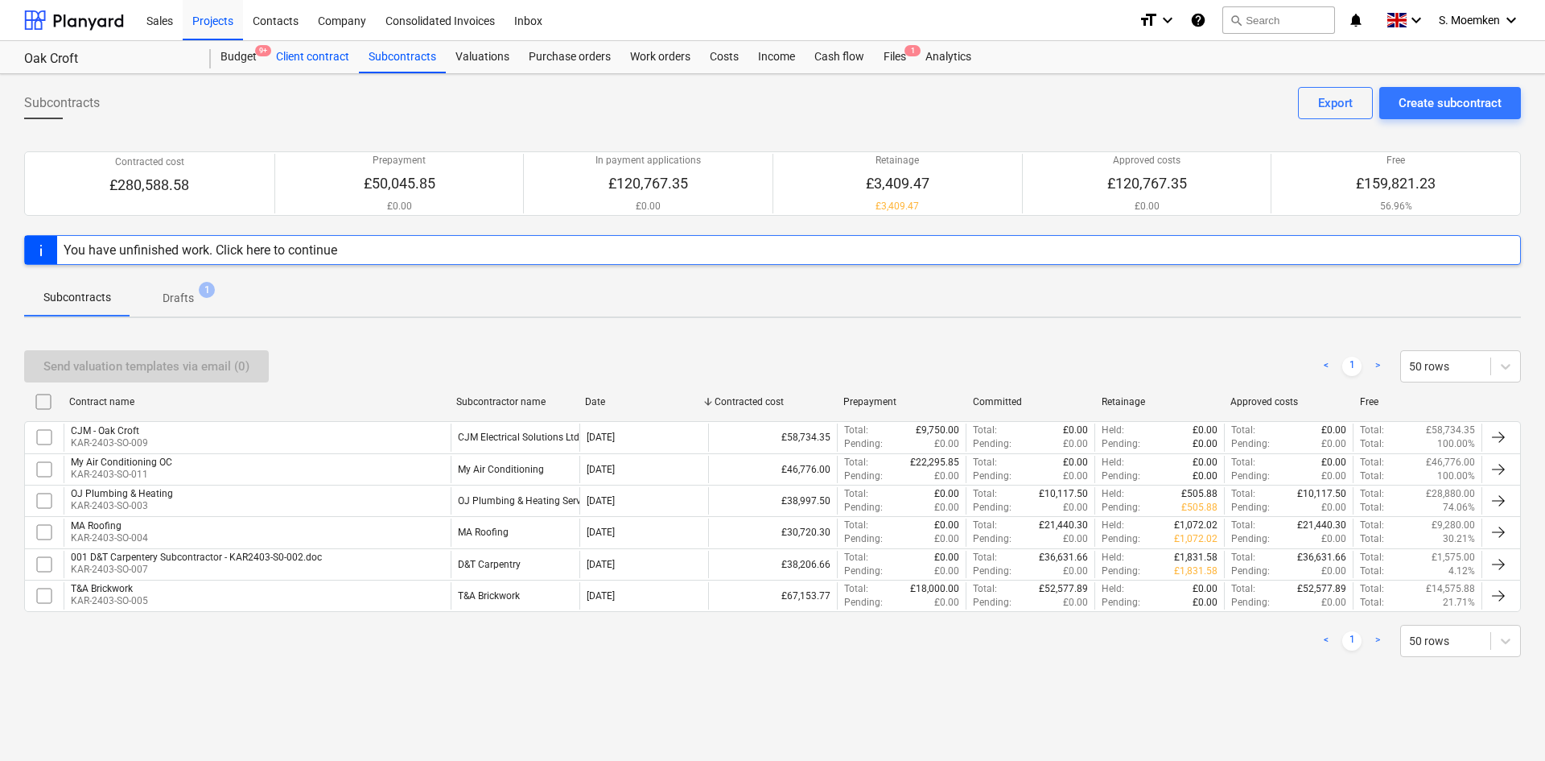
click at [320, 50] on div "Client contract" at bounding box center [312, 57] width 93 height 32
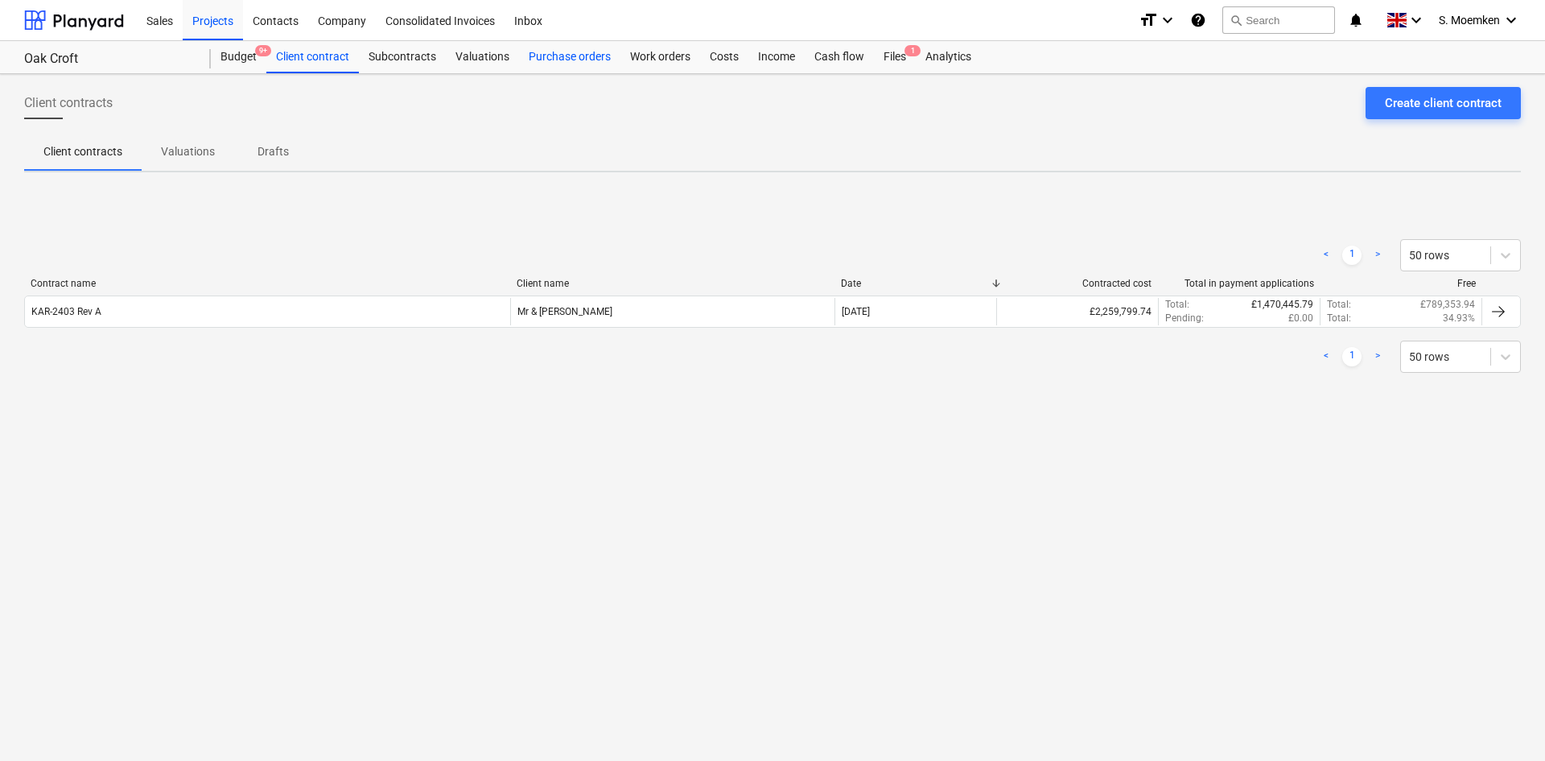
click at [550, 46] on div "Purchase orders" at bounding box center [569, 57] width 101 height 32
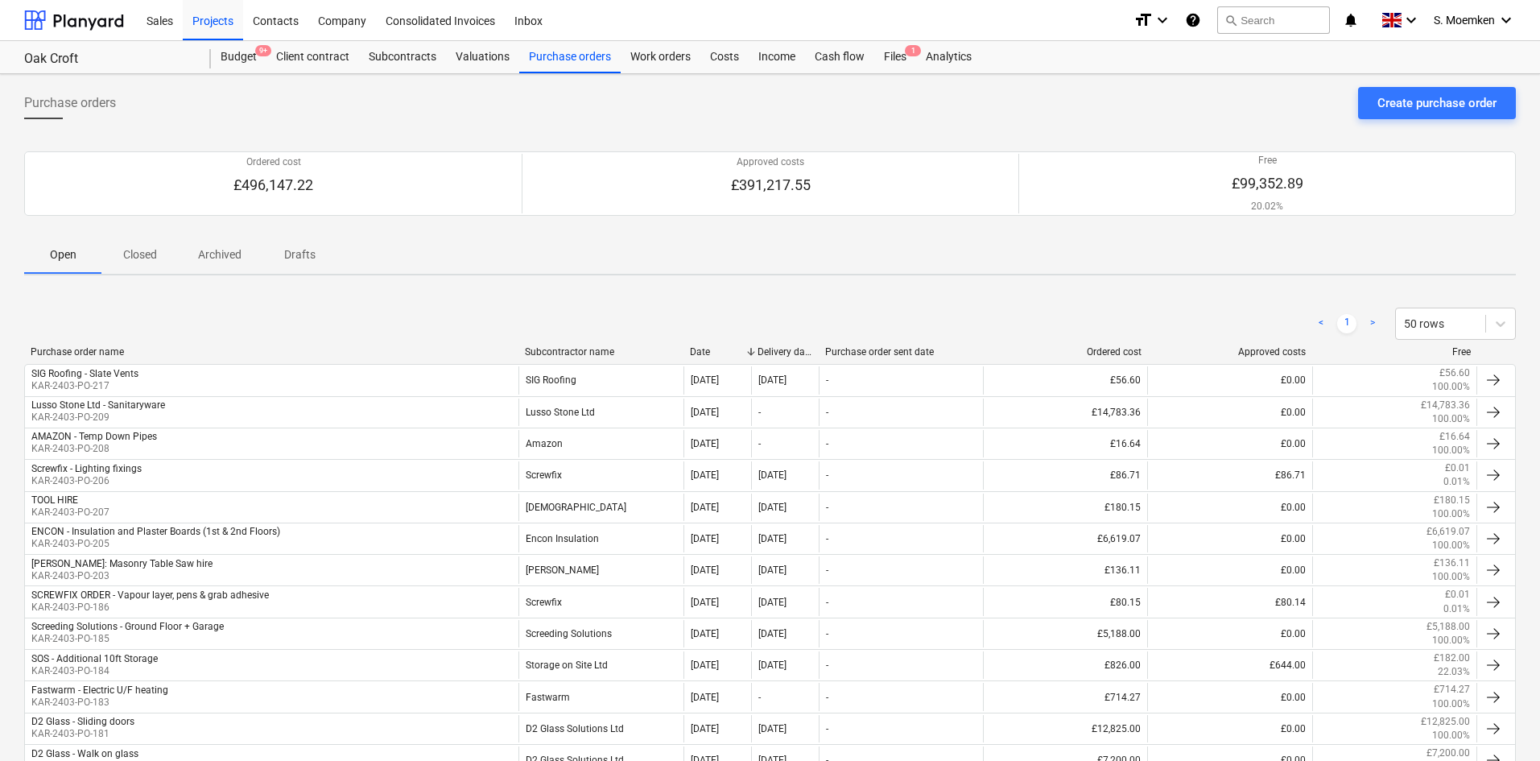
click at [156, 255] on p "Closed" at bounding box center [140, 254] width 39 height 17
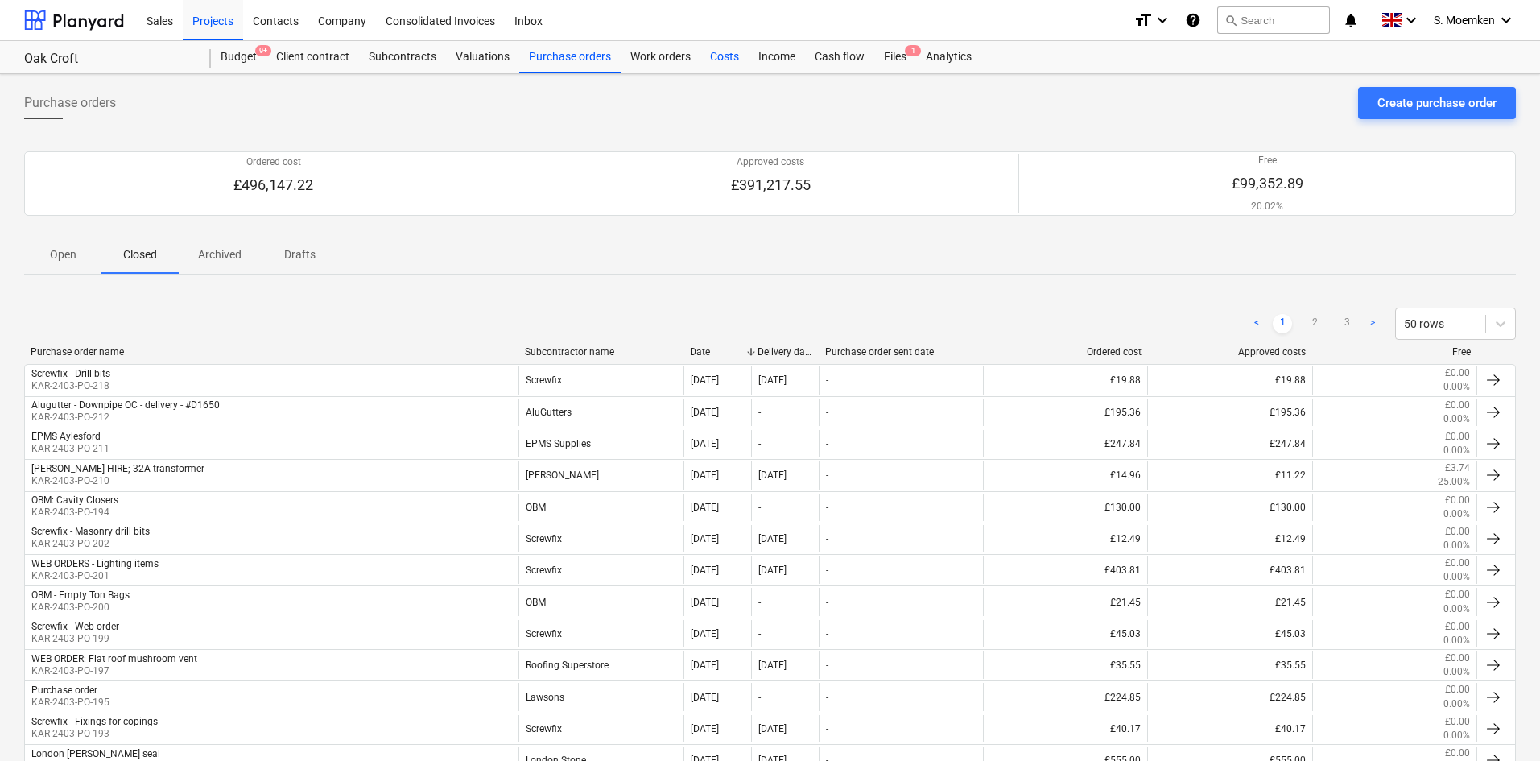
click at [721, 54] on div "Costs" at bounding box center [724, 57] width 48 height 32
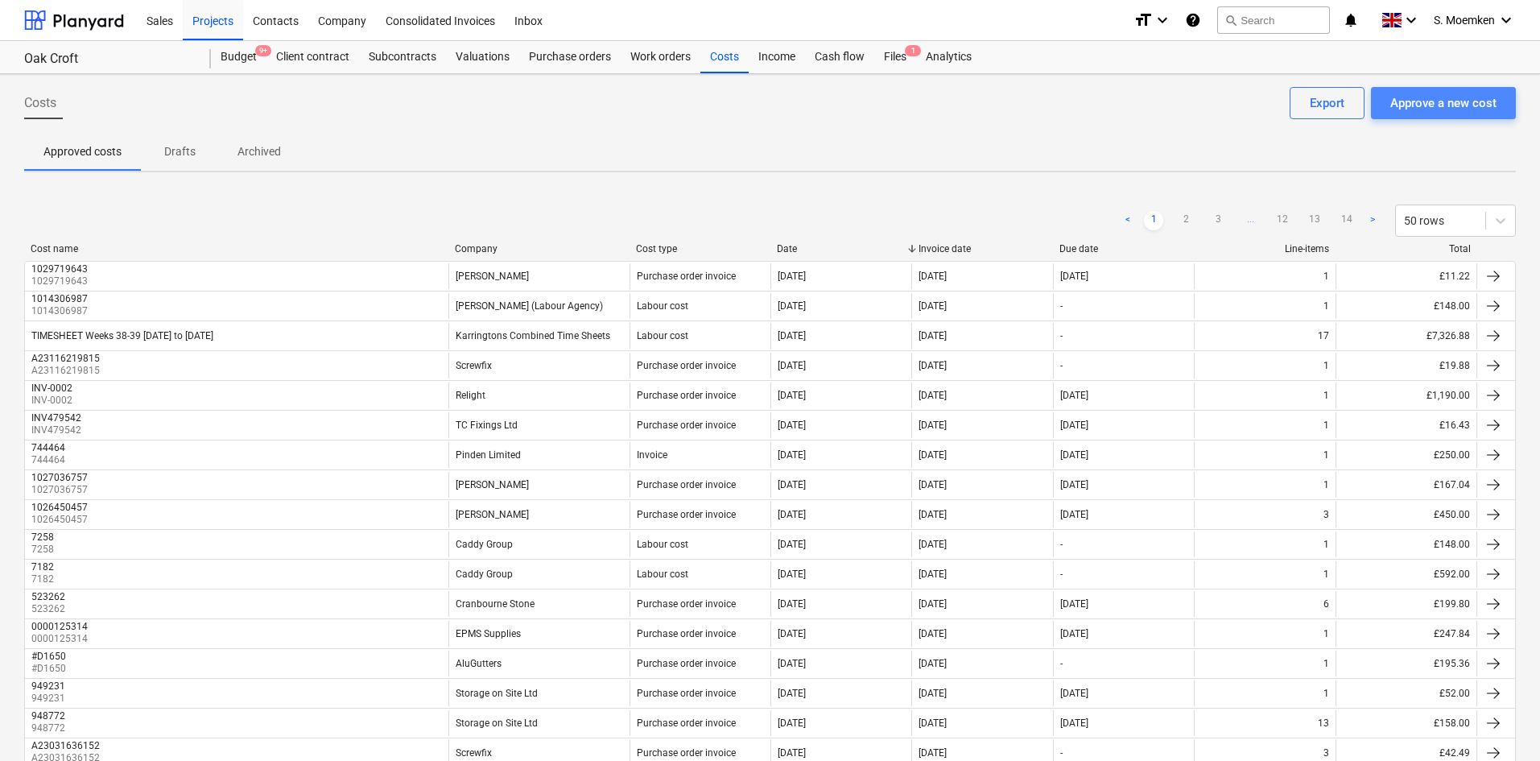
click at [1421, 98] on div "Approve a new cost" at bounding box center [1443, 103] width 106 height 21
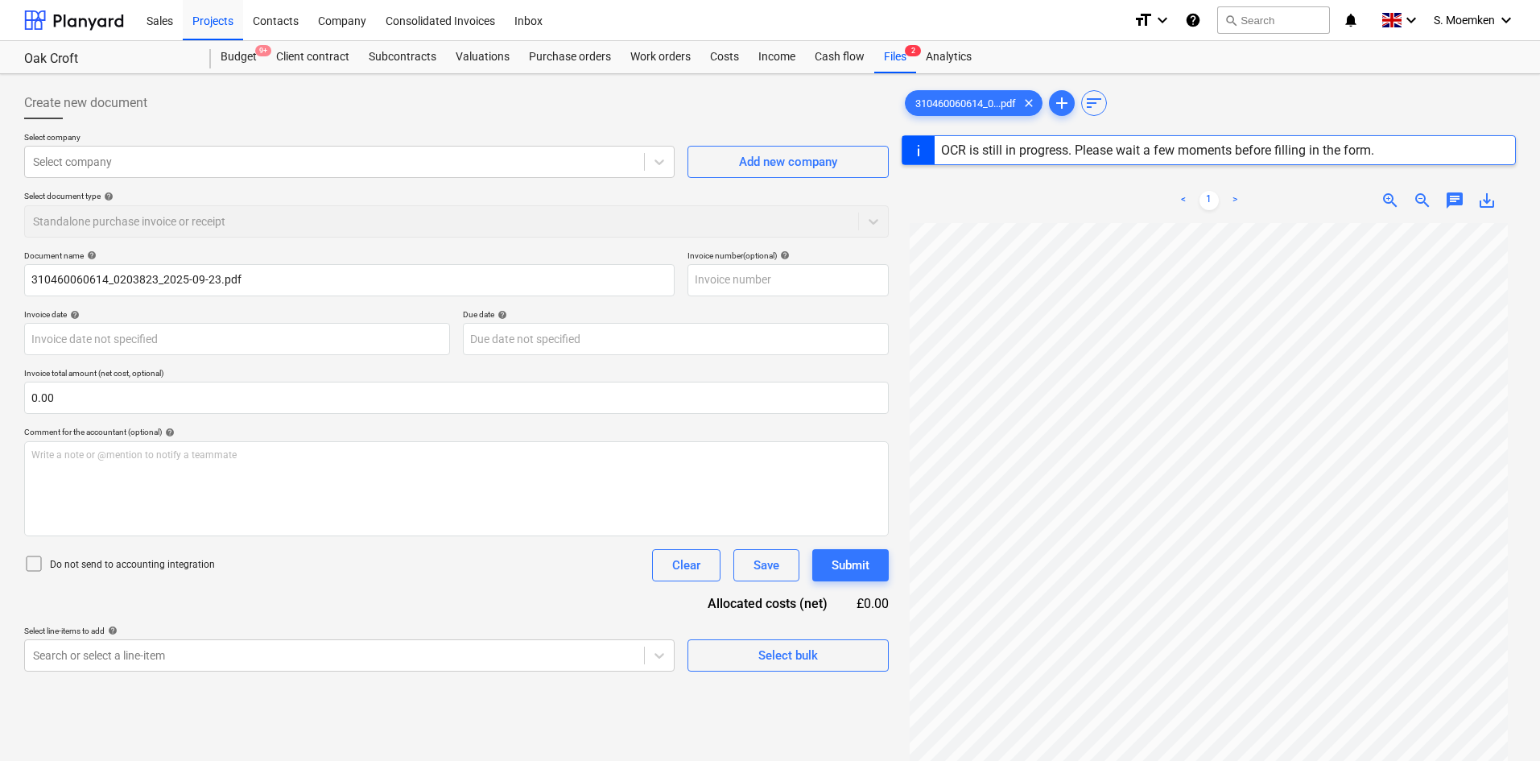
type input "310460060614"
type input "[DATE]"
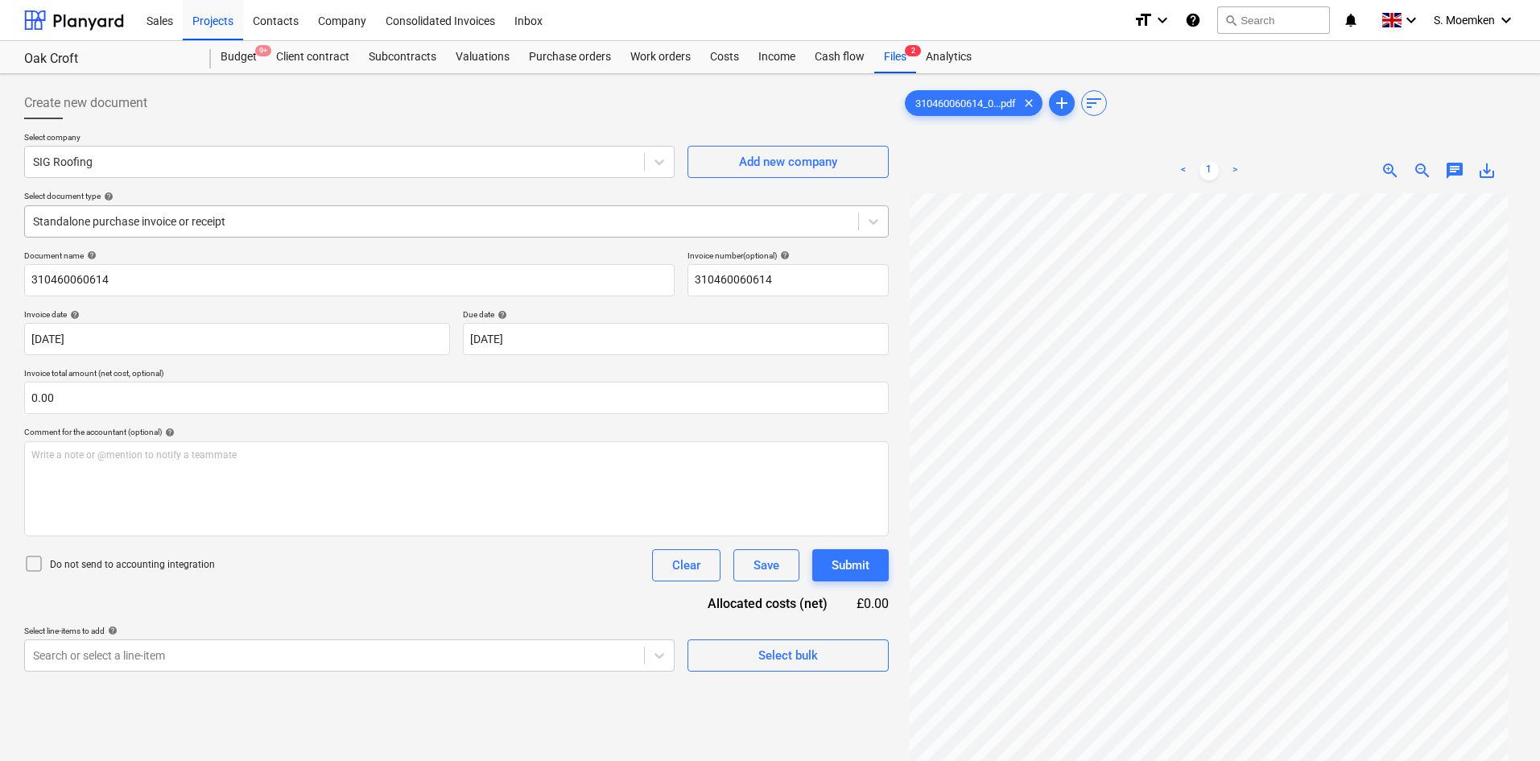
click at [296, 221] on div at bounding box center [441, 221] width 817 height 16
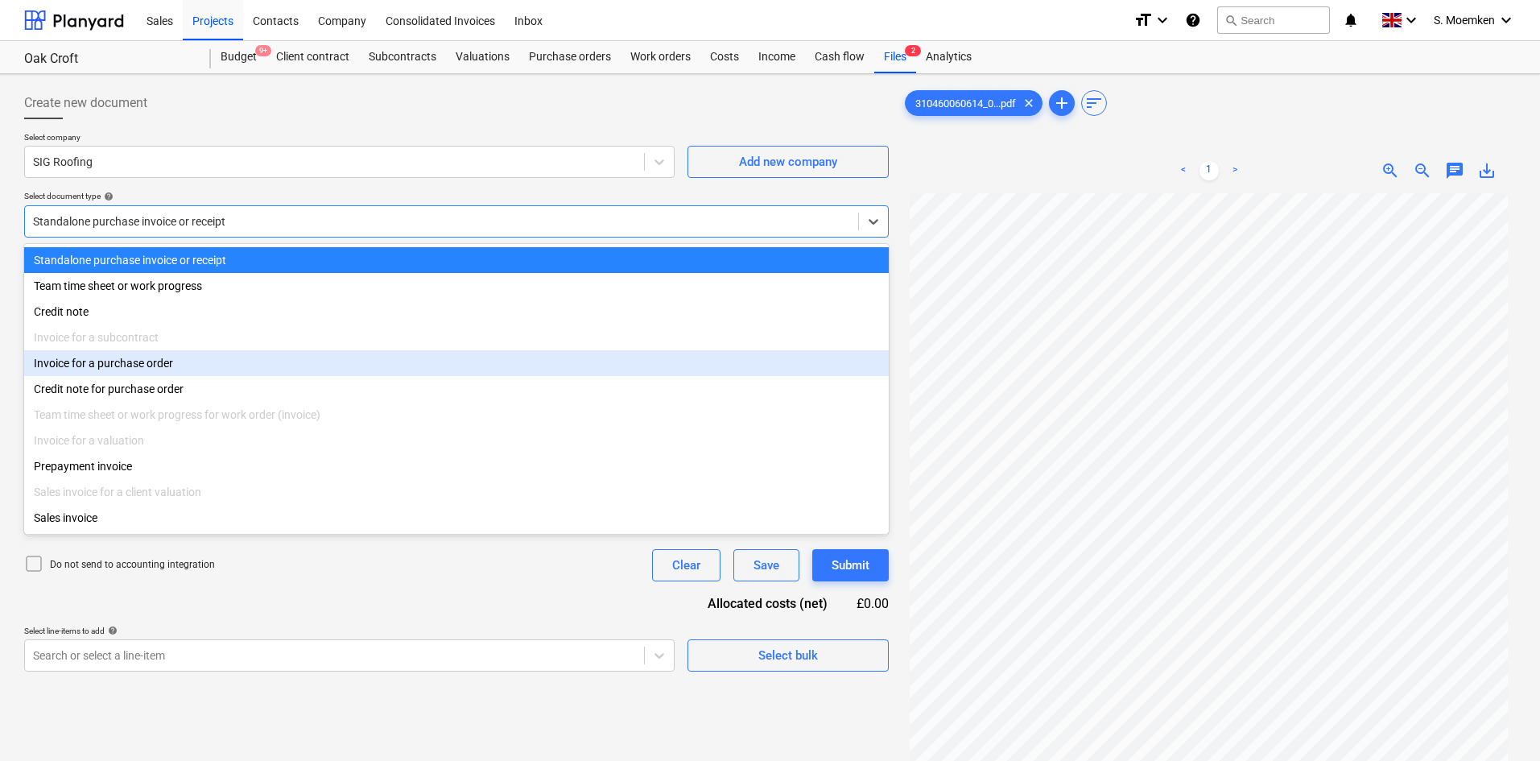
click at [230, 361] on div "Invoice for a purchase order" at bounding box center [456, 363] width 864 height 26
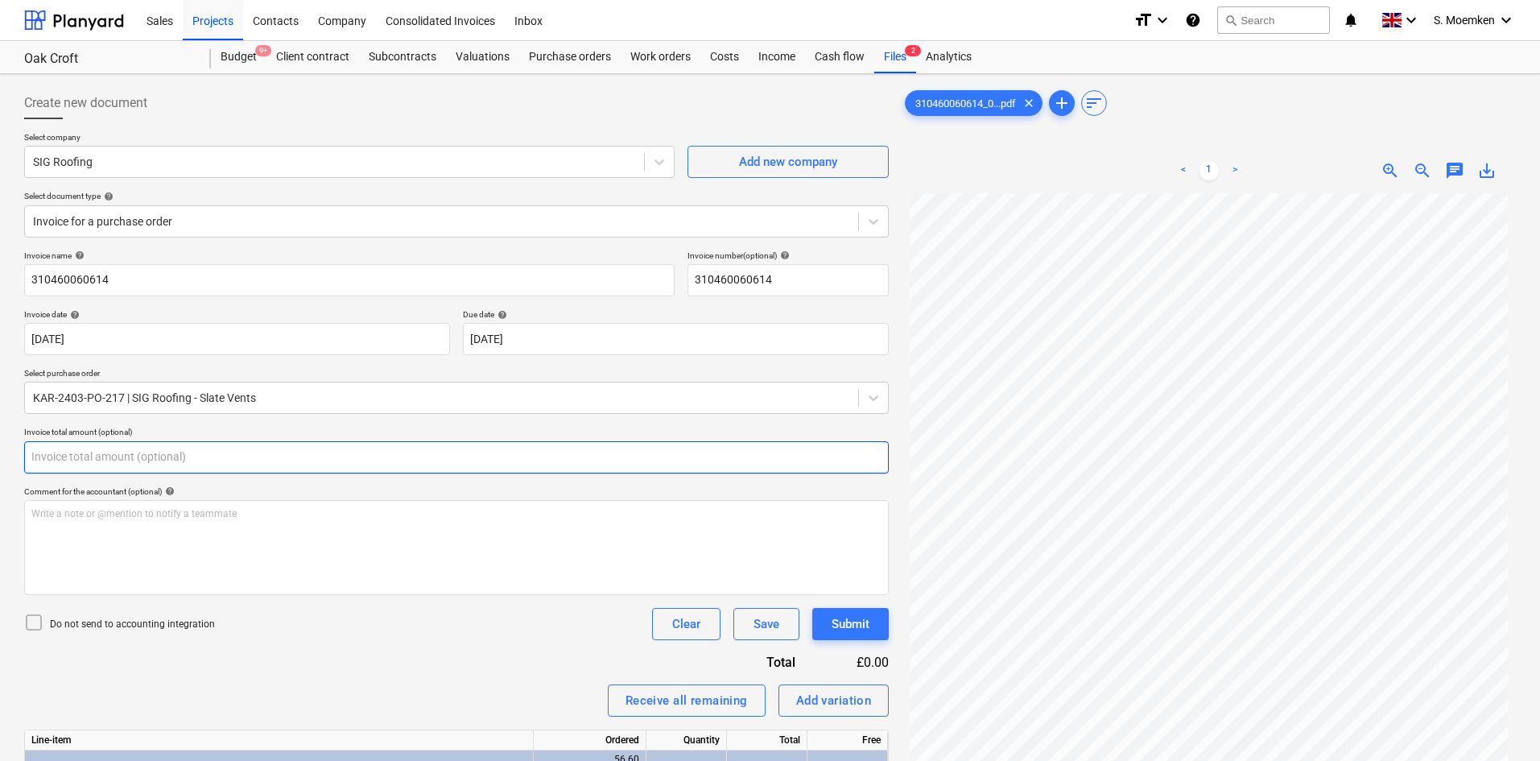
drag, startPoint x: 35, startPoint y: 460, endPoint x: 5, endPoint y: 460, distance: 30.6
click at [5, 460] on div "Create new document Select company SIG Roofing Add new company Select document …" at bounding box center [770, 497] width 1540 height 847
type input "0.00"
drag, startPoint x: 104, startPoint y: 457, endPoint x: -26, endPoint y: 459, distance: 129.6
click at [0, 459] on html "Sales Projects Contacts Company Consolidated Invoices Inbox format_size keyboar…" at bounding box center [770, 380] width 1540 height 761
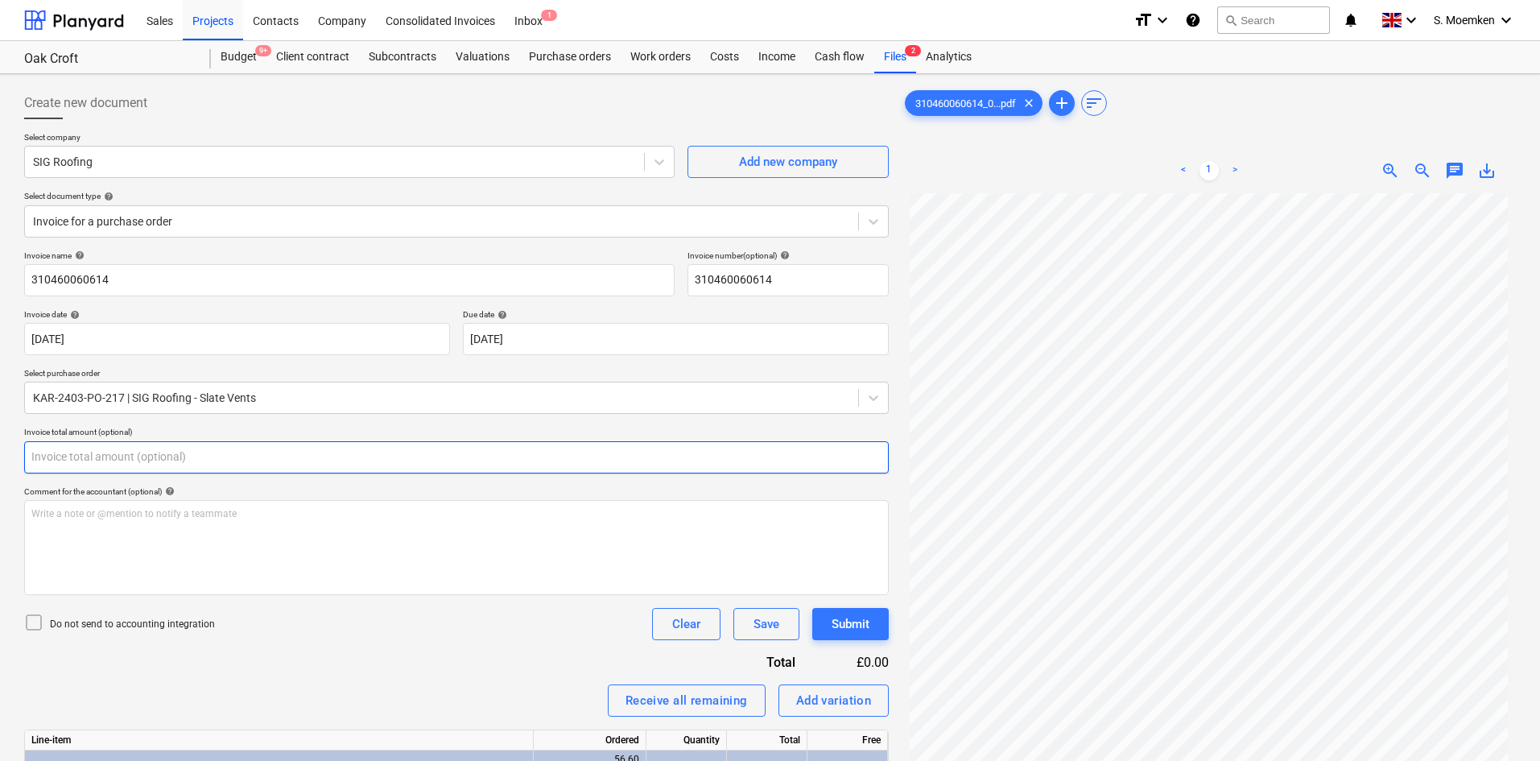
click at [64, 455] on input "text" at bounding box center [456, 457] width 864 height 32
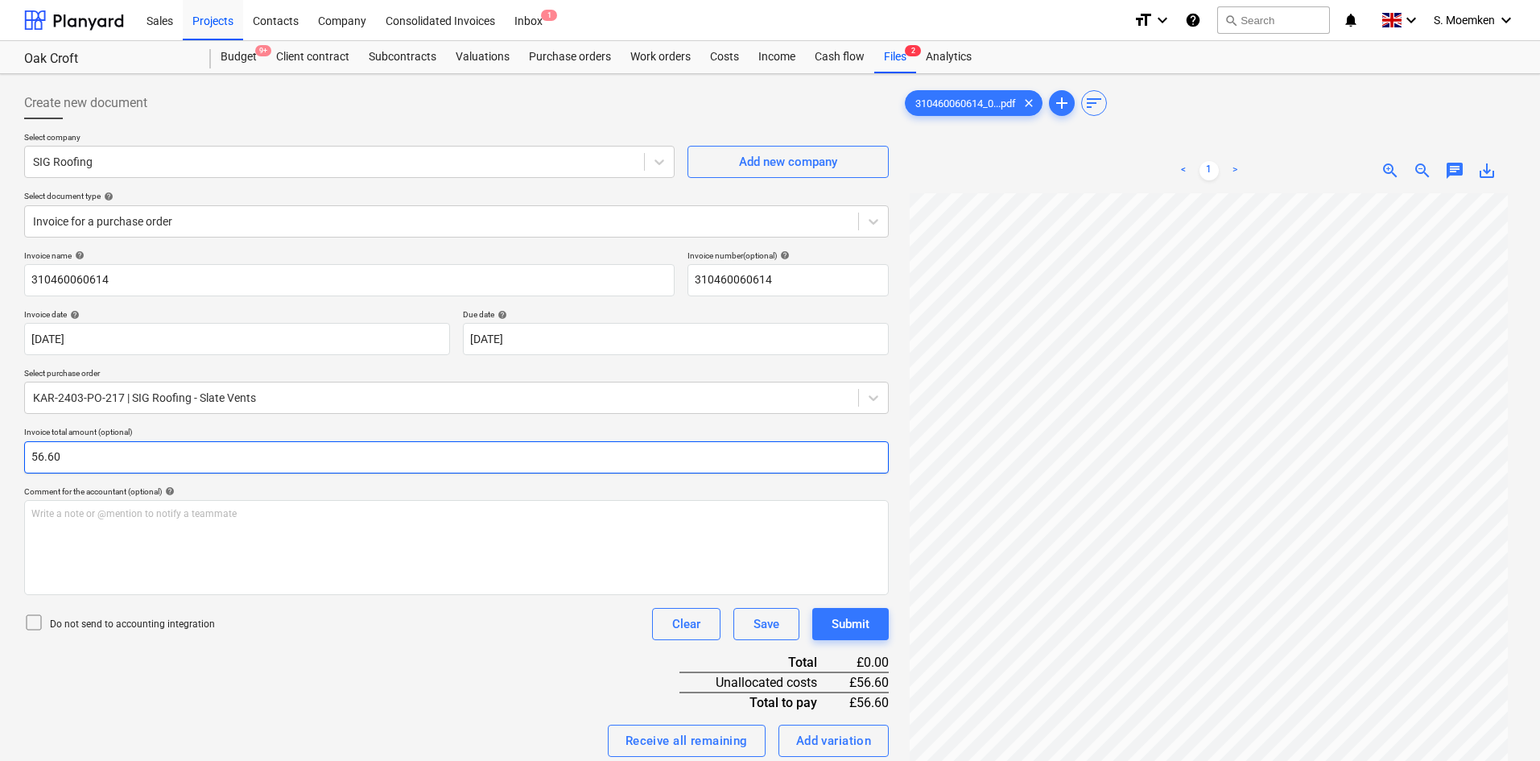
type input "56.60"
click at [35, 618] on icon at bounding box center [33, 621] width 19 height 19
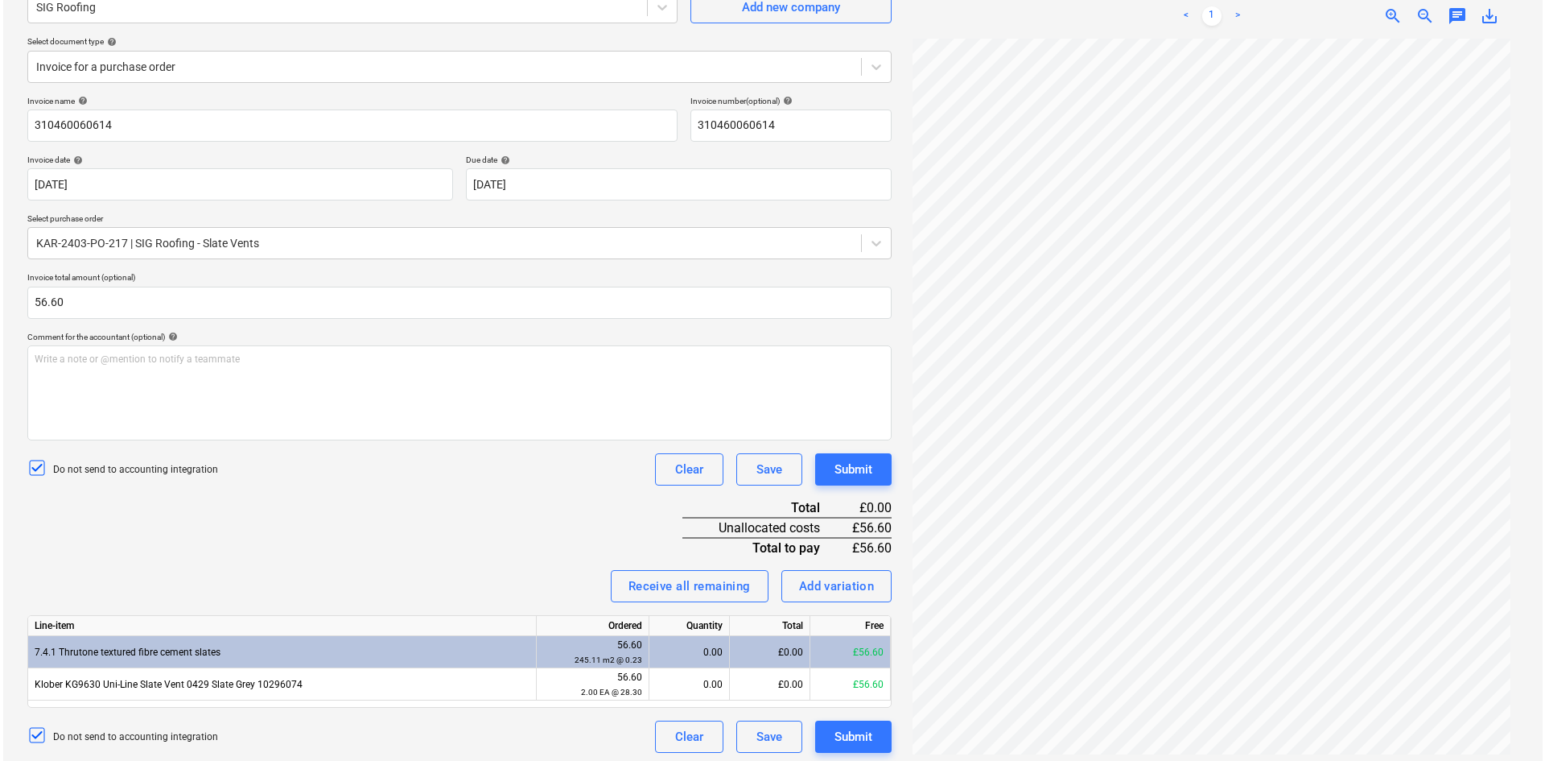
scroll to position [161, 0]
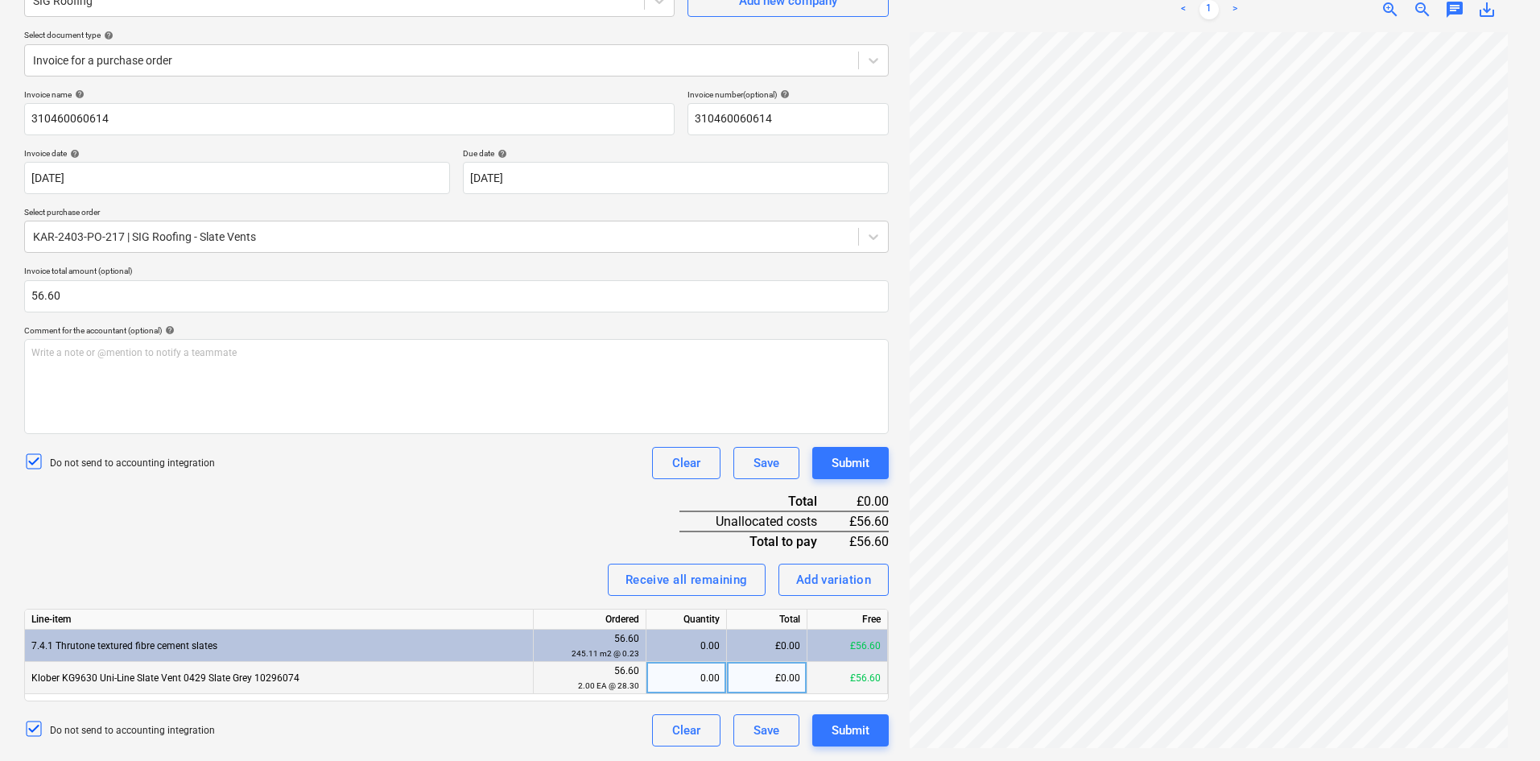
click at [708, 675] on div "0.00" at bounding box center [686, 678] width 67 height 32
type input "2"
click at [851, 731] on div "Submit" at bounding box center [850, 730] width 38 height 21
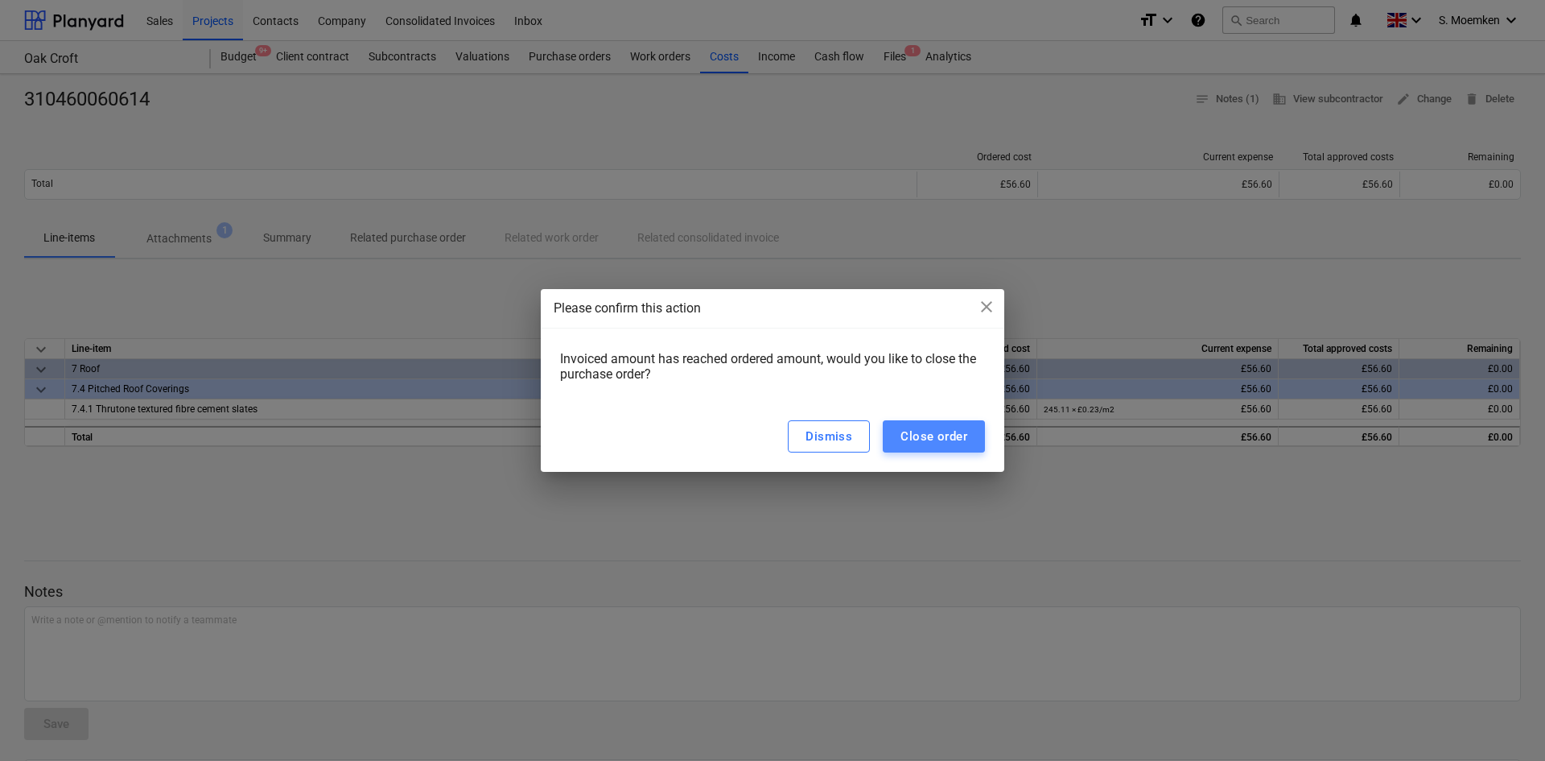
click at [936, 435] on div "Close order" at bounding box center [934, 436] width 67 height 21
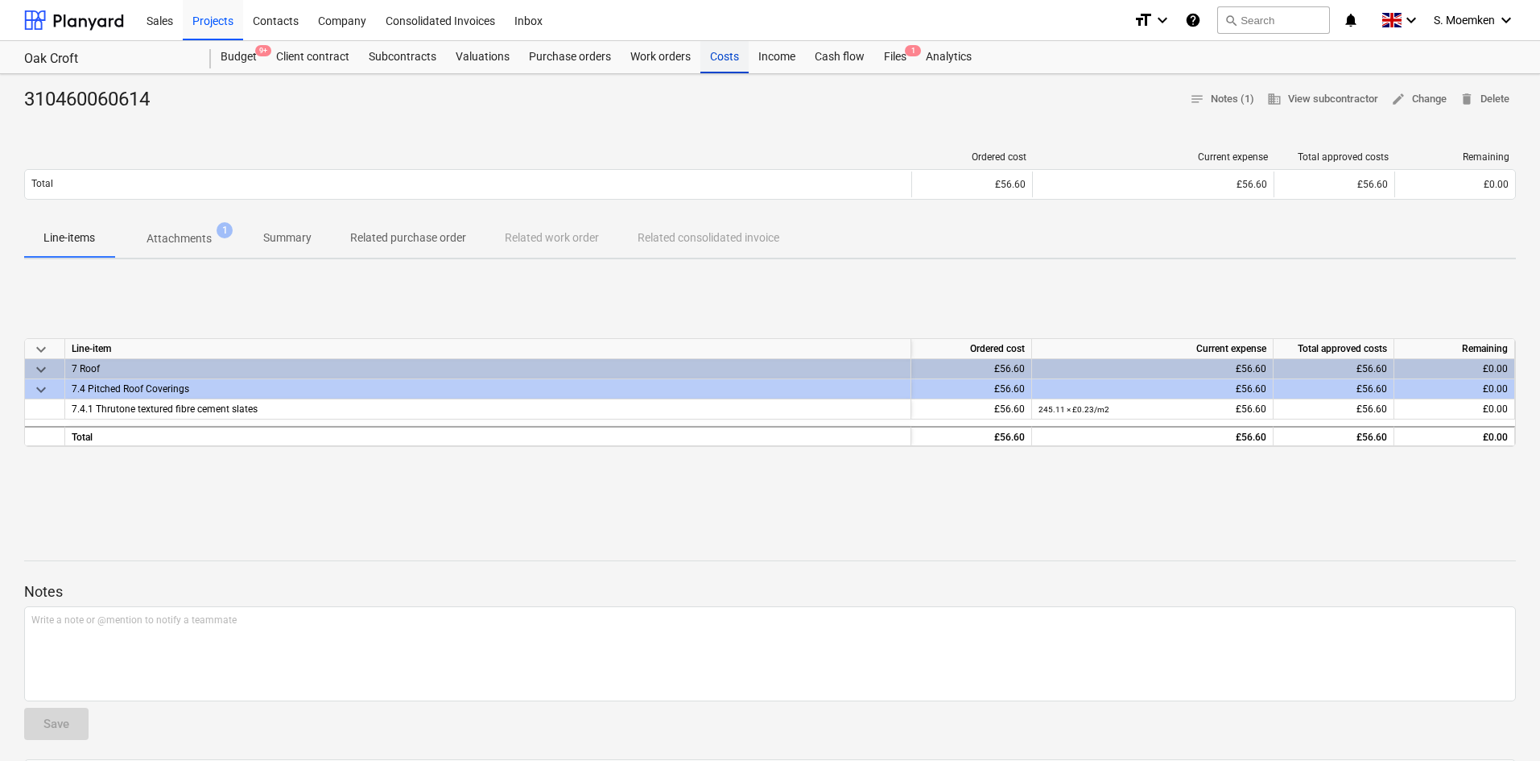
click at [719, 56] on div "Costs" at bounding box center [724, 57] width 48 height 32
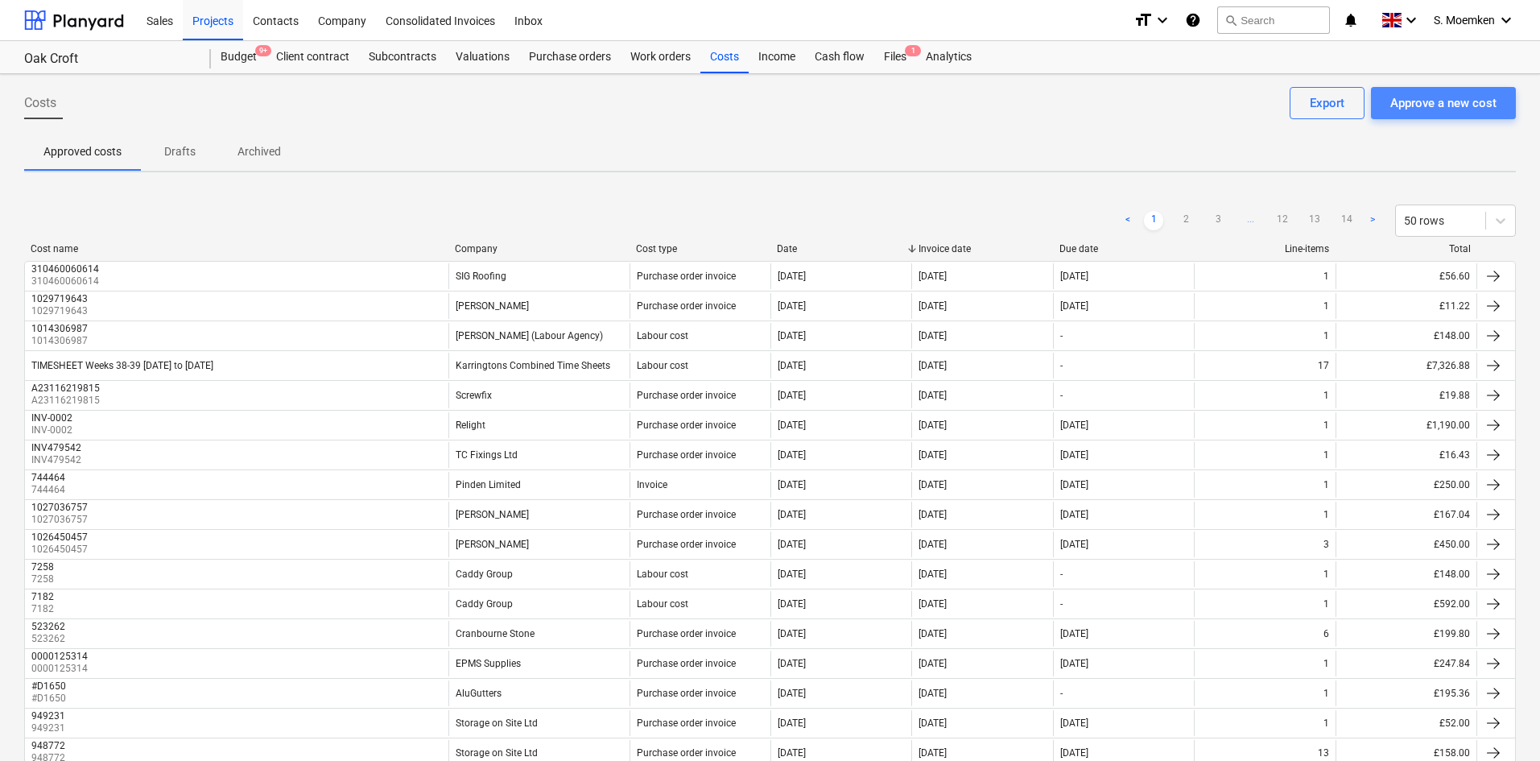
click at [1463, 103] on div "Approve a new cost" at bounding box center [1443, 103] width 106 height 21
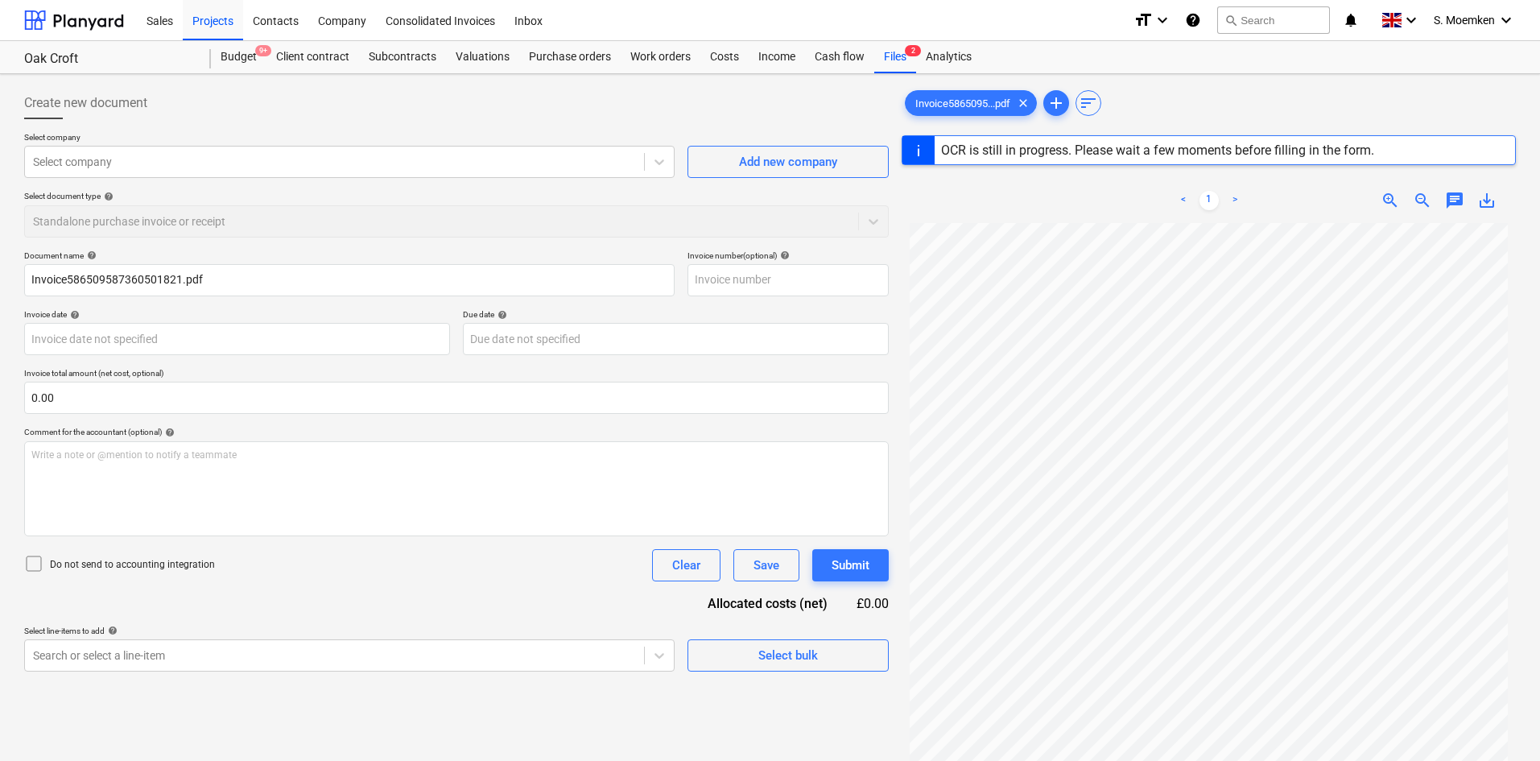
type input "A23170223794"
type input "[DATE]"
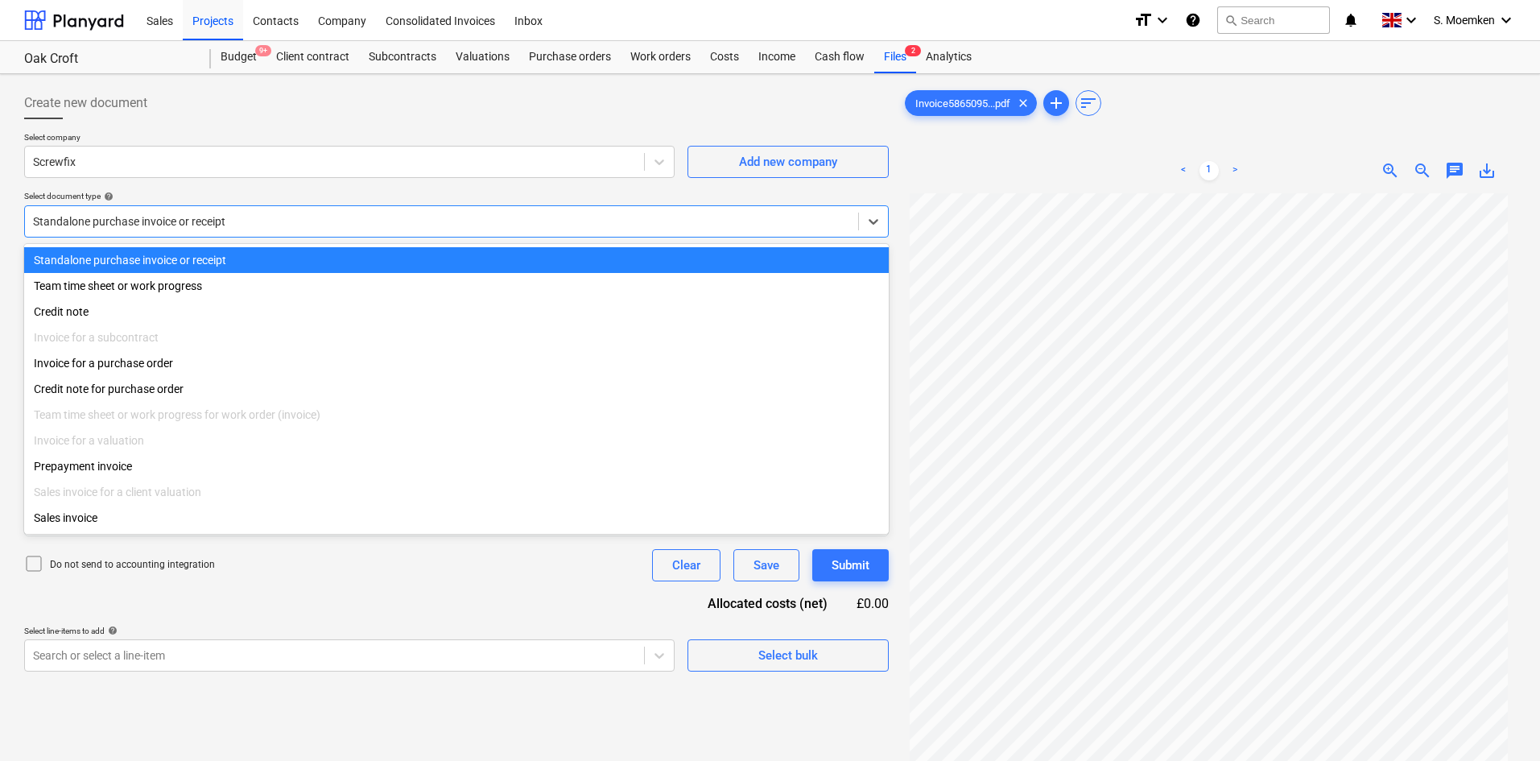
drag, startPoint x: 238, startPoint y: 220, endPoint x: 74, endPoint y: 221, distance: 164.2
click at [74, 221] on div at bounding box center [441, 221] width 817 height 16
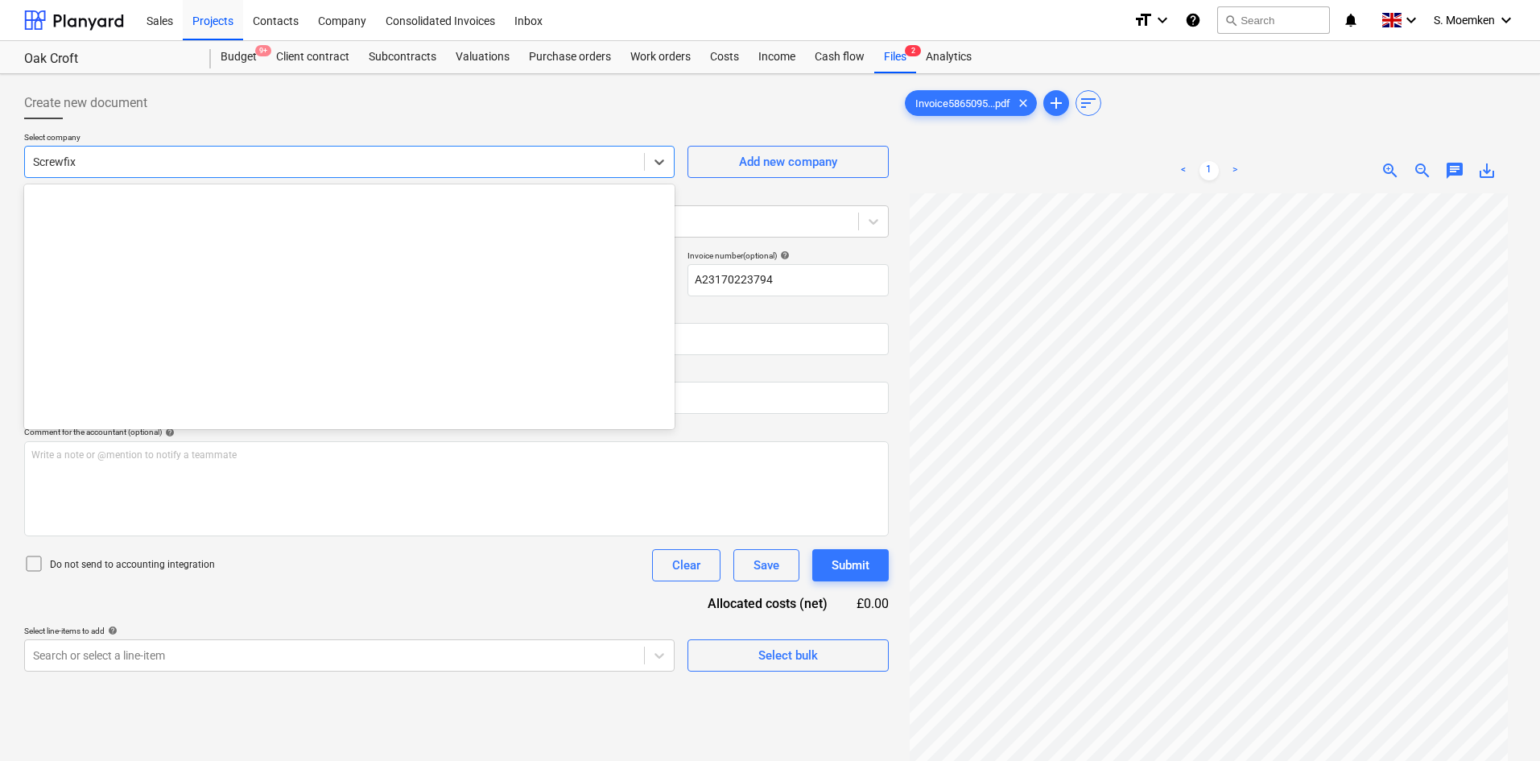
click at [242, 163] on div at bounding box center [334, 162] width 603 height 16
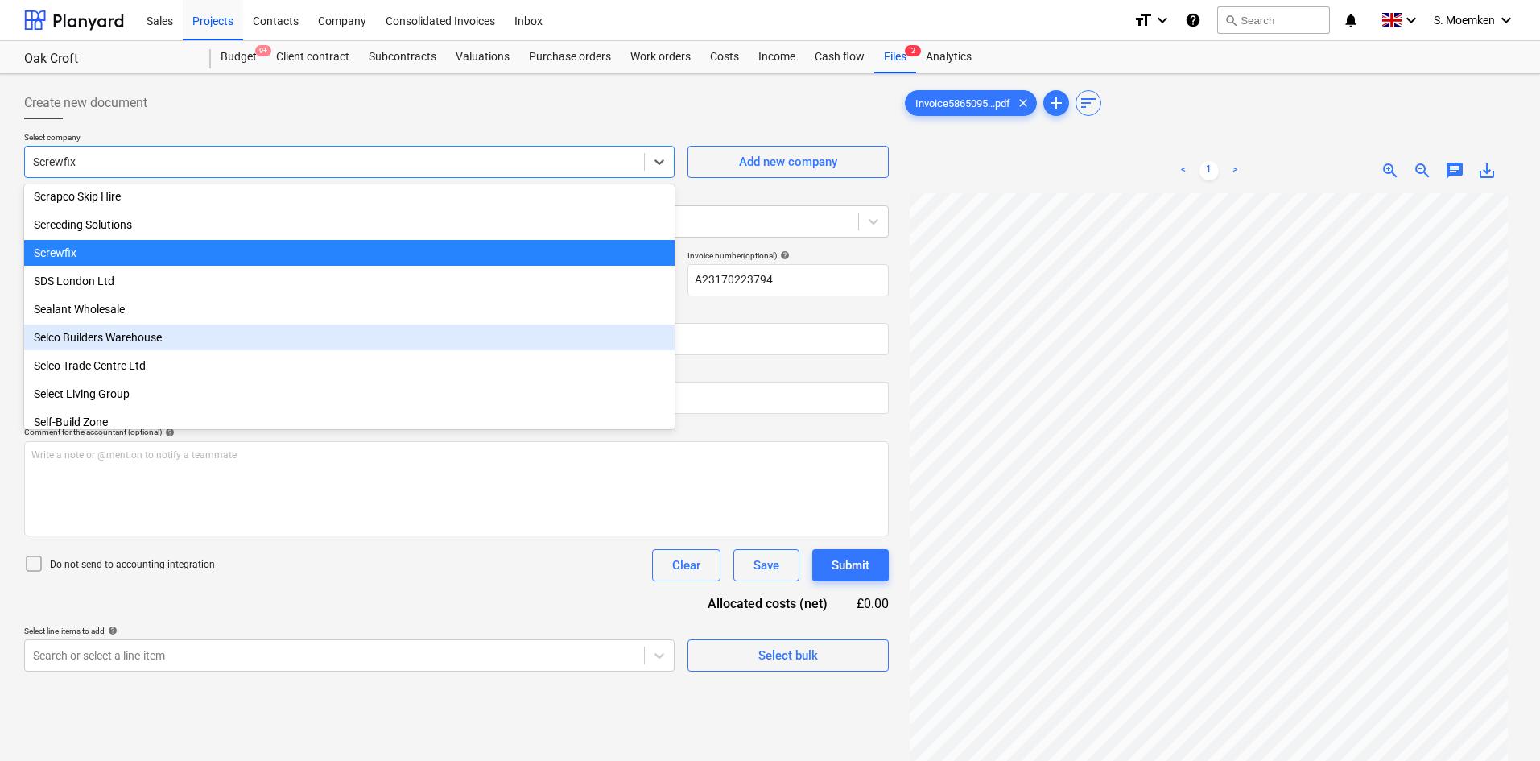
scroll to position [9018, 0]
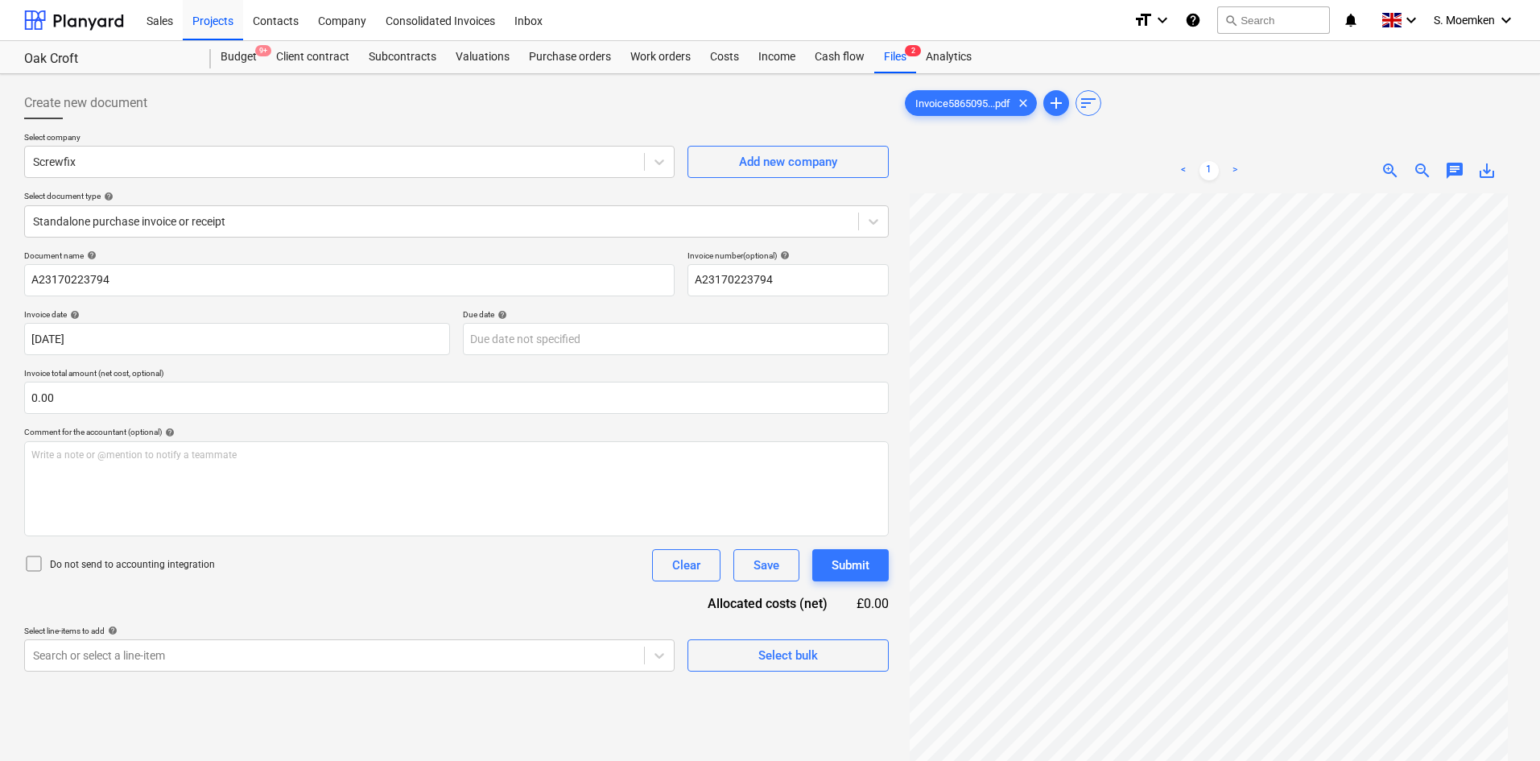
click at [409, 107] on div "Create new document" at bounding box center [456, 103] width 864 height 32
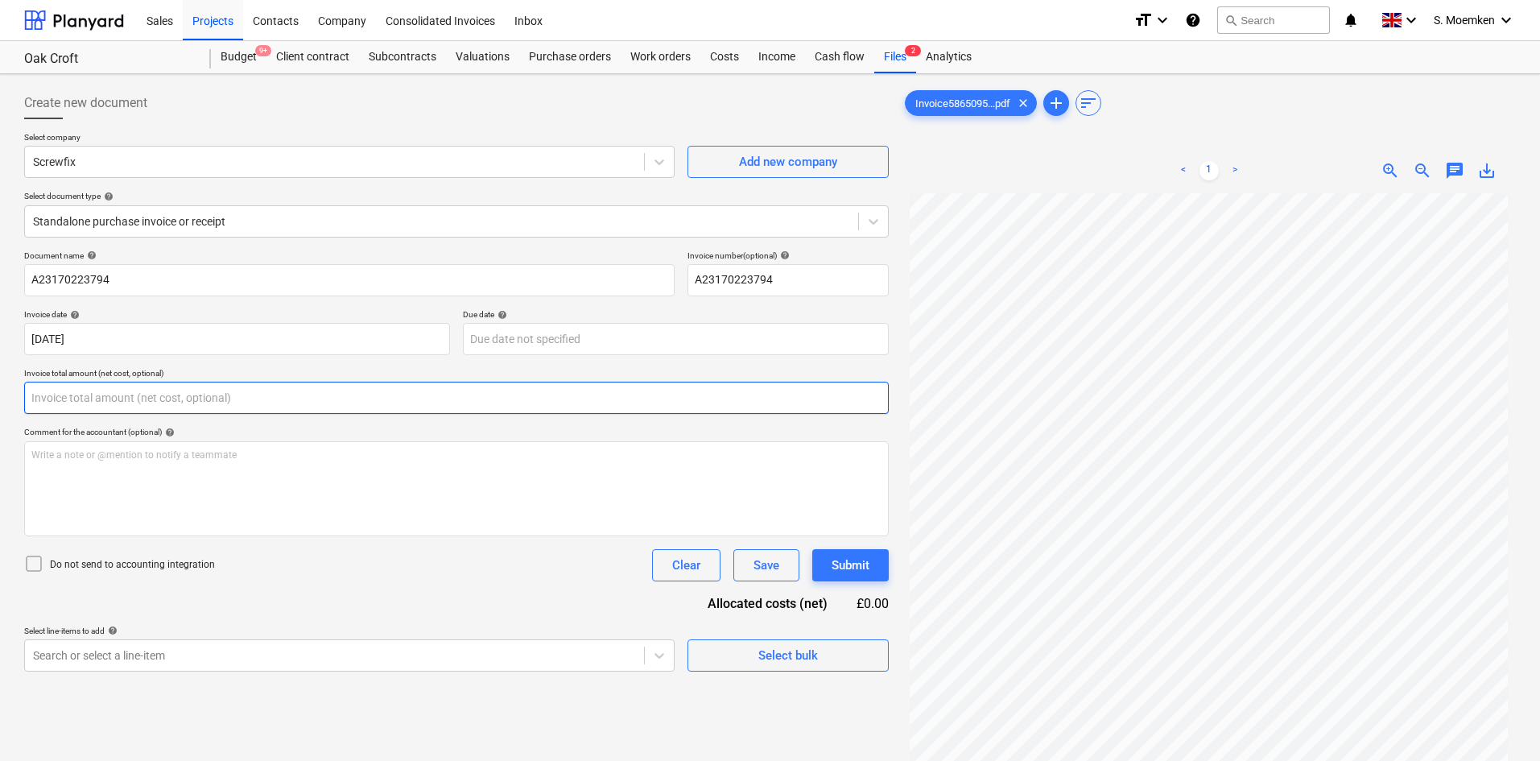
drag, startPoint x: 82, startPoint y: 404, endPoint x: 26, endPoint y: 404, distance: 56.3
click at [26, 404] on input "text" at bounding box center [456, 397] width 864 height 32
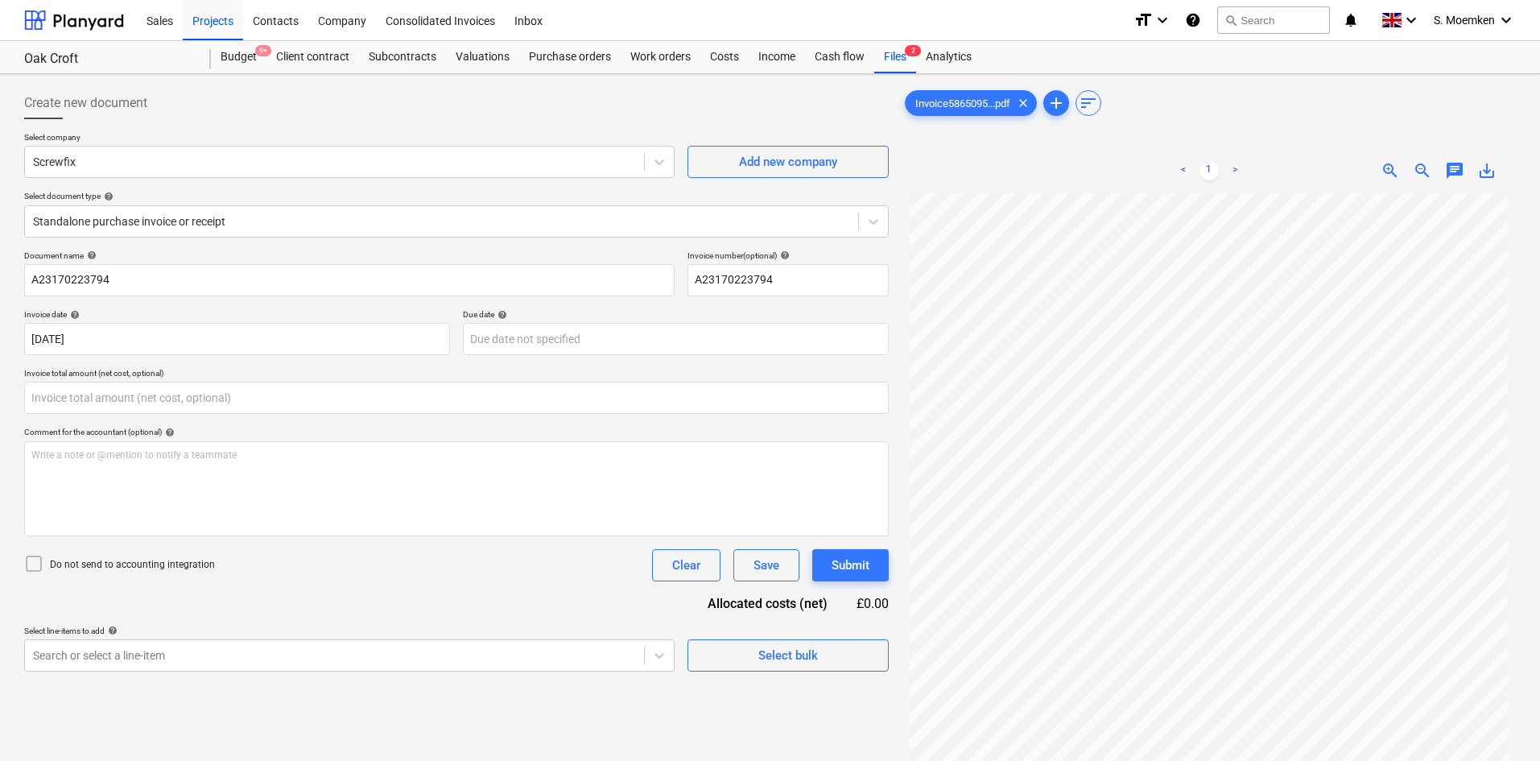
type input "0.00"
click at [1386, 167] on span "zoom_in" at bounding box center [1389, 170] width 19 height 19
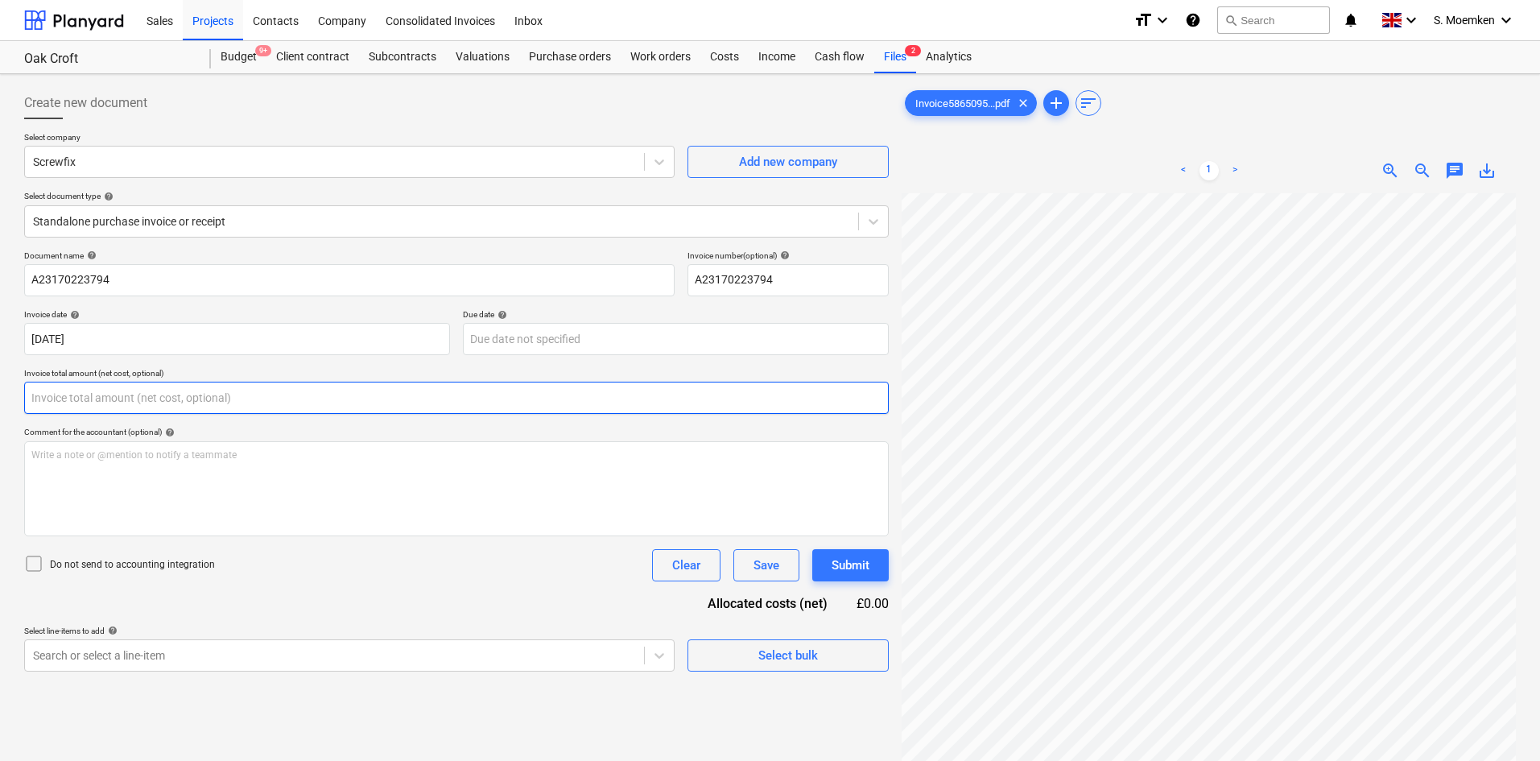
drag, startPoint x: 56, startPoint y: 402, endPoint x: 20, endPoint y: 398, distance: 36.5
click at [20, 398] on div "Create new document Select company Screwfix Add new company Select document typ…" at bounding box center [456, 497] width 877 height 835
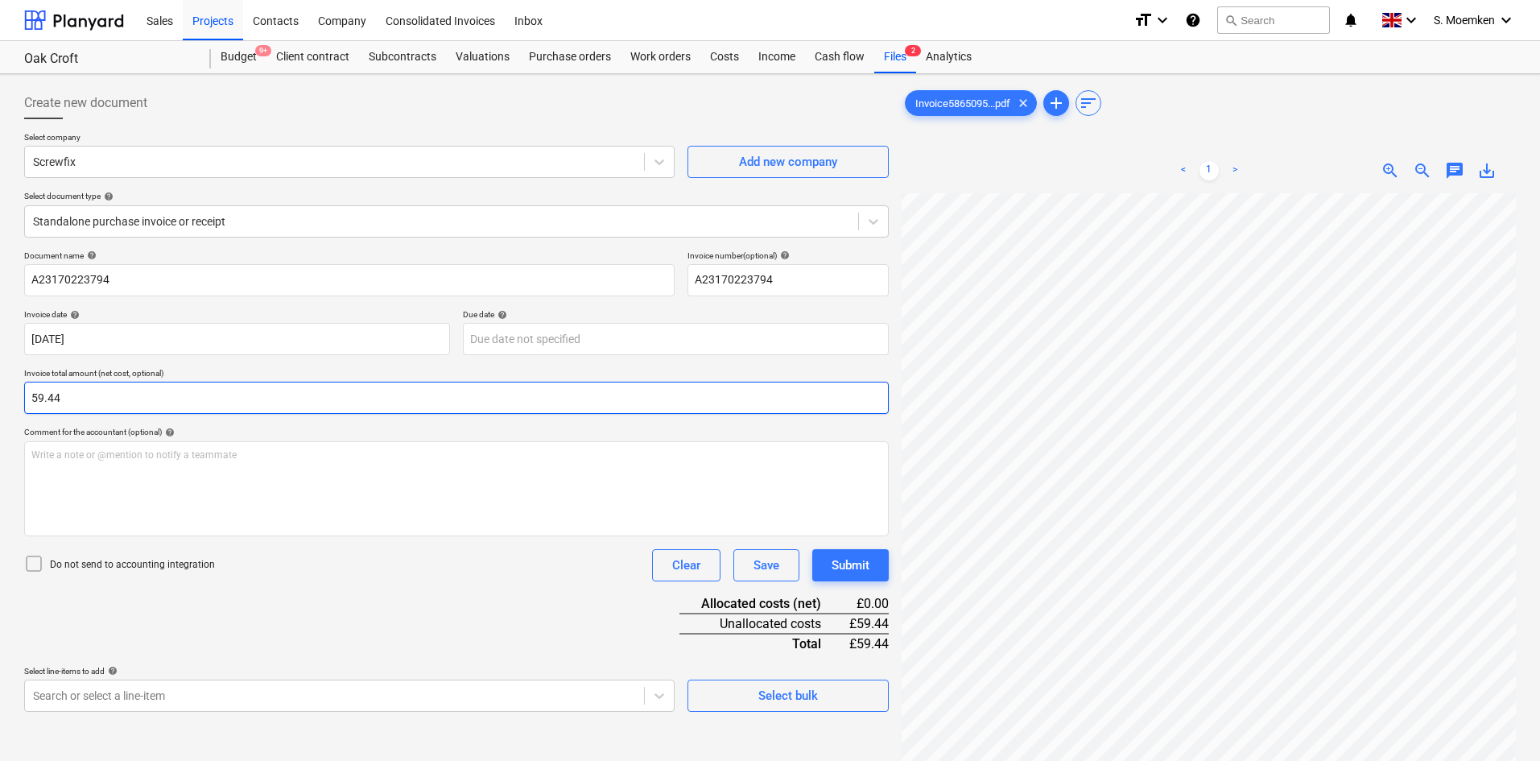
type input "59.44"
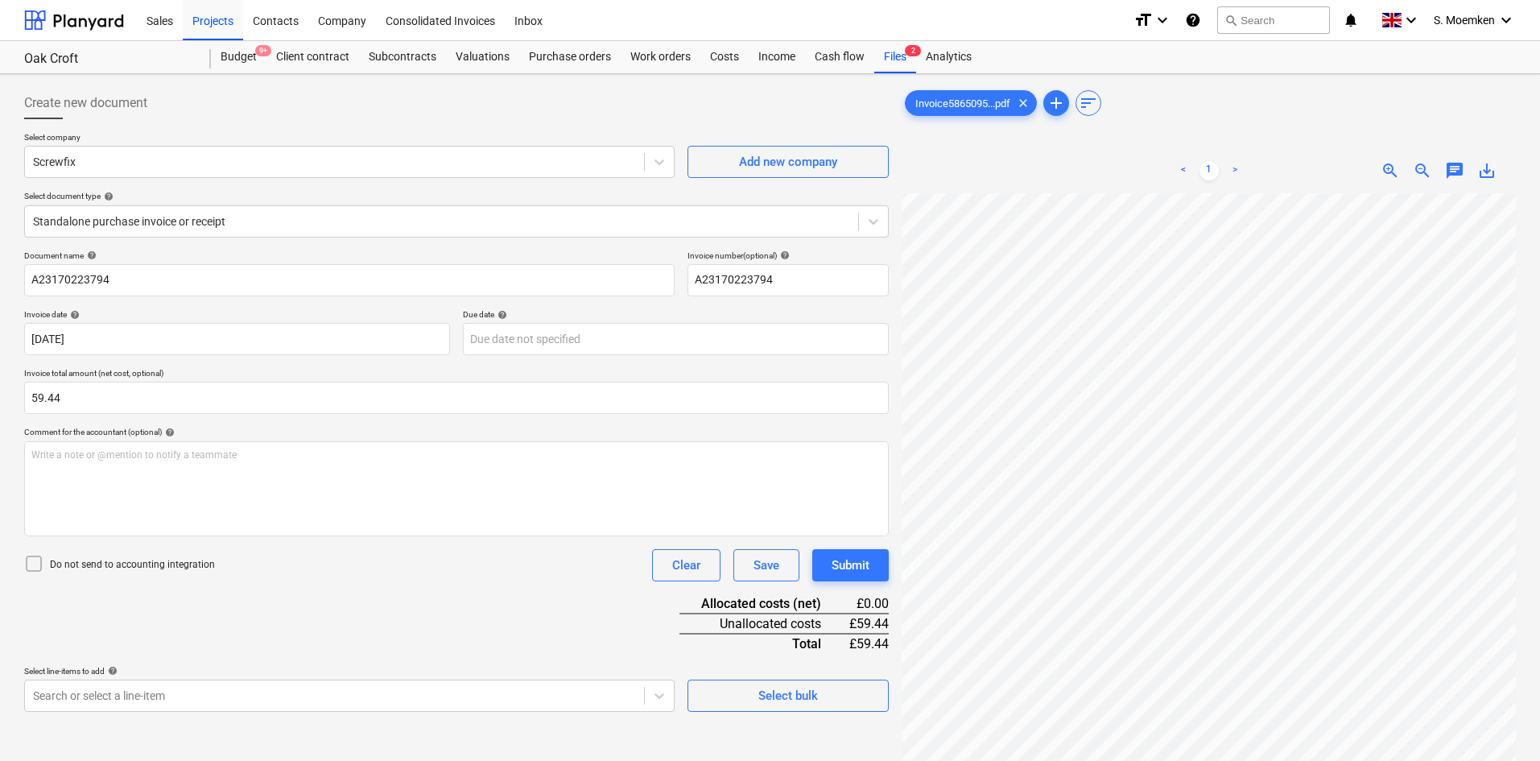
click at [36, 564] on icon at bounding box center [33, 563] width 19 height 19
click at [200, 688] on body "Sales Projects Contacts Company Consolidated Invoices Inbox format_size keyboar…" at bounding box center [770, 380] width 1540 height 761
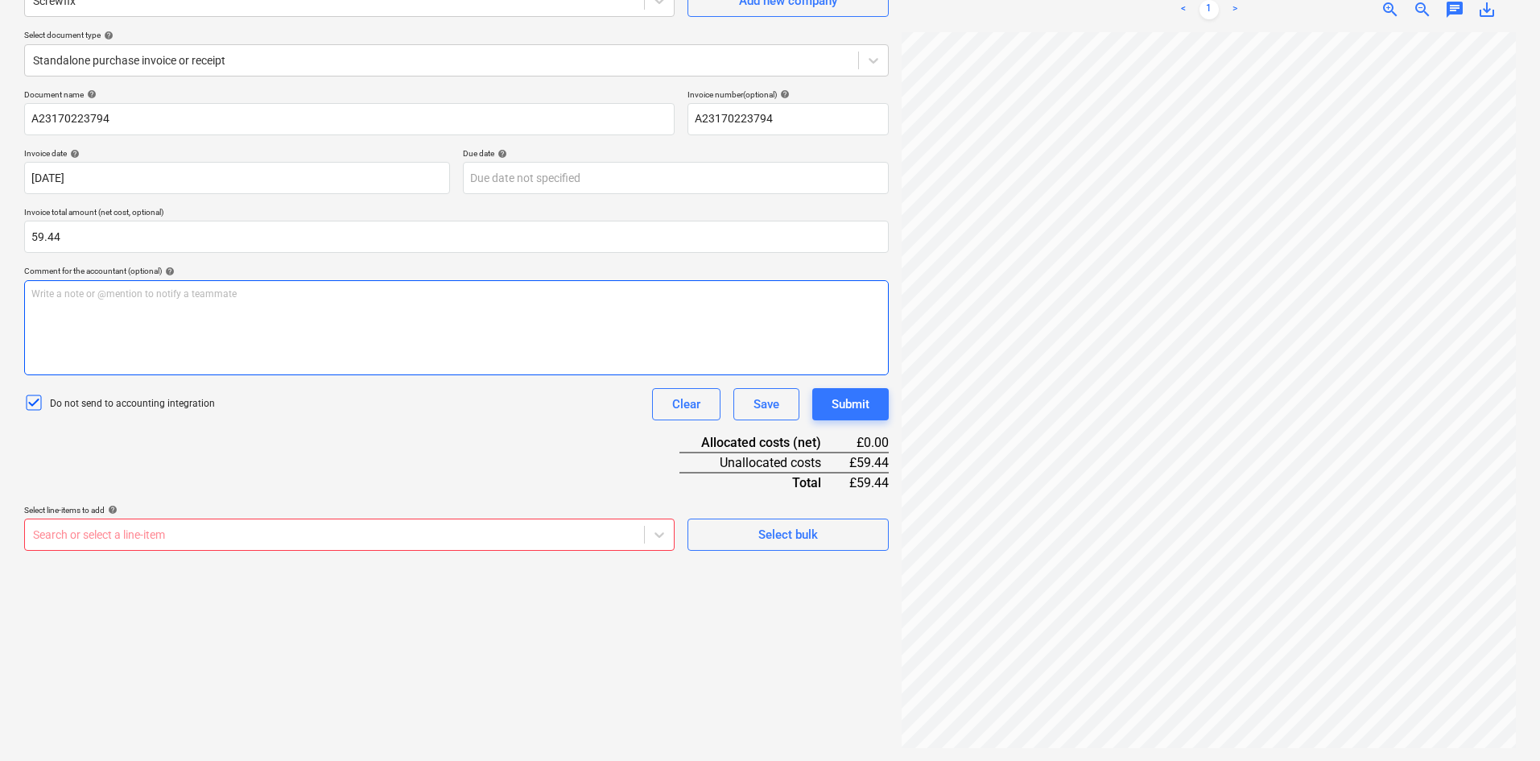
scroll to position [161, 0]
click at [133, 535] on body "Sales Projects Contacts Company Consolidated Invoices Inbox format_size keyboar…" at bounding box center [770, 219] width 1540 height 761
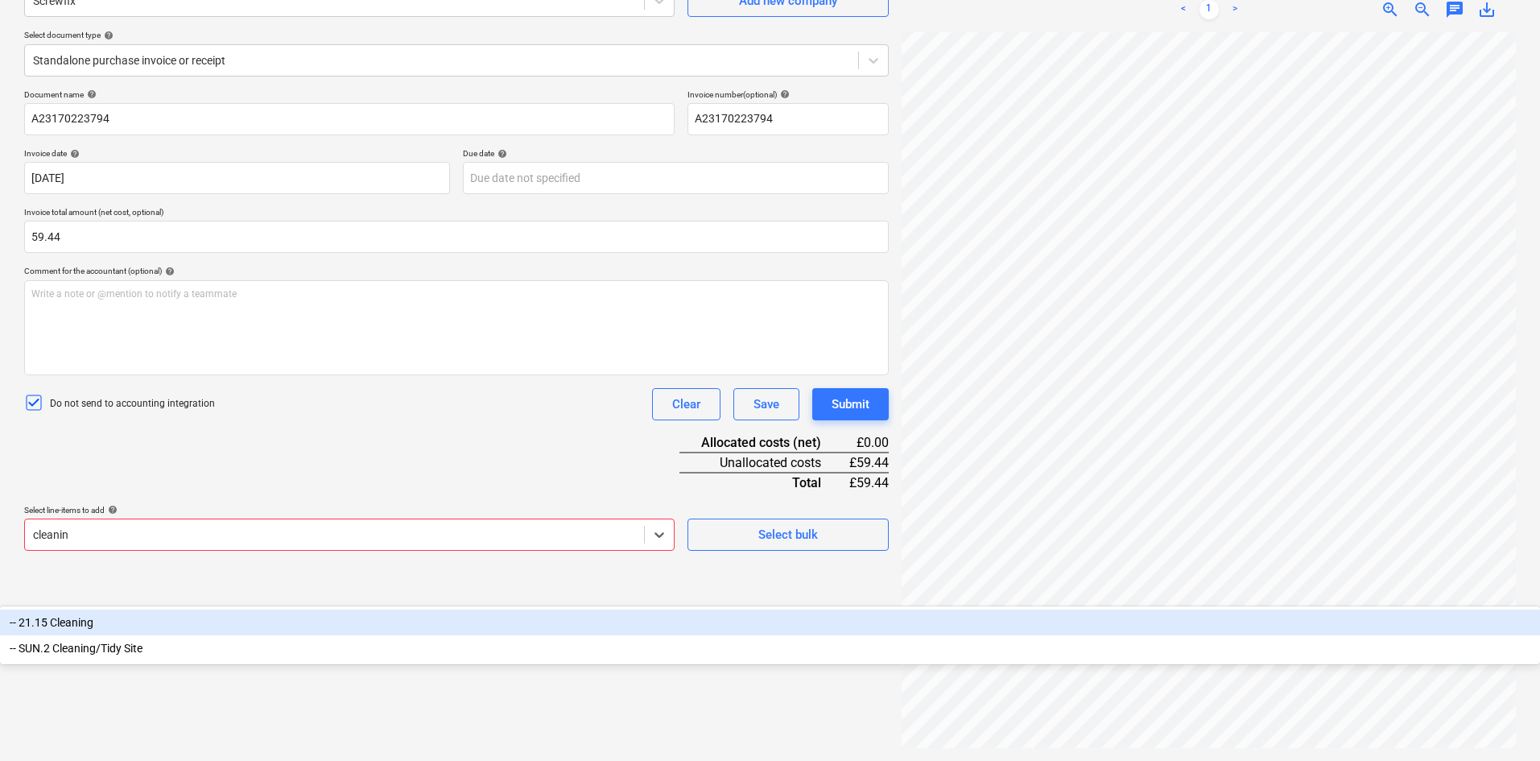
type input "cleaning"
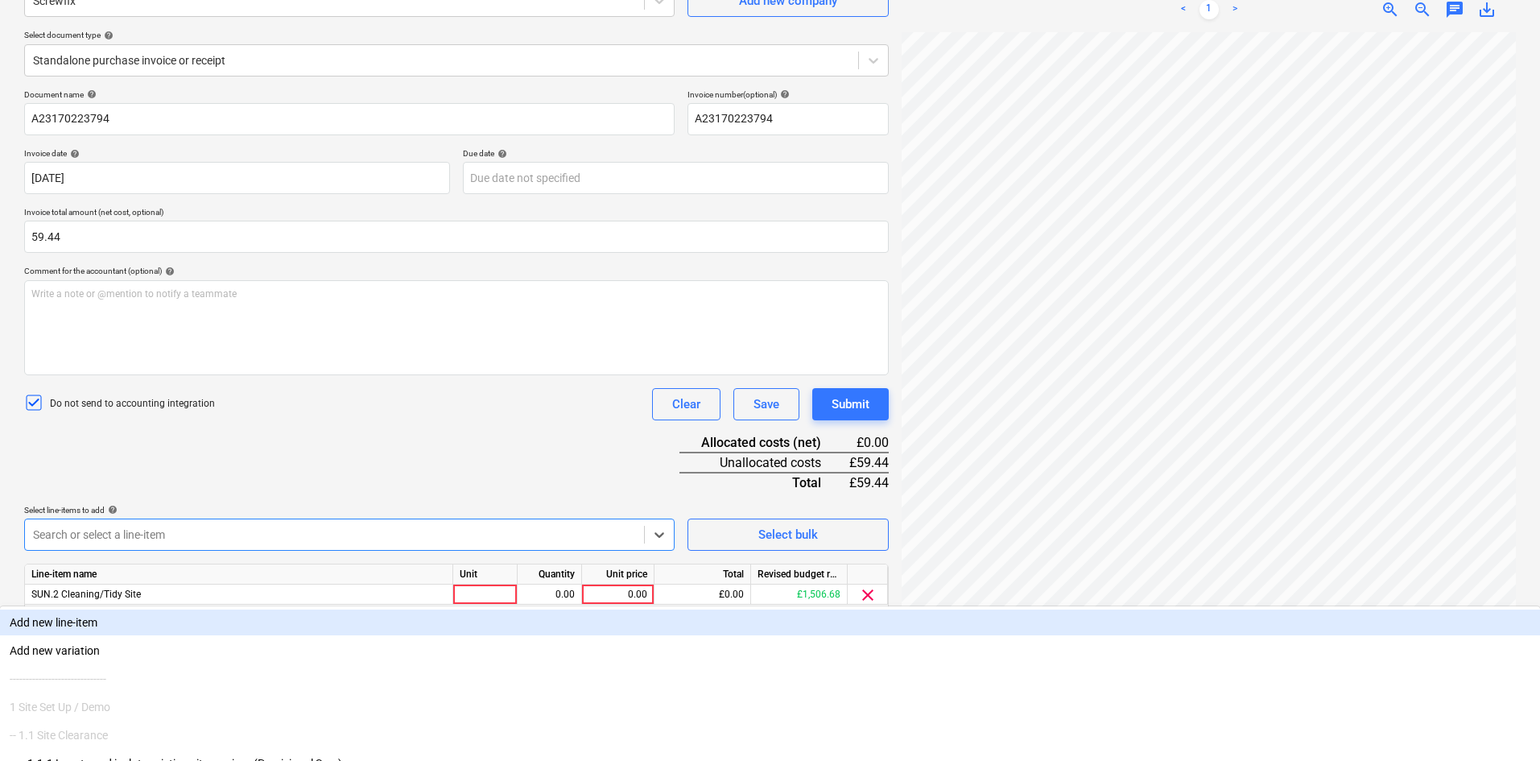
click at [330, 460] on div "Document name help A23170223794 Invoice number (optional) help A23170223794 Inv…" at bounding box center [456, 372] width 864 height 567
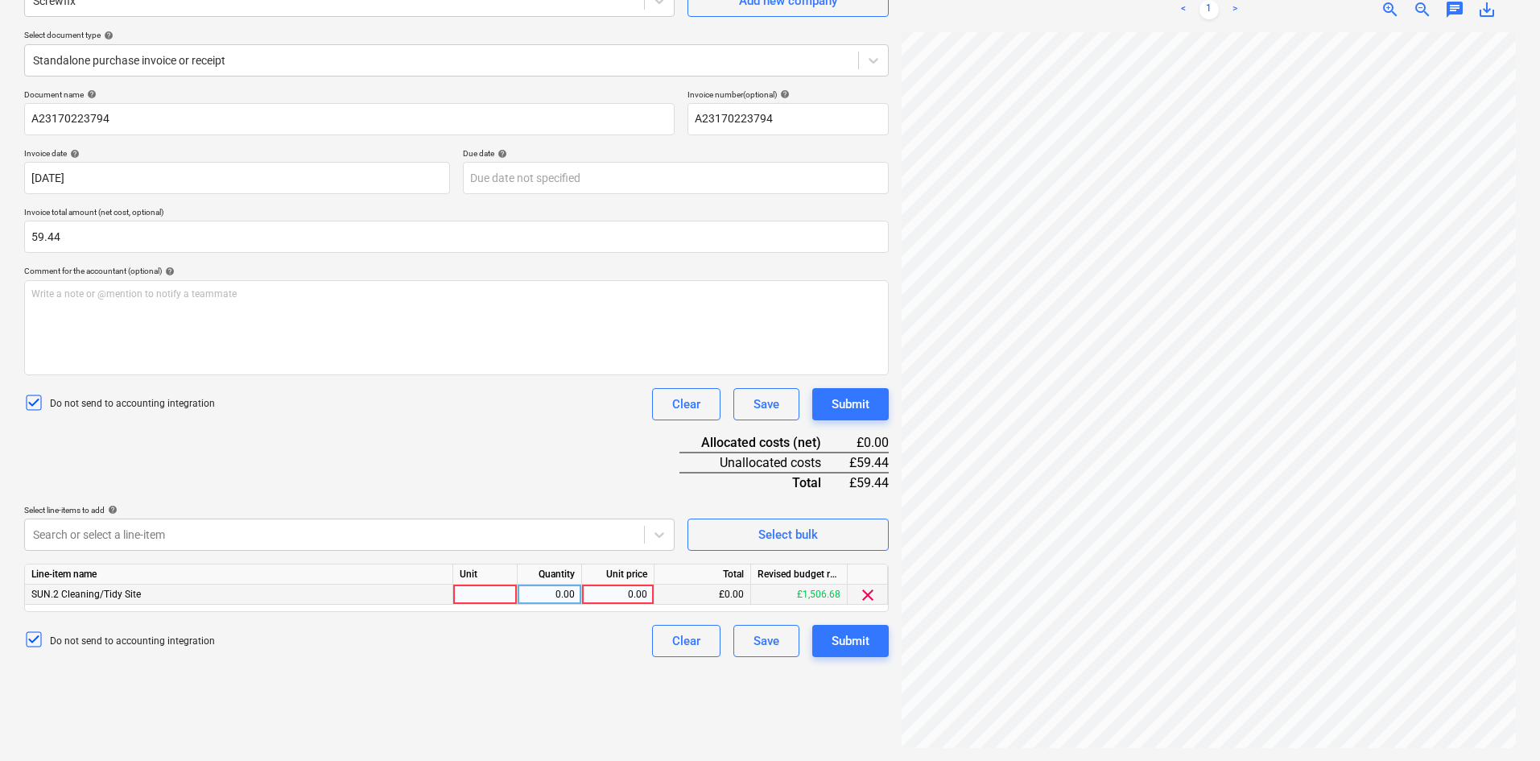
click at [464, 593] on div at bounding box center [485, 594] width 64 height 20
type input "1"
click at [551, 594] on div "0.00" at bounding box center [549, 594] width 51 height 20
drag, startPoint x: 483, startPoint y: 599, endPoint x: 439, endPoint y: 597, distance: 43.5
click at [0, 0] on div "SUN.2 Cleaning/Tidy Site 1 0.00 0.00 £0.00 £1,506.68 clear" at bounding box center [0, 0] width 0 height 0
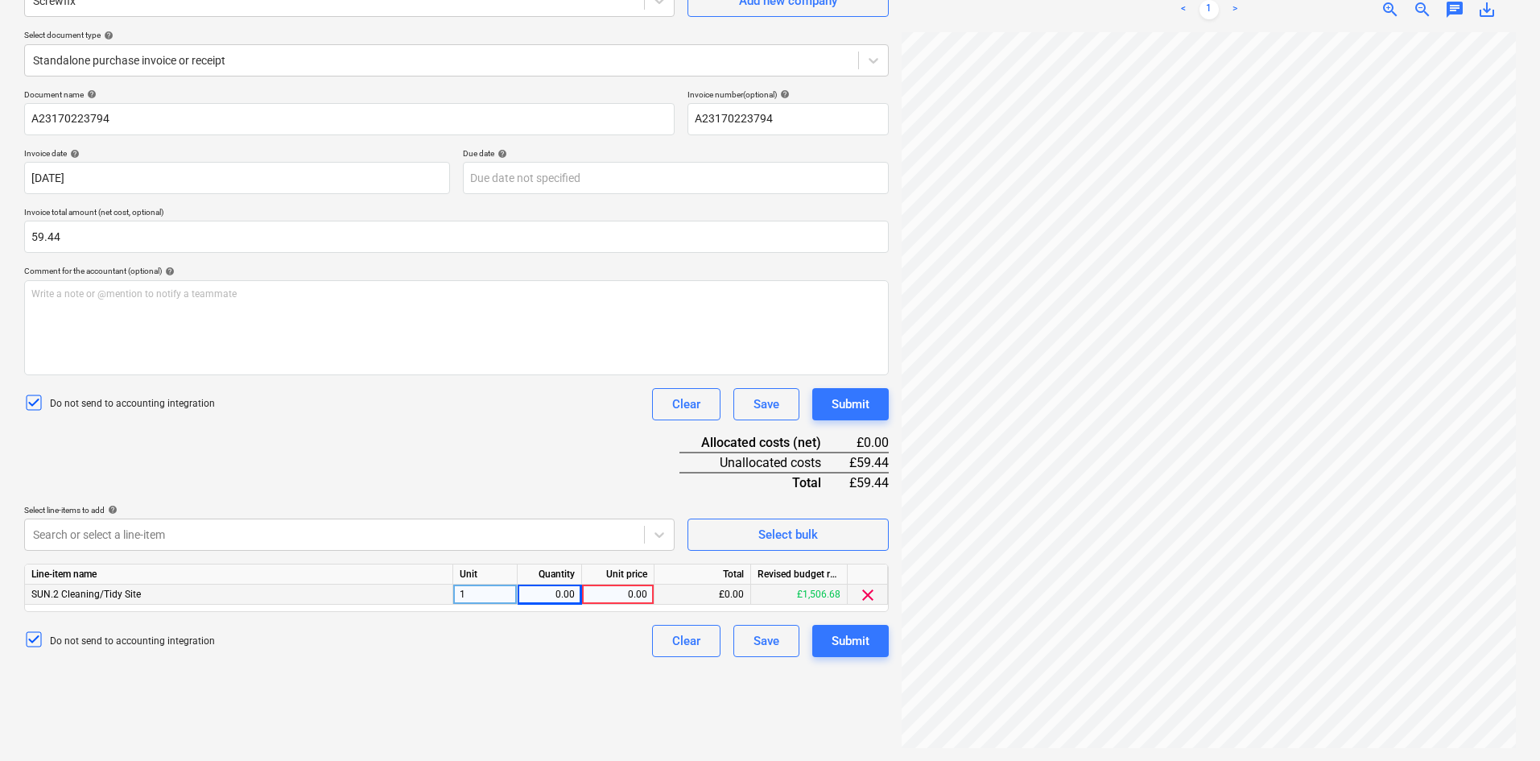
click at [470, 594] on div "1" at bounding box center [485, 594] width 64 height 20
type input "Each"
type input "59.44"
click at [854, 649] on div "Submit" at bounding box center [850, 640] width 38 height 21
